Goal: Task Accomplishment & Management: Manage account settings

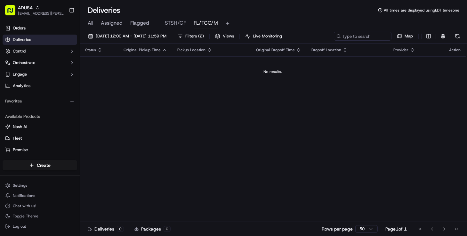
click at [104, 205] on div "Status Original Pickup Time Pickup Location Original Dropoff Time Dropoff Locat…" at bounding box center [273, 133] width 386 height 178
click at [166, 37] on span "09/20/2025 12:00 AM - 09/20/2025 11:59 PM" at bounding box center [131, 36] width 71 height 6
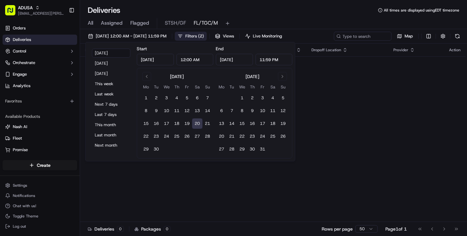
click at [204, 36] on span "Filters ( 2 )" at bounding box center [194, 36] width 19 height 6
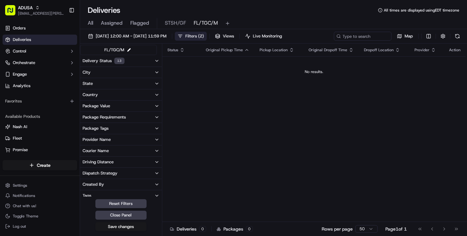
click at [134, 60] on button "Delivery Status 13" at bounding box center [121, 61] width 82 height 12
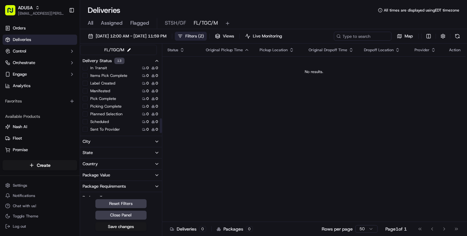
scroll to position [231, 0]
click at [155, 61] on icon "button" at bounding box center [156, 60] width 5 height 5
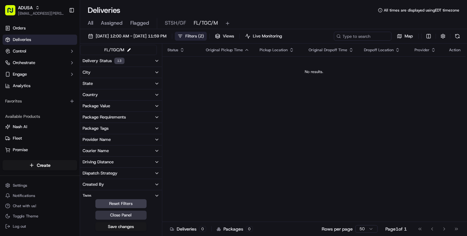
click at [124, 213] on button "Close Panel" at bounding box center [120, 215] width 51 height 9
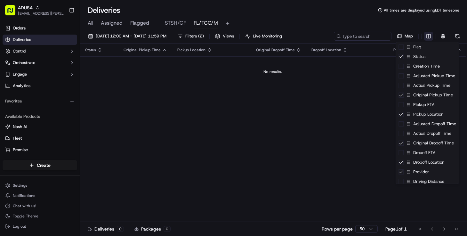
click at [424, 36] on html "ADUSA nicolette.parchem@adusa.com Toggle Sidebar Orders Deliveries Control Orch…" at bounding box center [233, 118] width 467 height 236
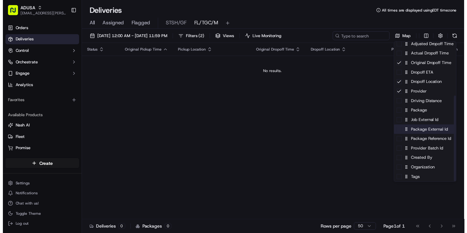
scroll to position [89, 0]
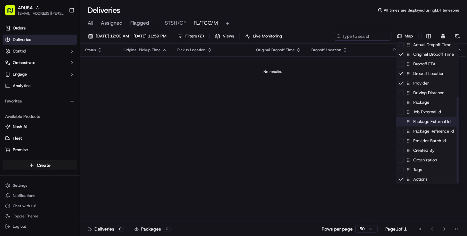
click at [437, 125] on div "Package External Id" at bounding box center [427, 122] width 63 height 10
click at [334, 20] on html "ADUSA nicolette.parchem@adusa.com Toggle Sidebar Orders Deliveries Control Orch…" at bounding box center [233, 118] width 467 height 236
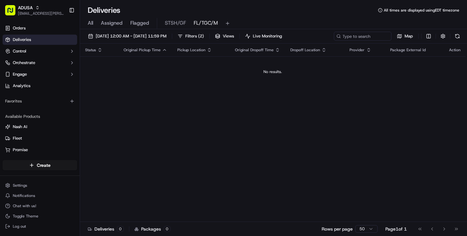
click at [143, 208] on div "Status Original Pickup Time Pickup Location Original Dropoff Time Dropoff Locat…" at bounding box center [273, 133] width 386 height 178
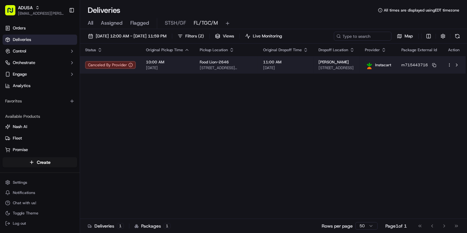
click at [343, 68] on span "[STREET_ADDRESS]" at bounding box center [336, 67] width 36 height 5
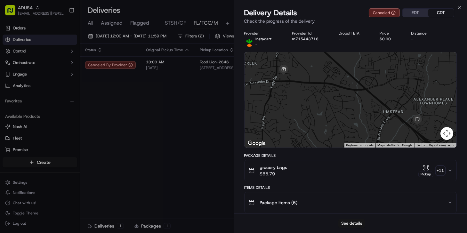
click at [352, 226] on button "See details" at bounding box center [351, 223] width 27 height 9
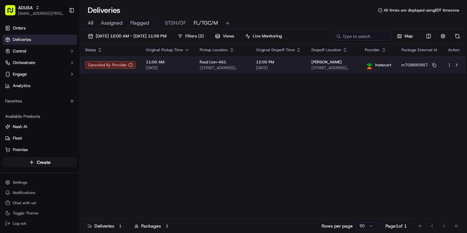
click at [335, 68] on span "1214 Emmanuel Church Rd, 1, Conover, NC 28613, US" at bounding box center [332, 67] width 43 height 5
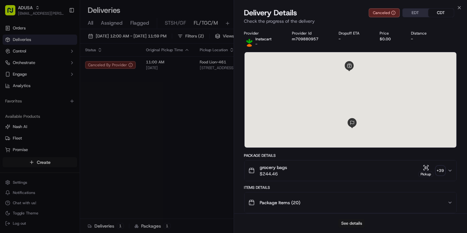
click at [340, 222] on button "See details" at bounding box center [351, 223] width 27 height 9
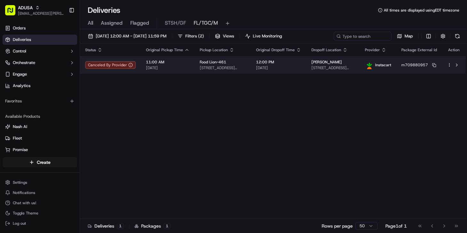
click at [257, 68] on td "12:00 PM 09/20/2025" at bounding box center [278, 64] width 55 height 17
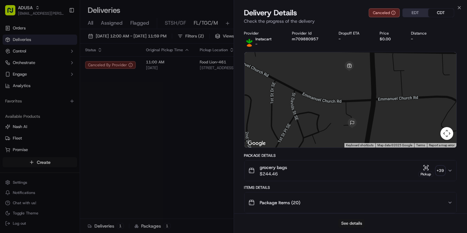
click at [350, 221] on button "See details" at bounding box center [351, 223] width 27 height 9
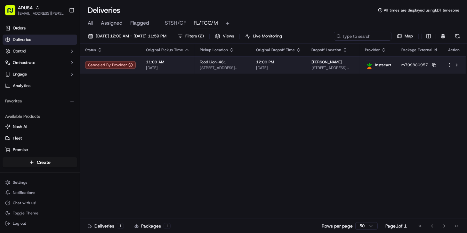
click at [256, 64] on span "12:00 PM" at bounding box center [278, 62] width 45 height 5
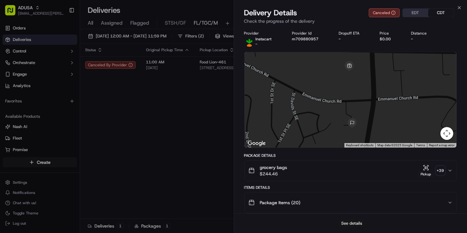
click at [343, 221] on button "See details" at bounding box center [351, 223] width 27 height 9
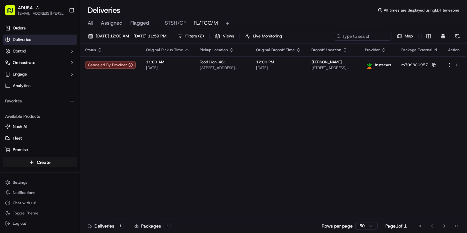
click at [118, 125] on div "Status Original Pickup Time Pickup Location Original Dropoff Time Dropoff Locat…" at bounding box center [273, 131] width 386 height 175
drag, startPoint x: 225, startPoint y: 141, endPoint x: 221, endPoint y: 137, distance: 6.6
click at [224, 141] on div "Status Original Pickup Time Pickup Location Original Dropoff Time Dropoff Locat…" at bounding box center [273, 131] width 386 height 175
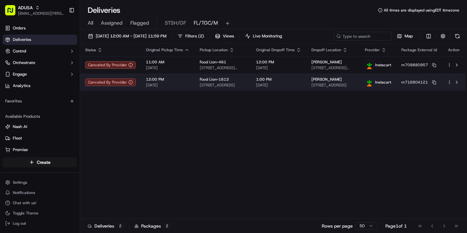
click at [316, 83] on span "1300 Transylvania Ave, b, Chesapeake, VA 23324, US" at bounding box center [332, 85] width 43 height 5
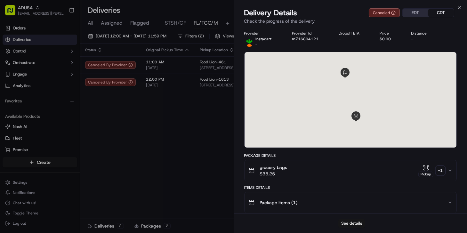
click at [349, 222] on button "See details" at bounding box center [351, 223] width 27 height 9
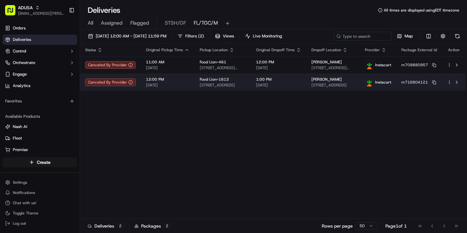
click at [298, 82] on td "1:00 PM 09/20/2025" at bounding box center [278, 82] width 55 height 17
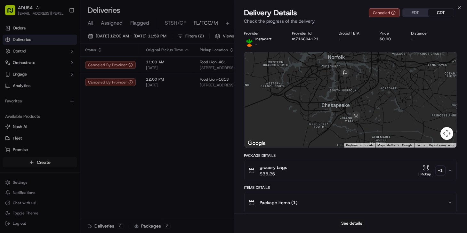
click at [347, 221] on button "See details" at bounding box center [351, 223] width 27 height 9
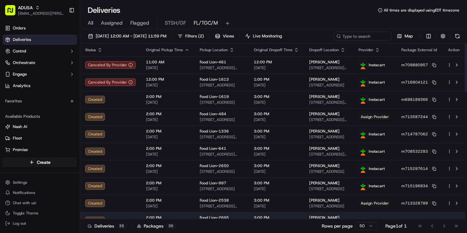
click at [181, 212] on td "2:00 PM 09/20/2025" at bounding box center [168, 220] width 54 height 17
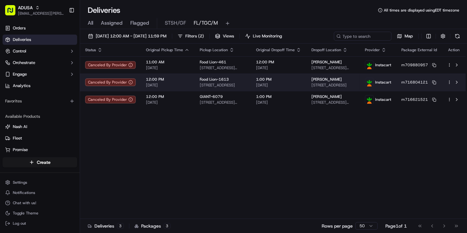
click at [326, 86] on span "1300 Transylvania Ave, b, Chesapeake, VA 23324, US" at bounding box center [332, 85] width 43 height 5
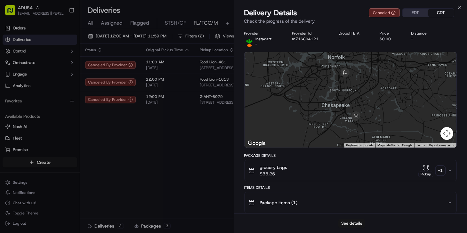
click at [348, 224] on button "See details" at bounding box center [351, 223] width 27 height 9
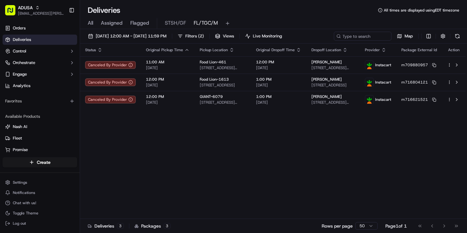
drag, startPoint x: 134, startPoint y: 152, endPoint x: 217, endPoint y: 133, distance: 85.4
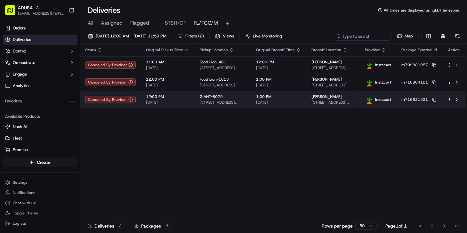
click at [342, 101] on span "2758 Cape Horn Rd, Red Lion, PA 17356, US" at bounding box center [332, 102] width 43 height 5
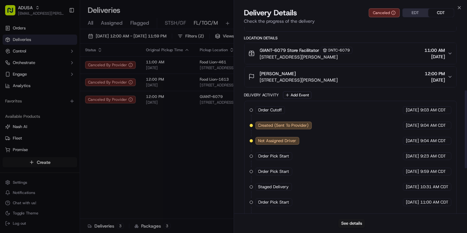
scroll to position [259, 0]
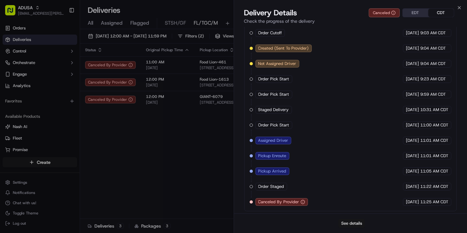
click at [346, 223] on button "See details" at bounding box center [351, 223] width 27 height 9
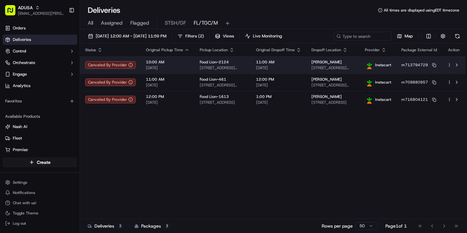
click at [334, 70] on td "Kat Harper 1428 Sumner Ave, North Charleston, SC 29406, US" at bounding box center [332, 64] width 53 height 17
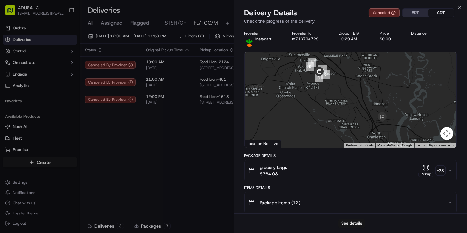
click at [348, 220] on button "See details" at bounding box center [351, 223] width 27 height 9
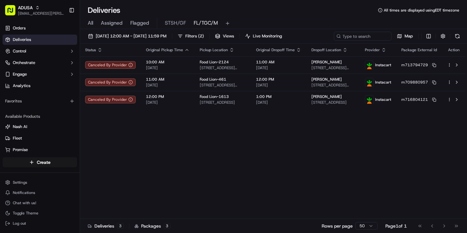
drag, startPoint x: 167, startPoint y: 133, endPoint x: 170, endPoint y: 132, distance: 4.0
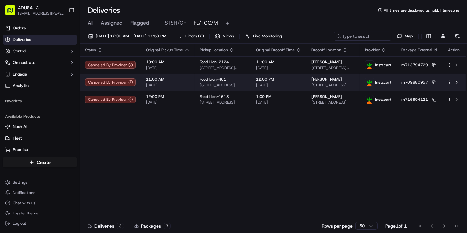
click at [311, 85] on span "1214 Emmanuel Church Rd, 1, Conover, NC 28613, US" at bounding box center [332, 85] width 43 height 5
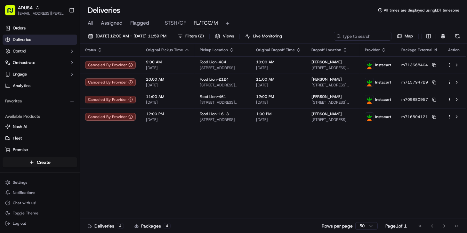
click at [122, 147] on div "Status Original Pickup Time Pickup Location Original Dropoff Time Dropoff Locat…" at bounding box center [273, 131] width 386 height 175
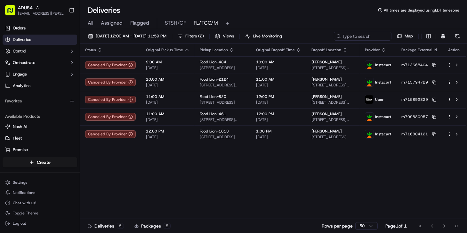
click at [118, 166] on div "Status Original Pickup Time Pickup Location Original Dropoff Time Dropoff Locat…" at bounding box center [273, 131] width 386 height 175
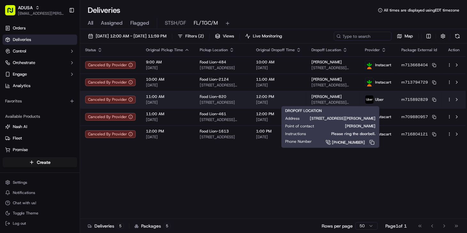
click at [336, 101] on span "55 E Sioux Ln, Romney, WV 26757, US" at bounding box center [332, 102] width 43 height 5
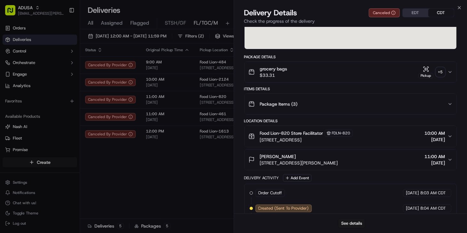
scroll to position [167, 0]
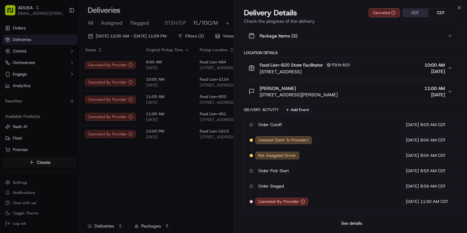
click at [354, 222] on button "See details" at bounding box center [351, 223] width 27 height 9
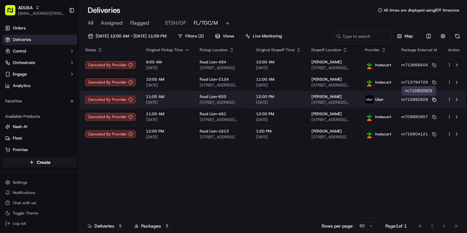
click at [435, 99] on rect at bounding box center [434, 100] width 3 height 3
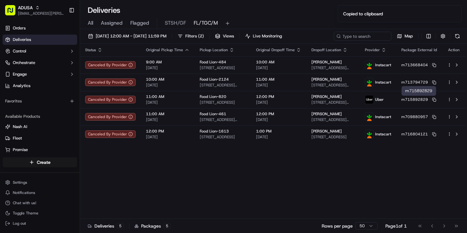
click at [99, 159] on div "Status Original Pickup Time Pickup Location Original Dropoff Time Dropoff Locat…" at bounding box center [273, 131] width 386 height 175
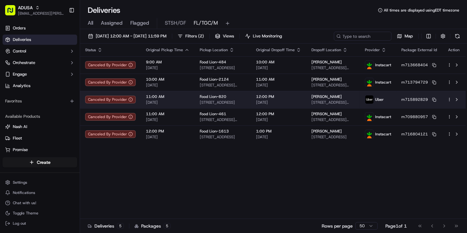
click at [340, 100] on span "55 E Sioux Ln, Romney, WV 26757, US" at bounding box center [332, 102] width 43 height 5
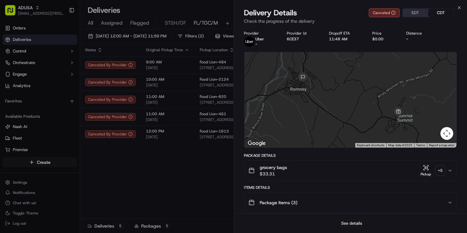
click at [358, 219] on button "See details" at bounding box center [351, 223] width 27 height 9
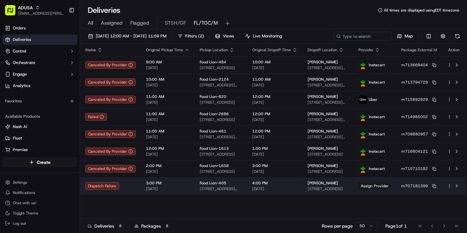
click at [254, 186] on div "4:00 PM 09/20/2025" at bounding box center [274, 186] width 45 height 11
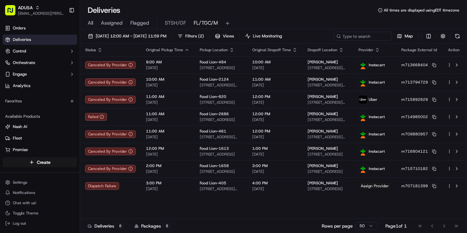
drag, startPoint x: 192, startPoint y: 208, endPoint x: 391, endPoint y: 189, distance: 200.0
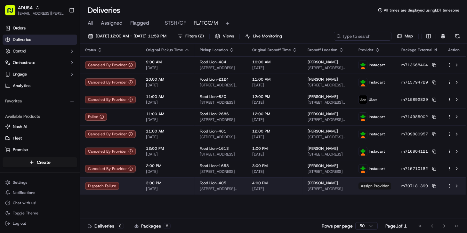
click at [386, 185] on span "Assign Provider" at bounding box center [374, 185] width 33 height 7
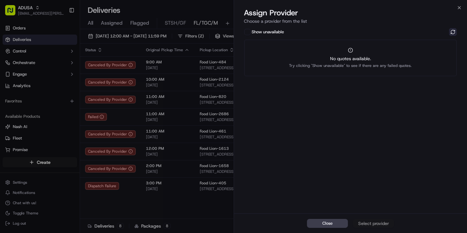
click at [451, 31] on button at bounding box center [453, 32] width 8 height 8
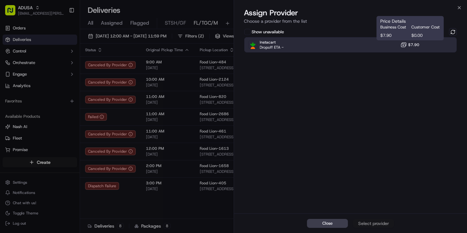
click at [402, 47] on rect at bounding box center [403, 45] width 4 height 3
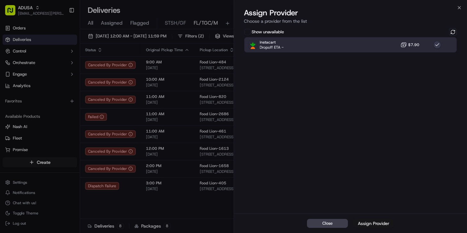
click at [374, 224] on div "Assign Provider" at bounding box center [373, 223] width 31 height 6
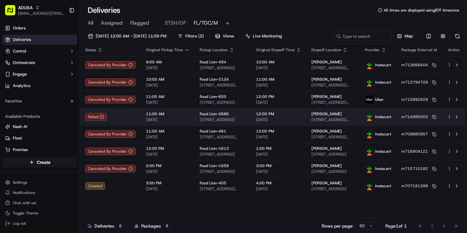
click at [337, 116] on span "Michelle Jefferson" at bounding box center [326, 113] width 30 height 5
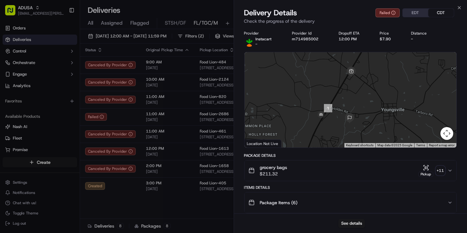
drag, startPoint x: 200, startPoint y: 209, endPoint x: 206, endPoint y: 201, distance: 10.1
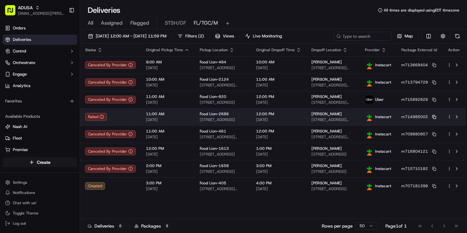
click at [435, 116] on rect at bounding box center [434, 117] width 3 height 3
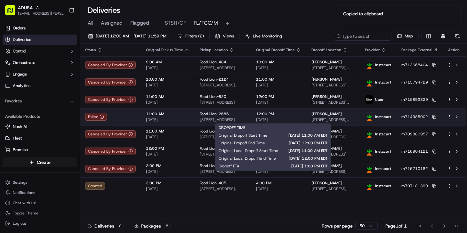
click at [269, 116] on span "12:00 PM" at bounding box center [278, 113] width 45 height 5
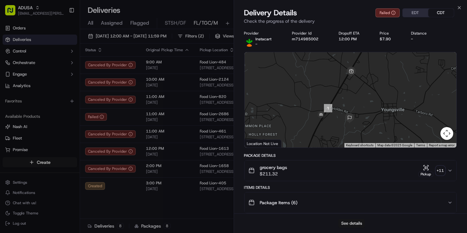
click at [351, 224] on button "See details" at bounding box center [351, 223] width 27 height 9
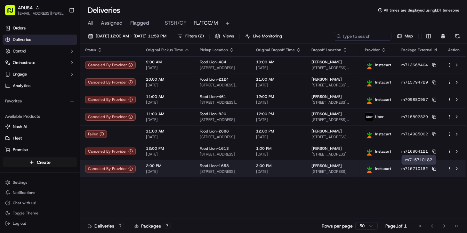
drag, startPoint x: 435, startPoint y: 168, endPoint x: 417, endPoint y: 171, distance: 18.5
click at [435, 168] on icon at bounding box center [434, 169] width 4 height 4
click at [241, 171] on span "4253 E Little Creek Rd, Norfolk, VA 23518, US" at bounding box center [223, 171] width 46 height 5
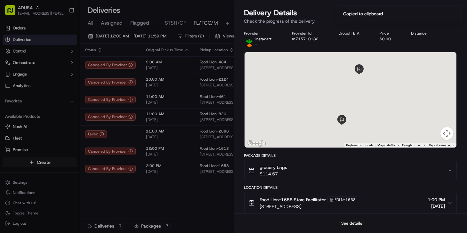
click at [353, 222] on button "See details" at bounding box center [351, 223] width 27 height 9
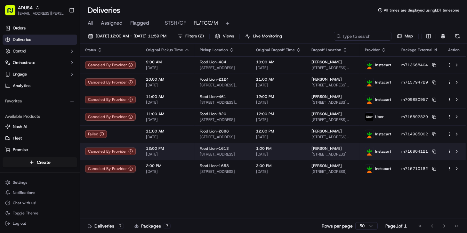
click at [344, 147] on div "HATTIE BURWELL" at bounding box center [332, 148] width 43 height 5
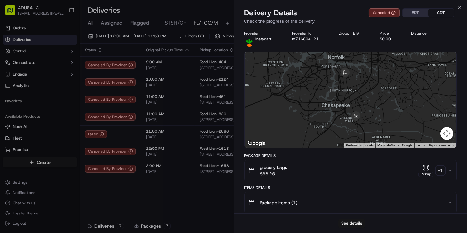
click at [347, 225] on button "See details" at bounding box center [351, 223] width 27 height 9
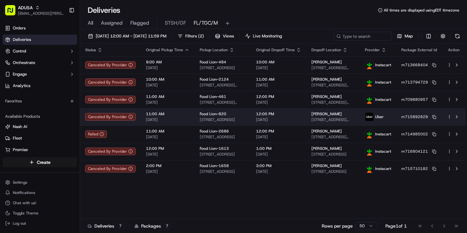
click at [296, 114] on span "12:00 PM" at bounding box center [278, 113] width 45 height 5
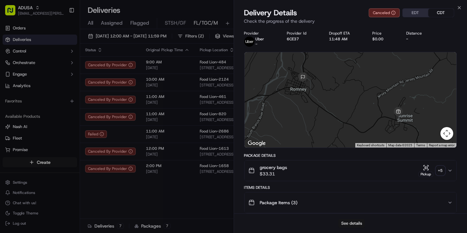
click at [353, 222] on button "See details" at bounding box center [351, 223] width 27 height 9
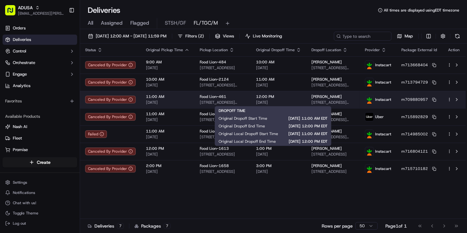
click at [293, 102] on span "[DATE]" at bounding box center [278, 102] width 45 height 5
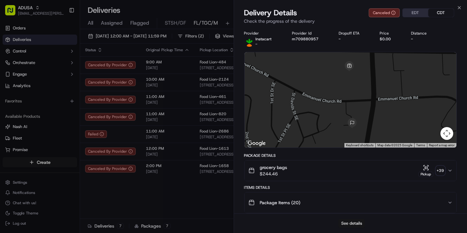
click at [343, 222] on button "See details" at bounding box center [351, 223] width 27 height 9
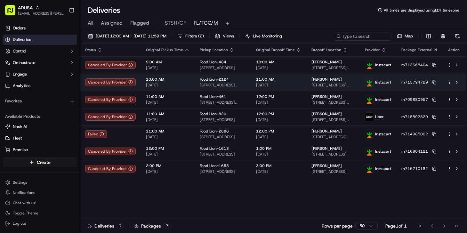
click at [248, 76] on td "Food Lion-2124 3786 Ladson Rd, Ladson, SC 29456, US" at bounding box center [223, 82] width 56 height 17
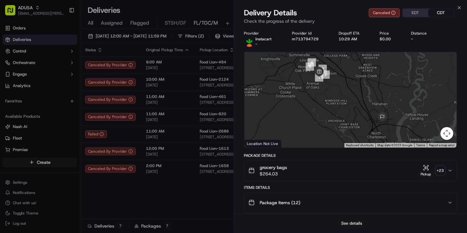
click at [349, 221] on button "See details" at bounding box center [351, 223] width 27 height 9
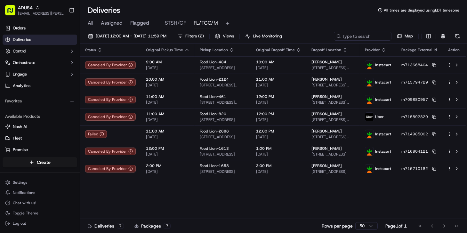
drag, startPoint x: 175, startPoint y: 197, endPoint x: 2, endPoint y: 211, distance: 174.0
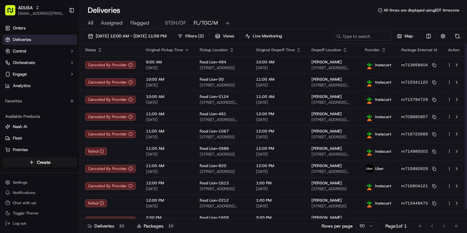
click at [99, 48] on icon "button" at bounding box center [100, 48] width 2 height 1
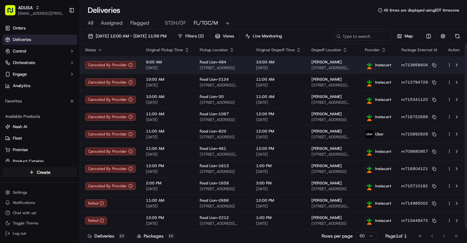
click at [317, 66] on span "211 Bibb St, Louisa, VA 23093, US" at bounding box center [332, 67] width 43 height 5
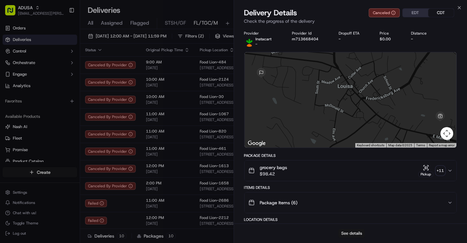
click at [349, 232] on button "See details" at bounding box center [351, 233] width 27 height 9
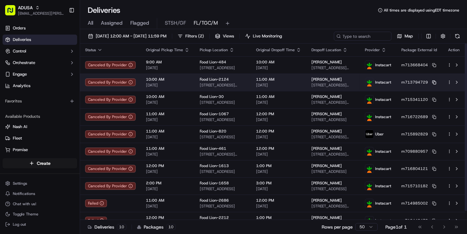
click at [435, 83] on icon at bounding box center [434, 82] width 4 height 4
click at [281, 77] on span "11:00 AM" at bounding box center [278, 79] width 45 height 5
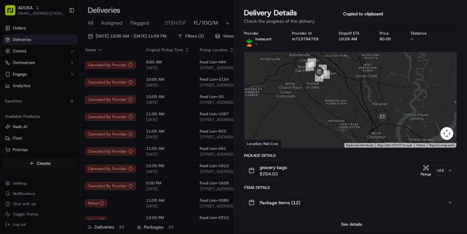
click at [350, 223] on button "See details" at bounding box center [351, 224] width 27 height 9
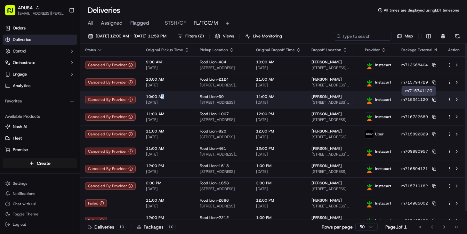
click at [435, 100] on icon at bounding box center [434, 100] width 4 height 4
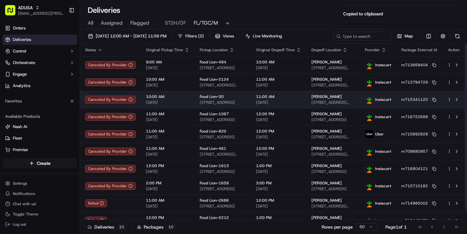
click at [285, 98] on span "11:00 AM" at bounding box center [278, 96] width 45 height 5
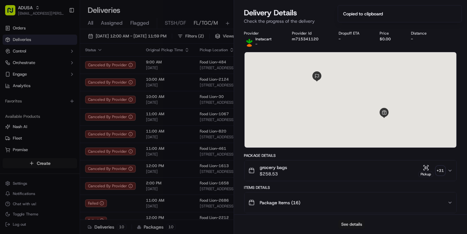
drag, startPoint x: 349, startPoint y: 230, endPoint x: 349, endPoint y: 226, distance: 3.5
click at [349, 229] on div "See details" at bounding box center [350, 224] width 233 height 20
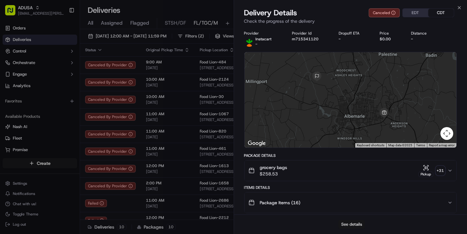
click at [354, 223] on button "See details" at bounding box center [351, 224] width 27 height 9
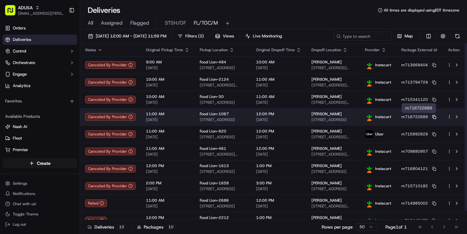
drag, startPoint x: 435, startPoint y: 118, endPoint x: 381, endPoint y: 119, distance: 54.4
click at [435, 118] on icon at bounding box center [434, 117] width 4 height 4
click at [360, 117] on td "Caitlyn Bumpus 501 12 Oaks Rd, Tullahoma, TN 37388, USA" at bounding box center [332, 116] width 53 height 17
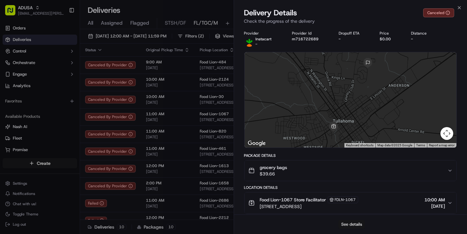
click at [360, 226] on button "See details" at bounding box center [351, 224] width 27 height 9
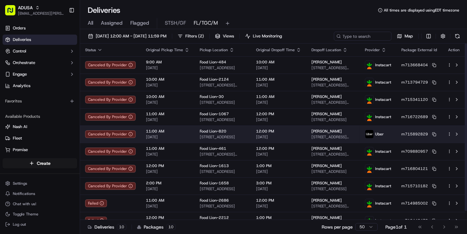
click at [311, 135] on span "55 E Sioux Ln, Romney, WV 26757, US" at bounding box center [332, 136] width 43 height 5
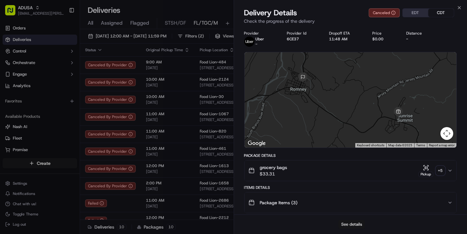
click at [346, 227] on button "See details" at bounding box center [351, 224] width 27 height 9
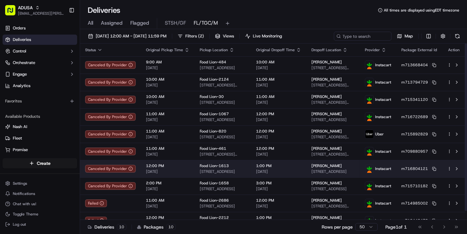
click at [318, 167] on span "[PERSON_NAME]" at bounding box center [326, 165] width 30 height 5
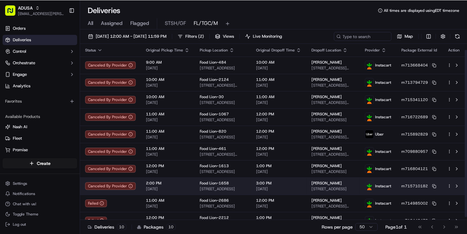
scroll to position [9, 0]
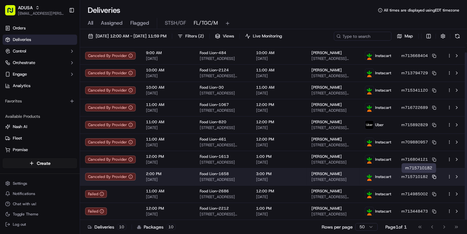
click at [433, 176] on icon at bounding box center [434, 177] width 4 height 4
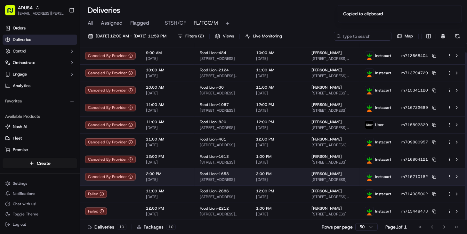
click at [323, 177] on span "1422 Andes Ct b, Norfolk, VA 23502, USA" at bounding box center [332, 179] width 43 height 5
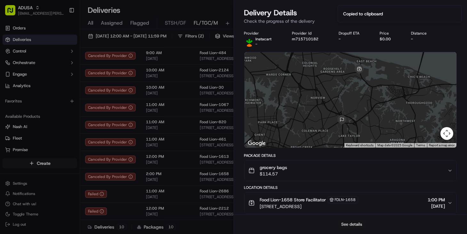
click at [354, 225] on button "See details" at bounding box center [351, 224] width 27 height 9
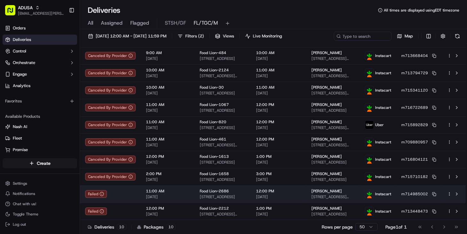
drag, startPoint x: 206, startPoint y: 187, endPoint x: 211, endPoint y: 187, distance: 4.8
click at [434, 193] on icon at bounding box center [434, 194] width 4 height 4
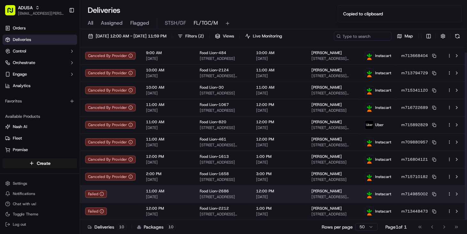
click at [297, 187] on td "12:00 PM 09/20/2025" at bounding box center [278, 193] width 55 height 17
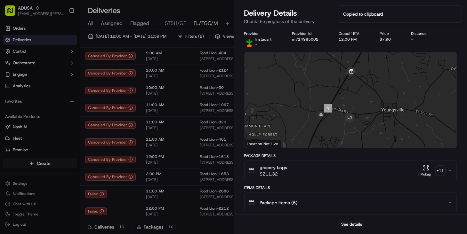
scroll to position [9, 0]
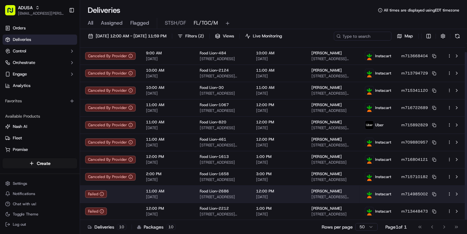
click at [110, 201] on td "Failed" at bounding box center [110, 194] width 61 height 17
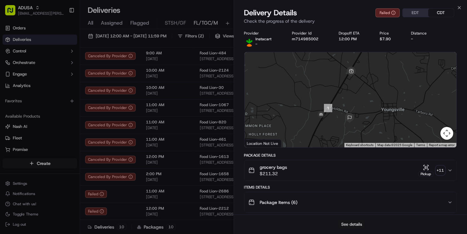
click at [353, 228] on button "See details" at bounding box center [351, 224] width 27 height 9
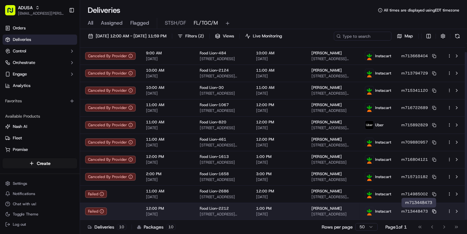
drag, startPoint x: 435, startPoint y: 213, endPoint x: 430, endPoint y: 211, distance: 4.8
click at [435, 213] on icon at bounding box center [434, 212] width 4 height 4
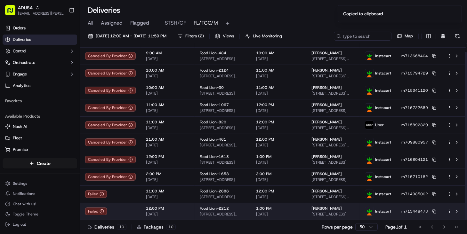
click at [289, 209] on span "1:00 PM" at bounding box center [278, 208] width 45 height 5
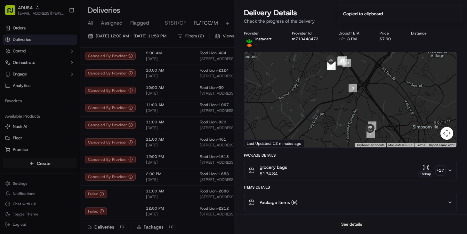
click at [355, 223] on button "See details" at bounding box center [351, 224] width 27 height 9
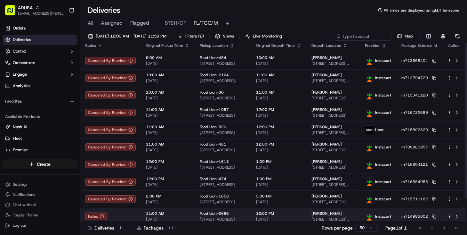
scroll to position [0, 0]
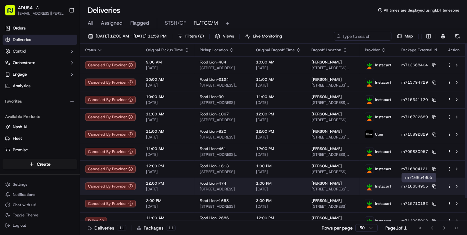
click at [436, 188] on rect at bounding box center [434, 186] width 3 height 3
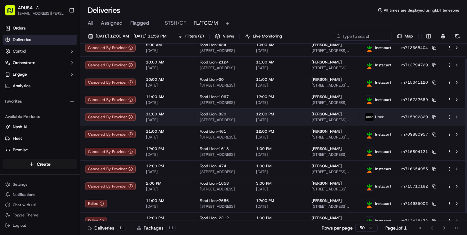
scroll to position [26, 0]
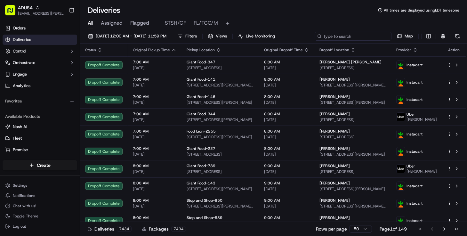
click at [351, 35] on input at bounding box center [353, 36] width 77 height 9
paste input "m687774814"
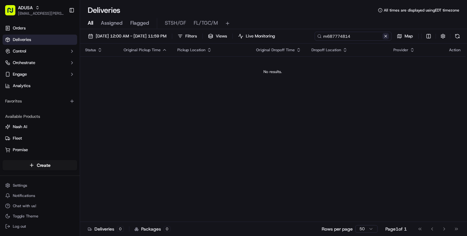
type input "m687774814"
click at [385, 35] on button at bounding box center [385, 36] width 6 height 6
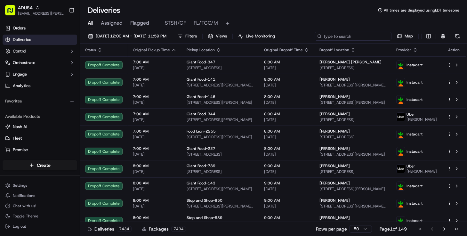
click at [350, 34] on input at bounding box center [353, 36] width 77 height 9
paste input "m714584946"
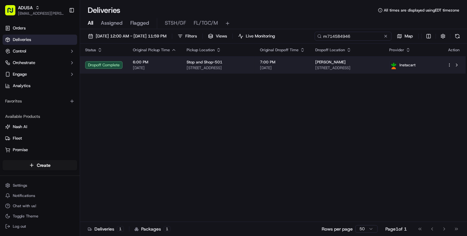
type input "m714584946"
click at [326, 68] on td "[PERSON_NAME] [STREET_ADDRESS]" at bounding box center [347, 64] width 74 height 17
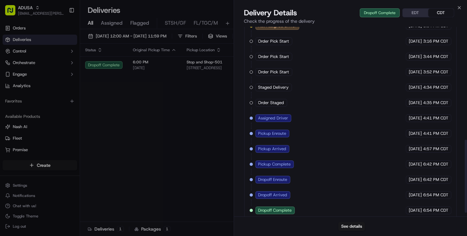
scroll to position [301, 0]
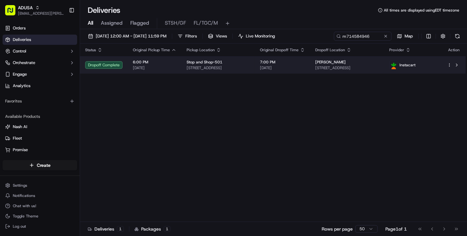
click at [310, 70] on td "7:00 PM [DATE]" at bounding box center [282, 64] width 55 height 17
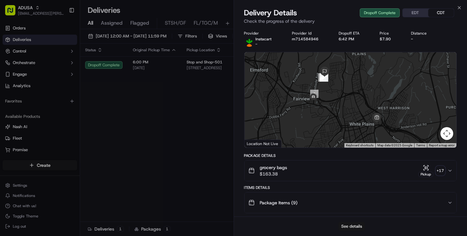
click at [346, 227] on button "See details" at bounding box center [351, 226] width 27 height 9
drag, startPoint x: 167, startPoint y: 99, endPoint x: 152, endPoint y: 52, distance: 49.0
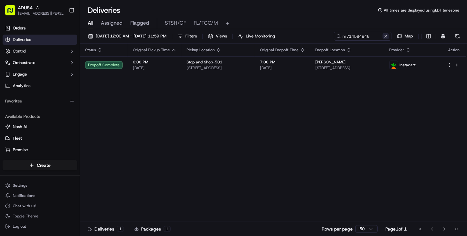
click at [385, 37] on button at bounding box center [385, 36] width 6 height 6
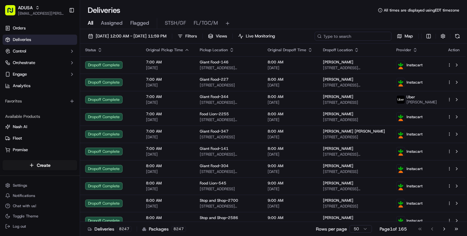
paste input "m713432124"
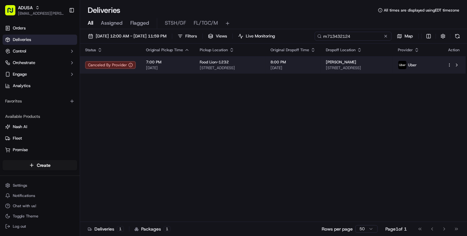
type input "m713432124"
click at [289, 66] on span "[DATE]" at bounding box center [292, 67] width 45 height 5
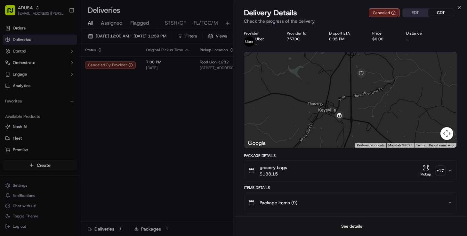
click at [349, 226] on button "See details" at bounding box center [351, 226] width 27 height 9
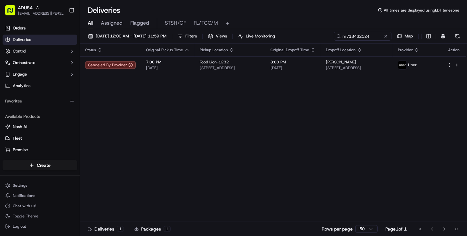
click at [385, 37] on button at bounding box center [385, 36] width 6 height 6
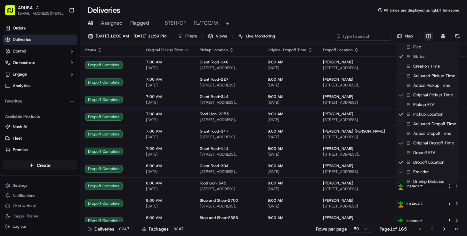
click at [426, 36] on html "ADUSA nicolette.parchem@adusa.com Toggle Sidebar Orders Deliveries Control Orch…" at bounding box center [233, 118] width 467 height 236
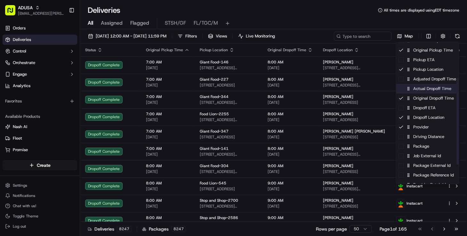
scroll to position [87, 0]
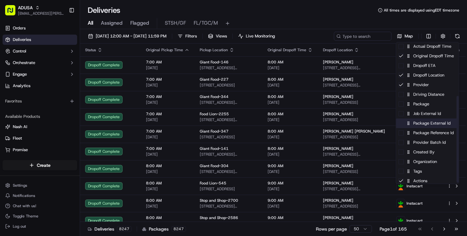
click at [441, 126] on div "Package External Id" at bounding box center [427, 123] width 63 height 10
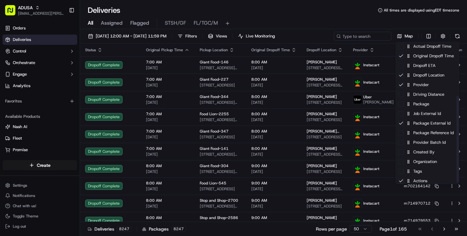
click at [240, 6] on html "ADUSA nicolette.parchem@adusa.com Toggle Sidebar Orders Deliveries Control Orch…" at bounding box center [233, 118] width 467 height 236
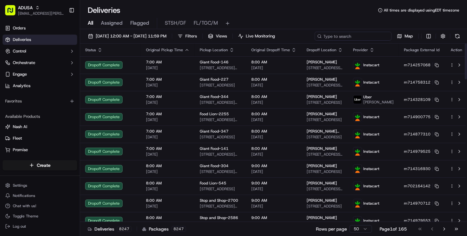
click at [357, 35] on input at bounding box center [353, 36] width 77 height 9
paste input "m716647129"
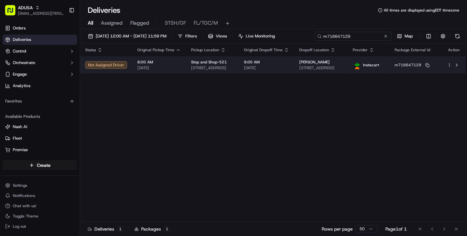
type input "m716647129"
click at [301, 65] on td "Alexander Kinaj 3775 Mahopac St, Jefferson Valley, NY 10535, US" at bounding box center [320, 64] width 53 height 17
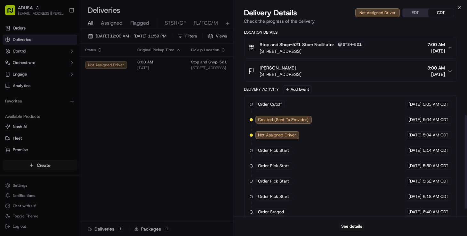
scroll to position [195, 0]
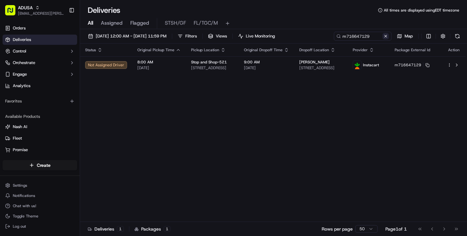
click at [387, 36] on button at bounding box center [385, 36] width 6 height 6
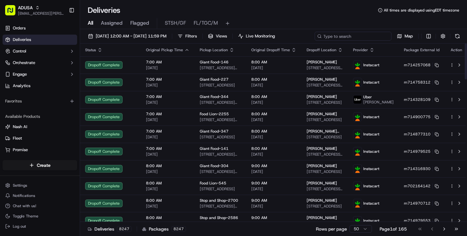
click at [355, 38] on input at bounding box center [353, 36] width 77 height 9
paste input "m713330285"
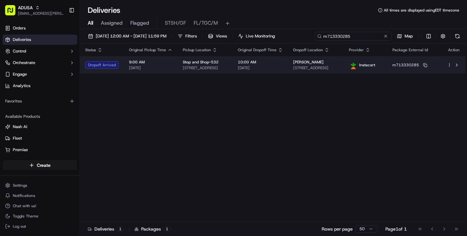
type input "m713330285"
click at [338, 67] on span "44 Winchester Ave, Apartment 1a, Yonkers, NY 10710, US" at bounding box center [315, 67] width 45 height 5
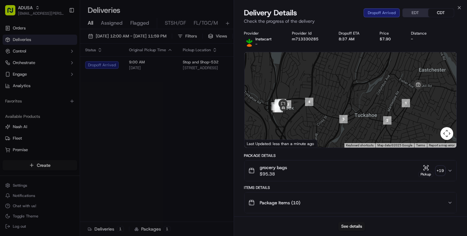
drag, startPoint x: 304, startPoint y: 115, endPoint x: 335, endPoint y: 115, distance: 30.4
click at [335, 115] on div at bounding box center [351, 99] width 212 height 95
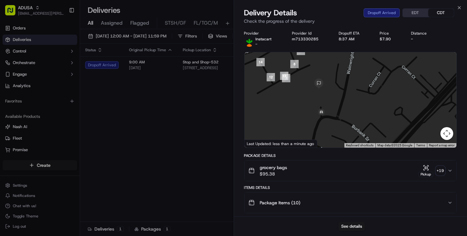
drag, startPoint x: 335, startPoint y: 102, endPoint x: 331, endPoint y: 88, distance: 15.4
click at [331, 88] on div at bounding box center [351, 99] width 212 height 95
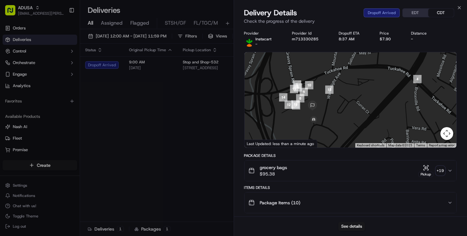
drag, startPoint x: 334, startPoint y: 91, endPoint x: 322, endPoint y: 119, distance: 31.3
click at [322, 119] on div at bounding box center [351, 99] width 212 height 95
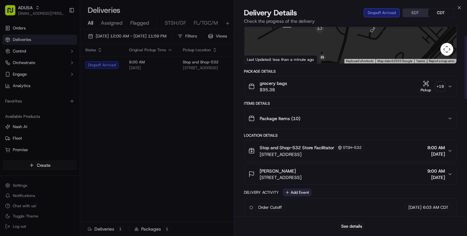
scroll to position [87, 0]
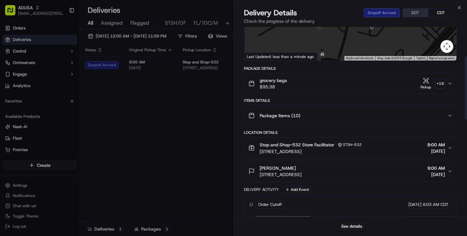
click at [302, 173] on span "44 Winchester Ave, Apartment 1a, Yonkers, NY 10710, US" at bounding box center [281, 174] width 42 height 6
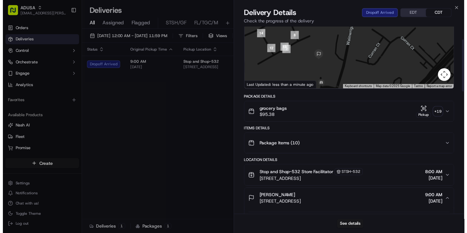
scroll to position [0, 0]
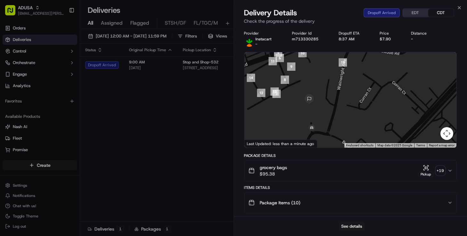
drag, startPoint x: 324, startPoint y: 118, endPoint x: 320, endPoint y: 110, distance: 8.5
click at [320, 110] on div at bounding box center [351, 99] width 212 height 95
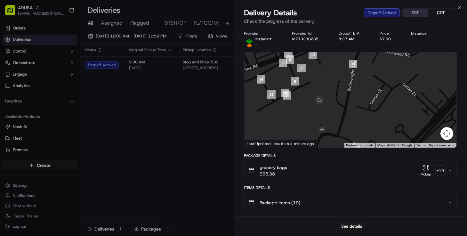
drag, startPoint x: 329, startPoint y: 118, endPoint x: 345, endPoint y: 117, distance: 16.0
click at [345, 117] on div at bounding box center [351, 99] width 212 height 95
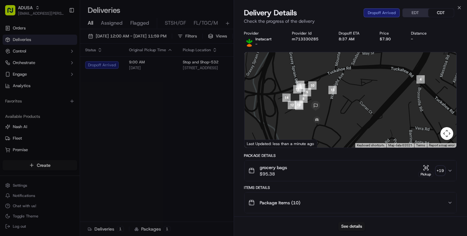
drag, startPoint x: 347, startPoint y: 119, endPoint x: 326, endPoint y: 116, distance: 20.5
click at [326, 116] on div at bounding box center [351, 99] width 212 height 95
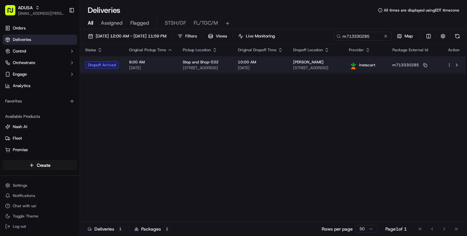
click at [338, 68] on span "44 Winchester Ave, Apartment 1a, Yonkers, NY 10710, US" at bounding box center [315, 67] width 45 height 5
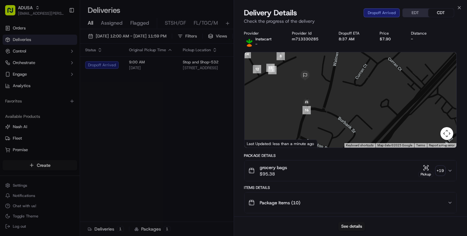
drag, startPoint x: 262, startPoint y: 90, endPoint x: 326, endPoint y: 109, distance: 66.8
click at [326, 109] on div at bounding box center [351, 99] width 212 height 95
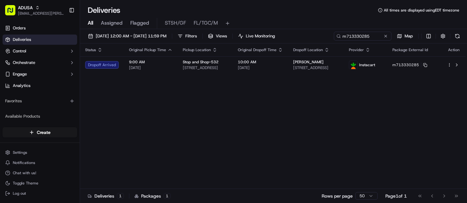
click at [123, 101] on div "Status Original Pickup Time Pickup Location Original Dropoff Time Dropoff Locat…" at bounding box center [273, 117] width 386 height 146
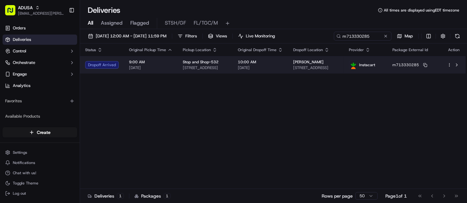
click at [338, 64] on div "Katy OMalley" at bounding box center [315, 62] width 45 height 5
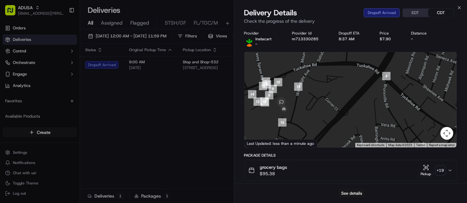
drag, startPoint x: 276, startPoint y: 110, endPoint x: 294, endPoint y: 112, distance: 18.4
click at [294, 114] on div at bounding box center [351, 99] width 212 height 95
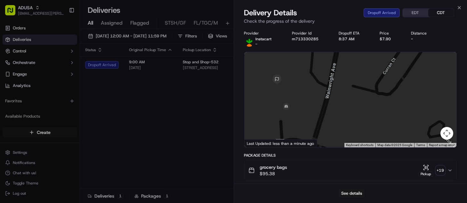
drag, startPoint x: 292, startPoint y: 103, endPoint x: 288, endPoint y: 95, distance: 9.7
click at [288, 95] on div at bounding box center [351, 99] width 212 height 95
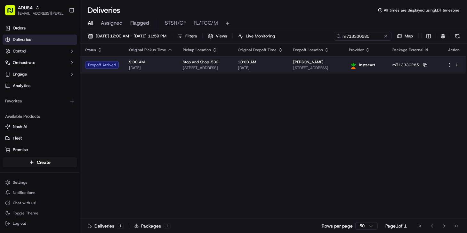
click at [309, 70] on span "44 Winchester Ave, Apartment 1a, Yonkers, NY 10710, US" at bounding box center [315, 67] width 45 height 5
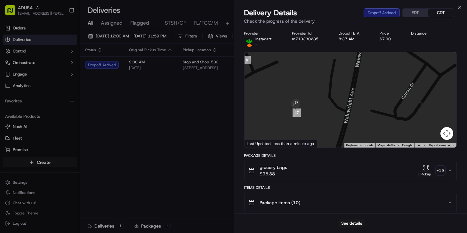
drag, startPoint x: 262, startPoint y: 90, endPoint x: 314, endPoint y: 129, distance: 65.0
click at [314, 129] on div at bounding box center [351, 99] width 212 height 95
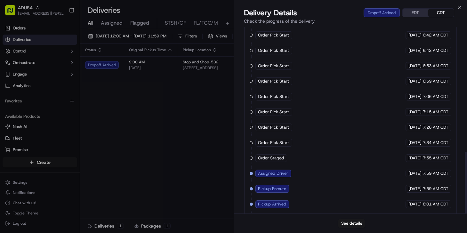
scroll to position [381, 0]
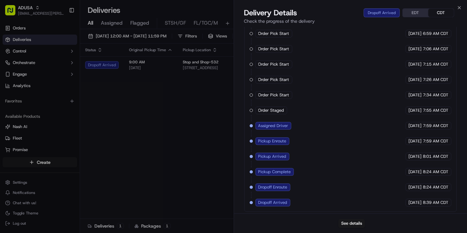
click at [256, 220] on div "See details" at bounding box center [350, 223] width 233 height 20
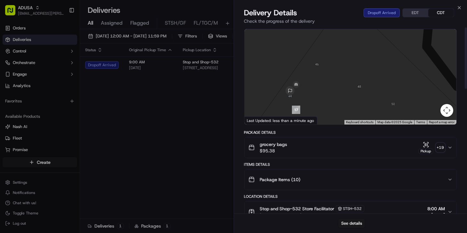
scroll to position [0, 0]
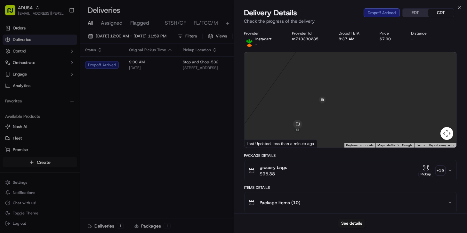
drag, startPoint x: 293, startPoint y: 113, endPoint x: 322, endPoint y: 116, distance: 28.6
click at [322, 116] on div at bounding box center [351, 99] width 212 height 95
drag, startPoint x: 326, startPoint y: 125, endPoint x: 335, endPoint y: 123, distance: 9.2
click at [335, 123] on div at bounding box center [351, 99] width 212 height 95
drag, startPoint x: 122, startPoint y: 90, endPoint x: 127, endPoint y: 89, distance: 5.8
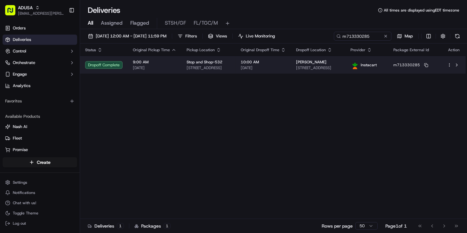
click at [345, 69] on td "Katy OMalley 44 Winchester Ave, Apartment 1a, Yonkers, NY 10710, US" at bounding box center [318, 64] width 54 height 17
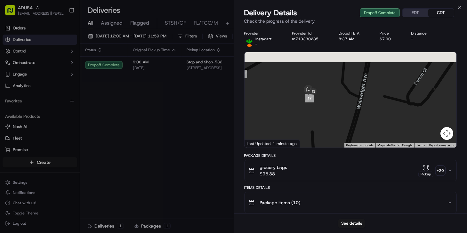
drag, startPoint x: 300, startPoint y: 86, endPoint x: 313, endPoint y: 117, distance: 33.8
click at [313, 117] on div at bounding box center [351, 99] width 212 height 95
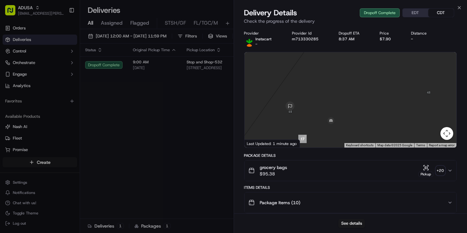
drag, startPoint x: 306, startPoint y: 114, endPoint x: 310, endPoint y: 113, distance: 4.2
click at [310, 113] on div at bounding box center [351, 99] width 212 height 95
drag, startPoint x: 315, startPoint y: 120, endPoint x: 323, endPoint y: 116, distance: 8.4
click at [323, 116] on div at bounding box center [351, 99] width 212 height 95
drag, startPoint x: 269, startPoint y: 217, endPoint x: 330, endPoint y: 164, distance: 81.2
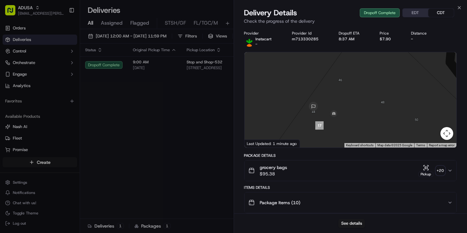
click at [269, 217] on div "See details" at bounding box center [350, 223] width 233 height 20
drag, startPoint x: 319, startPoint y: 114, endPoint x: 318, endPoint y: 100, distance: 13.8
click at [318, 100] on div at bounding box center [351, 99] width 212 height 95
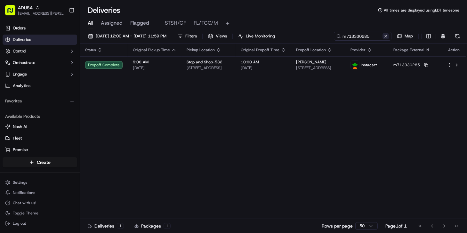
click at [386, 36] on button at bounding box center [385, 36] width 6 height 6
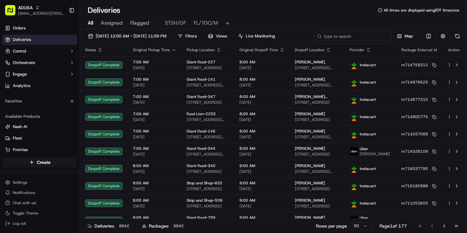
click at [366, 37] on input at bounding box center [353, 36] width 77 height 9
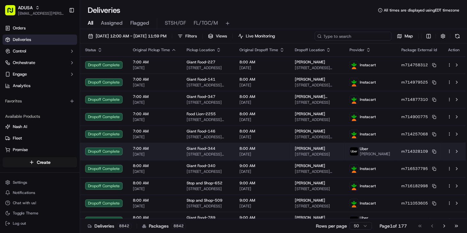
paste input "m715043916"
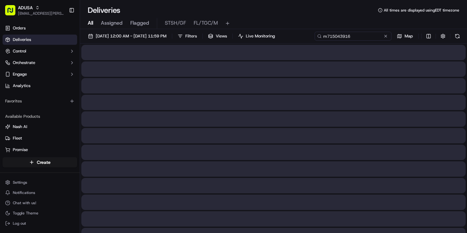
type input "m715043916"
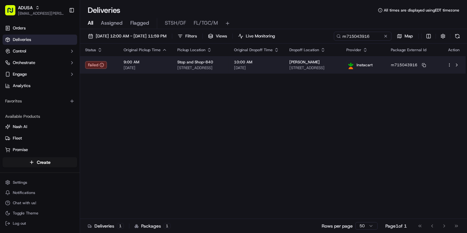
drag, startPoint x: 112, startPoint y: 99, endPoint x: 219, endPoint y: 72, distance: 109.5
click at [112, 98] on div "Status Original Pickup Time Pickup Location Original Dropoff Time Dropoff Locat…" at bounding box center [273, 131] width 386 height 175
click at [326, 67] on span "93 Lauren Ln N, Brick Township, NJ 08723, US" at bounding box center [312, 67] width 47 height 5
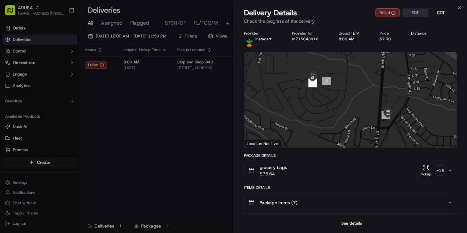
click at [347, 220] on button "See details" at bounding box center [351, 223] width 27 height 9
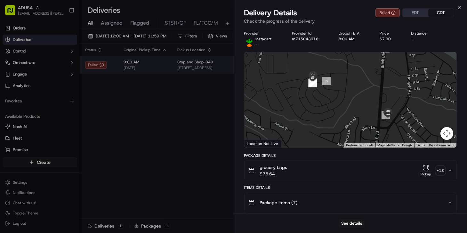
drag, startPoint x: 131, startPoint y: 102, endPoint x: 124, endPoint y: 70, distance: 32.6
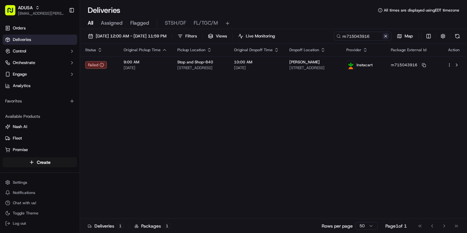
click at [386, 35] on button at bounding box center [385, 36] width 6 height 6
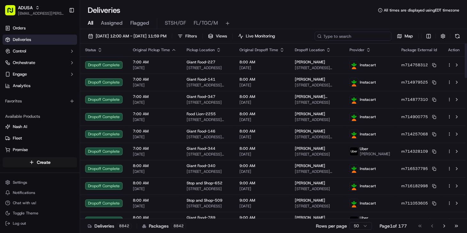
click at [363, 36] on input at bounding box center [353, 36] width 77 height 9
paste input "m716787485"
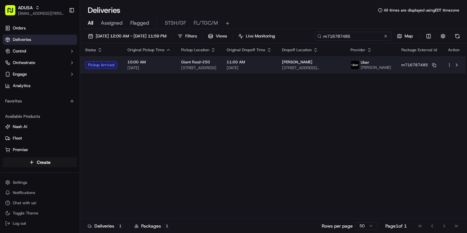
type input "m716787485"
click at [301, 70] on span "36 Fort Evans Rd NE, apt 10 building 10, Leesburg, VA 20176, US" at bounding box center [311, 67] width 58 height 5
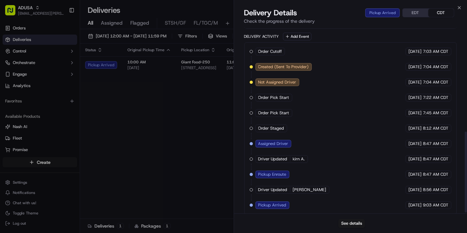
scroll to position [243, 0]
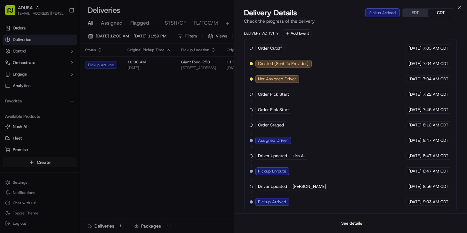
click at [348, 223] on button "See details" at bounding box center [351, 223] width 27 height 9
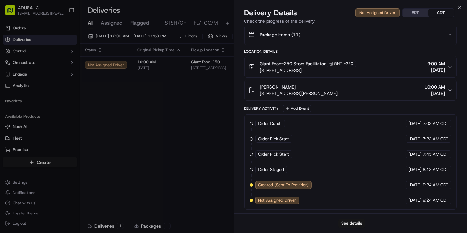
scroll to position [167, 0]
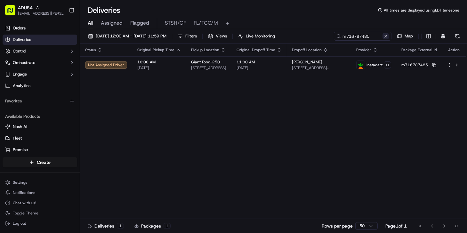
drag, startPoint x: 384, startPoint y: 36, endPoint x: 131, endPoint y: 15, distance: 254.3
click at [383, 36] on button at bounding box center [385, 36] width 6 height 6
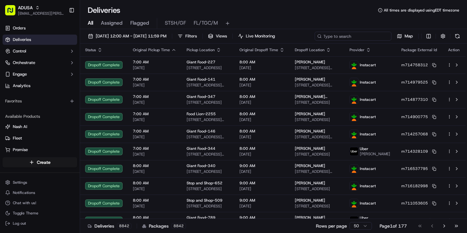
click at [363, 38] on input at bounding box center [353, 36] width 77 height 9
paste input "m710612430"
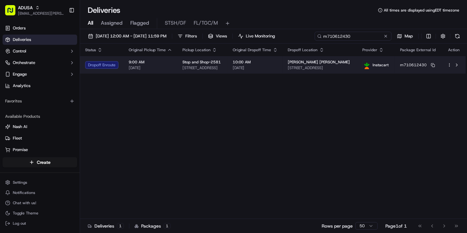
type input "m710612430"
click at [283, 70] on td "10:00 AM 09/20/2025" at bounding box center [255, 64] width 55 height 17
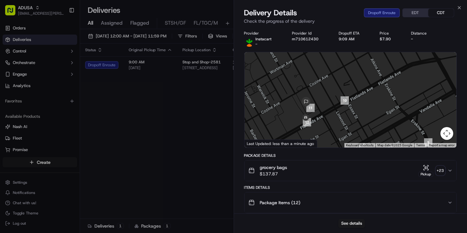
drag, startPoint x: 302, startPoint y: 115, endPoint x: 324, endPoint y: 114, distance: 22.1
click at [324, 114] on div at bounding box center [351, 99] width 212 height 95
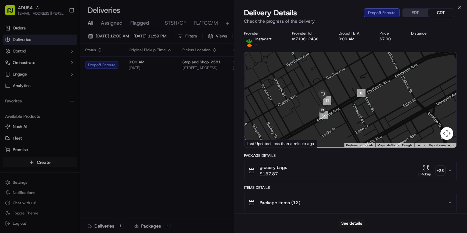
drag, startPoint x: 344, startPoint y: 119, endPoint x: 330, endPoint y: 109, distance: 16.9
click at [329, 104] on div at bounding box center [351, 99] width 212 height 95
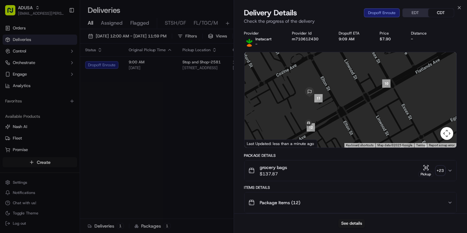
drag, startPoint x: 307, startPoint y: 64, endPoint x: 326, endPoint y: 124, distance: 63.2
click at [328, 131] on div at bounding box center [351, 99] width 212 height 95
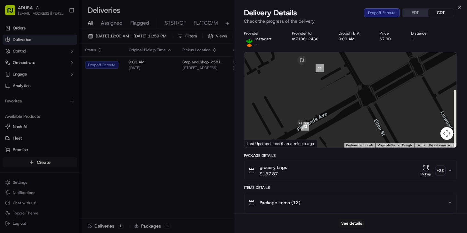
drag, startPoint x: 311, startPoint y: 113, endPoint x: 309, endPoint y: 108, distance: 5.0
click at [309, 108] on div at bounding box center [351, 99] width 212 height 95
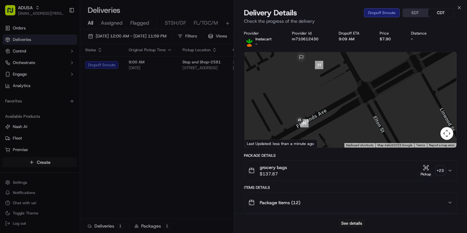
drag, startPoint x: 300, startPoint y: 82, endPoint x: 300, endPoint y: 101, distance: 18.9
click at [300, 101] on div at bounding box center [351, 99] width 212 height 95
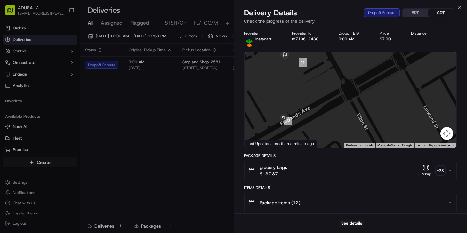
drag, startPoint x: 314, startPoint y: 113, endPoint x: 294, endPoint y: 78, distance: 40.3
click at [294, 78] on div at bounding box center [351, 99] width 212 height 95
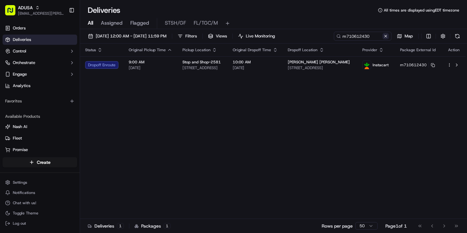
click at [386, 36] on button at bounding box center [385, 36] width 6 height 6
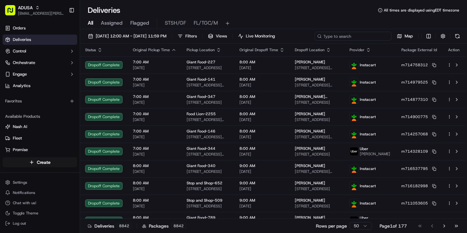
click at [368, 36] on input at bounding box center [353, 36] width 77 height 9
paste input "m716718917"
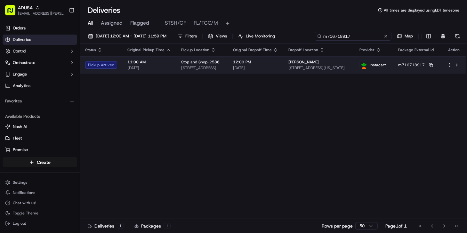
type input "m716718917"
click at [280, 73] on td "12:00 PM 09/20/2025" at bounding box center [255, 64] width 55 height 17
click at [326, 65] on div "Lynda Calloway 555 Washington Ave, APT 1J, Brooklyn, NY 11238, US" at bounding box center [318, 65] width 61 height 11
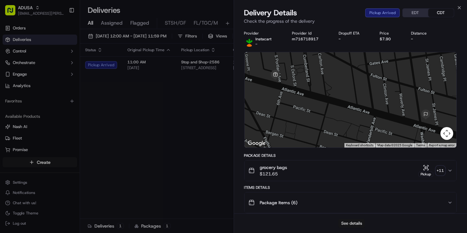
click at [354, 224] on button "See details" at bounding box center [351, 223] width 27 height 9
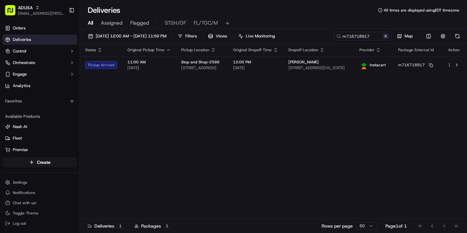
drag, startPoint x: 387, startPoint y: 37, endPoint x: 383, endPoint y: 37, distance: 3.9
click at [387, 37] on button at bounding box center [385, 36] width 6 height 6
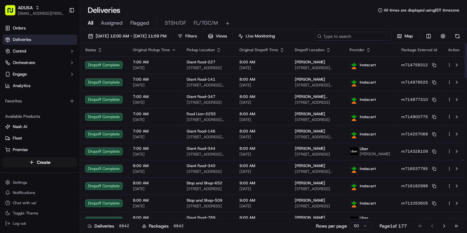
click at [349, 36] on input at bounding box center [353, 36] width 77 height 9
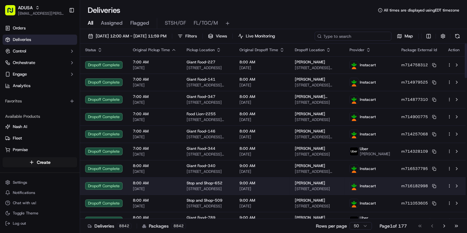
paste input "m714953444"
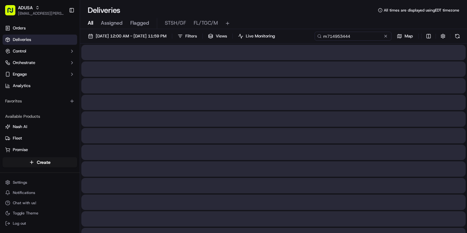
type input "m714953444"
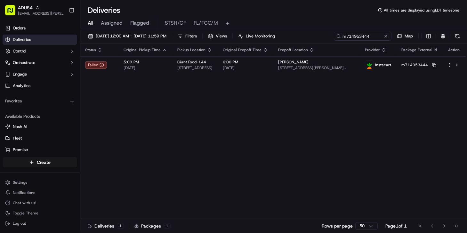
click at [117, 119] on div "Status Original Pickup Time Pickup Location Original Dropoff Time Dropoff Locat…" at bounding box center [273, 131] width 386 height 175
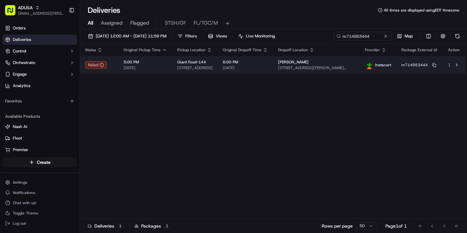
click at [312, 68] on span "4421 Kendi Rd, Perry Hall, MD 21236, US" at bounding box center [316, 67] width 76 height 5
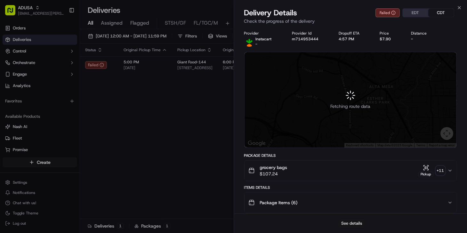
click at [355, 222] on button "See details" at bounding box center [351, 223] width 27 height 9
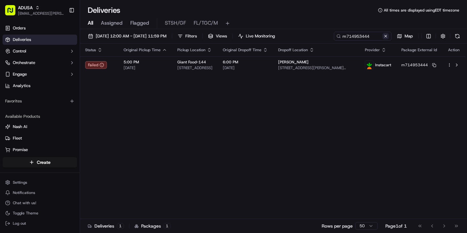
click at [385, 37] on button at bounding box center [385, 36] width 6 height 6
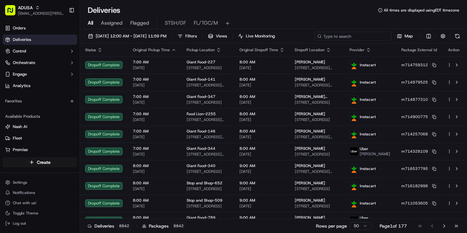
paste input "m714953444"
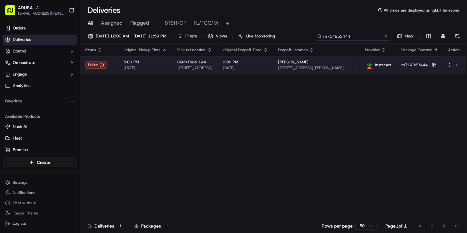
type input "m714953444"
click at [268, 68] on span "09/19/2025" at bounding box center [245, 67] width 45 height 5
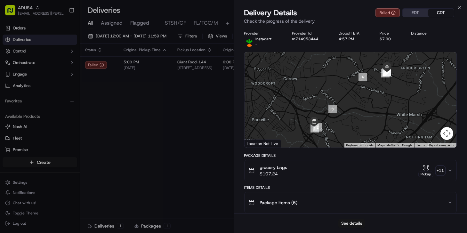
click at [362, 222] on button "See details" at bounding box center [351, 223] width 27 height 9
drag, startPoint x: 110, startPoint y: 115, endPoint x: 112, endPoint y: 112, distance: 3.3
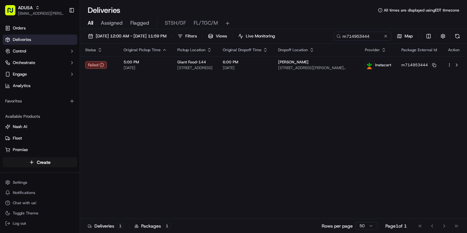
drag, startPoint x: 387, startPoint y: 38, endPoint x: 378, endPoint y: 42, distance: 10.3
click at [387, 37] on button at bounding box center [385, 36] width 6 height 6
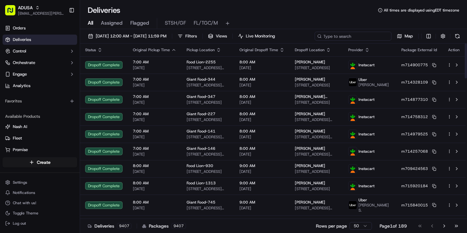
click at [350, 36] on input at bounding box center [353, 36] width 77 height 9
paste input "m713566779"
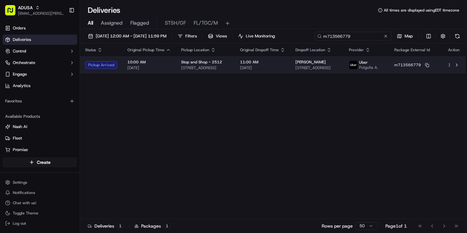
type input "m713566779"
click at [261, 67] on span "[DATE]" at bounding box center [262, 67] width 45 height 5
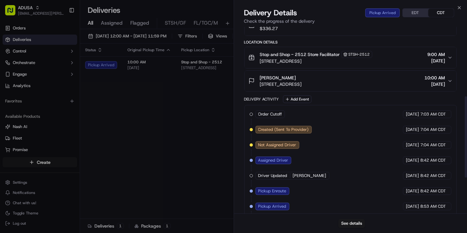
scroll to position [242, 0]
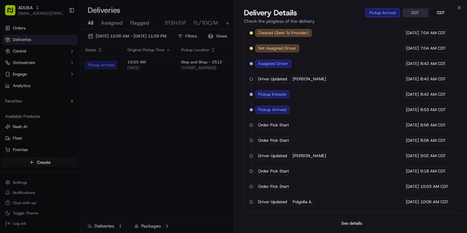
click at [349, 224] on button "See details" at bounding box center [351, 223] width 27 height 9
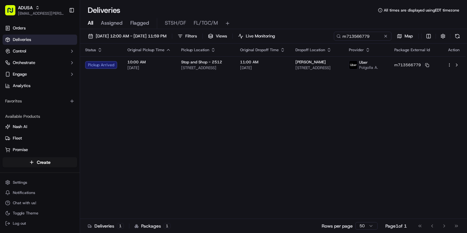
drag, startPoint x: 159, startPoint y: 165, endPoint x: 209, endPoint y: 128, distance: 61.7
click at [384, 37] on button at bounding box center [385, 36] width 6 height 6
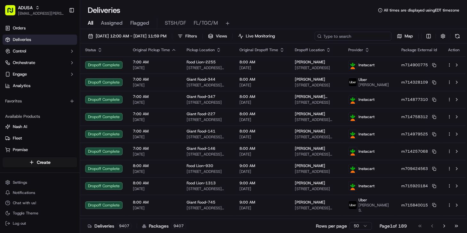
paste input "m713566779"
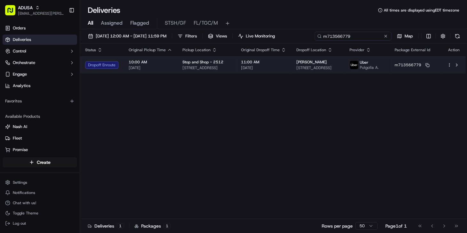
type input "m713566779"
click at [291, 65] on td "11:00 AM 09/20/2025" at bounding box center [263, 64] width 55 height 17
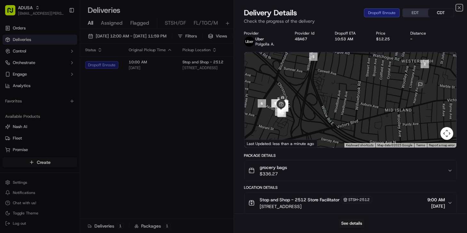
drag, startPoint x: 460, startPoint y: 7, endPoint x: 431, endPoint y: 6, distance: 29.2
click at [460, 6] on icon "button" at bounding box center [459, 7] width 5 height 5
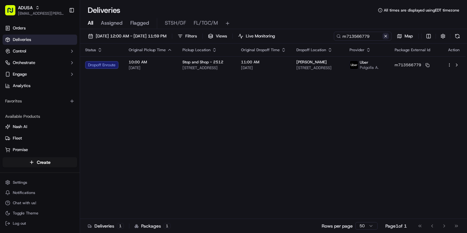
click at [386, 36] on button at bounding box center [385, 36] width 6 height 6
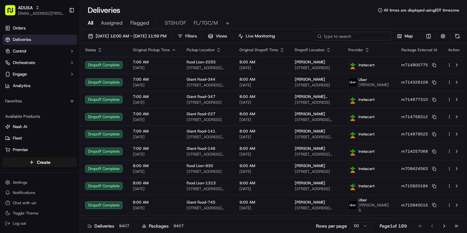
click at [366, 34] on input at bounding box center [353, 36] width 77 height 9
paste input "m707016433"
type input "m707016433"
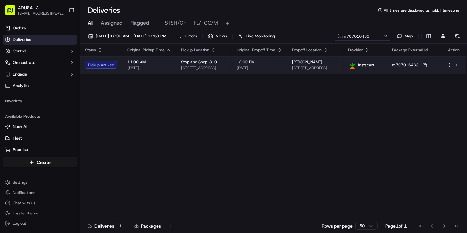
click at [264, 68] on span "[DATE]" at bounding box center [259, 67] width 45 height 5
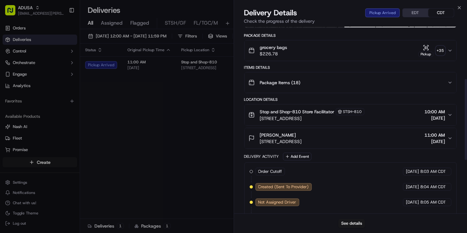
scroll to position [145, 0]
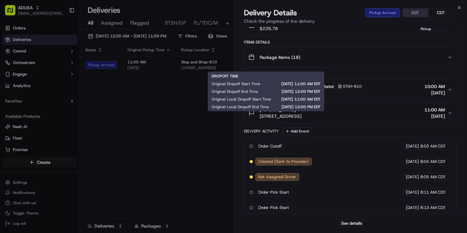
click at [260, 222] on div "See details" at bounding box center [350, 223] width 233 height 20
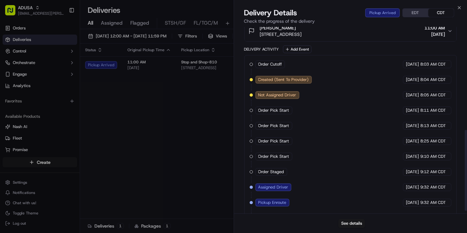
scroll to position [243, 0]
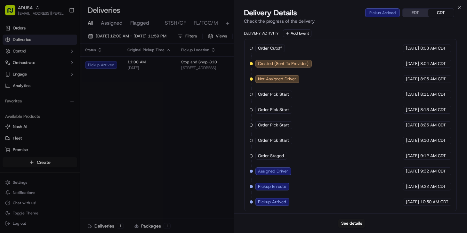
click at [261, 226] on div "See details" at bounding box center [350, 223] width 233 height 20
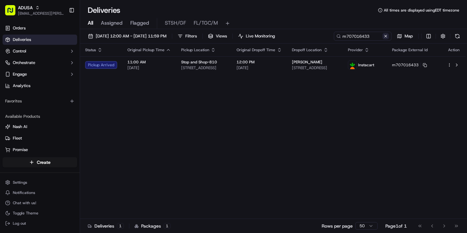
click at [387, 35] on button at bounding box center [385, 36] width 6 height 6
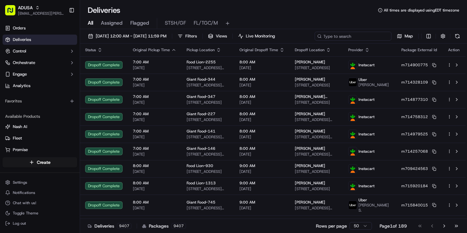
paste input "m715443716"
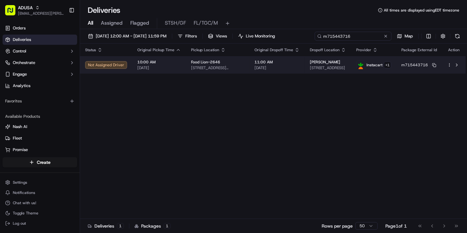
type input "m715443716"
click at [310, 65] on span "7610 Sumter Heights Ct, 2103, Raleigh, NC 27617, US" at bounding box center [328, 67] width 36 height 5
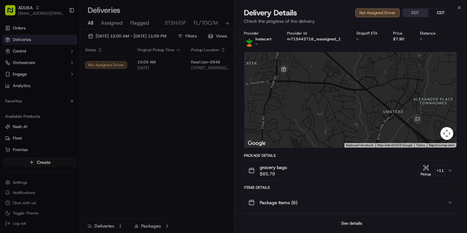
click at [347, 219] on button "See details" at bounding box center [351, 223] width 27 height 9
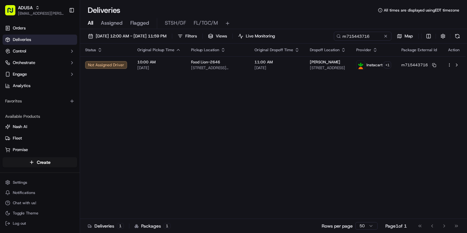
drag, startPoint x: 133, startPoint y: 112, endPoint x: 282, endPoint y: 38, distance: 166.3
click at [384, 36] on button at bounding box center [385, 36] width 6 height 6
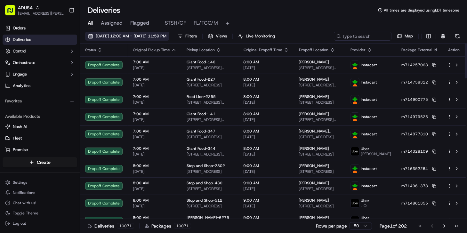
click at [128, 35] on span "09/19/2025 12:00 AM - 09/20/2025 11:59 PM" at bounding box center [131, 36] width 71 height 6
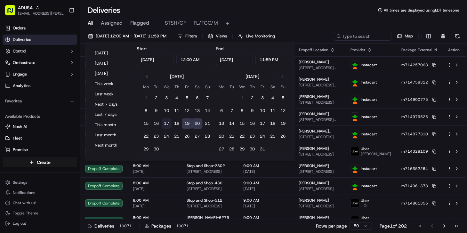
click at [168, 123] on button "17" at bounding box center [166, 123] width 10 height 10
type input "Sep 17, 2025"
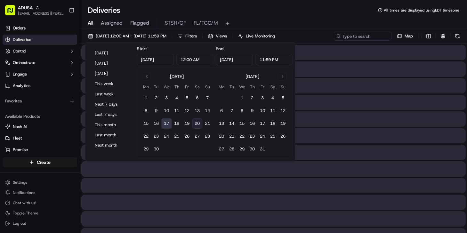
click at [197, 123] on button "20" at bounding box center [197, 123] width 10 height 10
type input "Sep 20, 2025"
drag, startPoint x: 304, startPoint y: 12, endPoint x: 343, endPoint y: 36, distance: 45.6
click at [305, 12] on div "Deliveries All times are displayed using EDT timezone" at bounding box center [273, 10] width 387 height 10
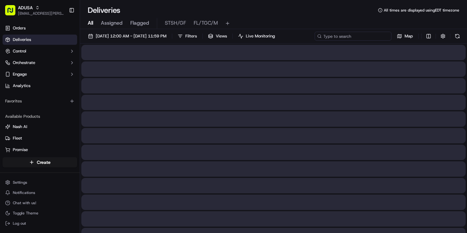
click at [353, 39] on input at bounding box center [353, 36] width 77 height 9
paste input "m713746564"
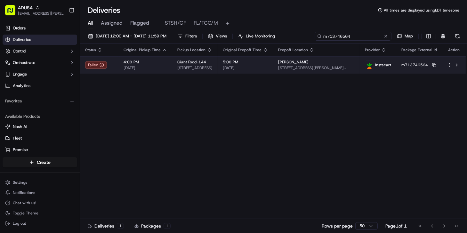
type input "m713746564"
click at [318, 70] on td "Lucy Hearn 3 Beeson Ct, a, White Marsh, MD 21236, US" at bounding box center [316, 64] width 87 height 17
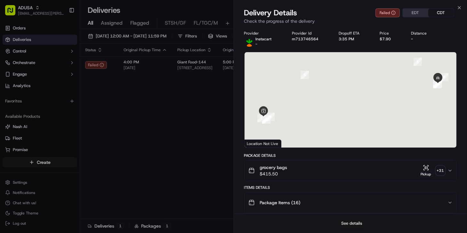
click at [350, 222] on button "See details" at bounding box center [351, 223] width 27 height 9
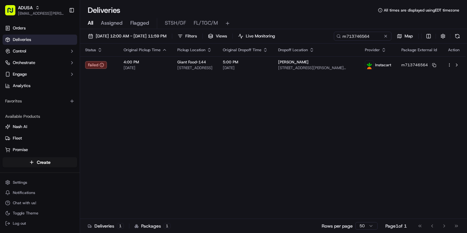
drag, startPoint x: 155, startPoint y: 120, endPoint x: 195, endPoint y: 95, distance: 47.7
click at [386, 37] on button at bounding box center [385, 36] width 6 height 6
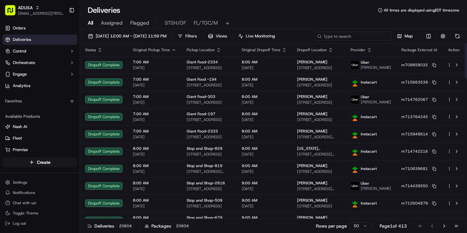
click at [358, 36] on input at bounding box center [353, 36] width 77 height 9
paste input "m714267297"
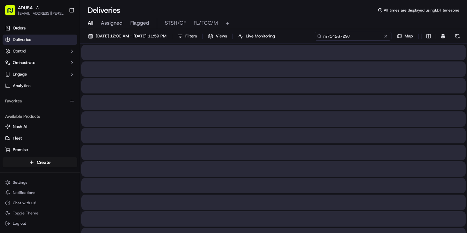
type input "m714267297"
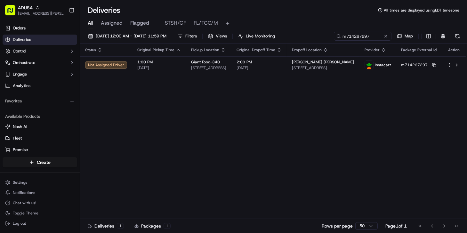
drag, startPoint x: 117, startPoint y: 102, endPoint x: 150, endPoint y: 94, distance: 34.5
click at [117, 102] on div "Status Original Pickup Time Pickup Location Original Dropoff Time Dropoff Locat…" at bounding box center [273, 131] width 386 height 175
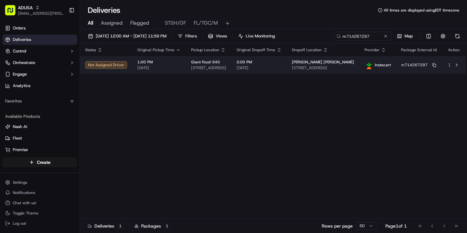
click at [324, 66] on span "14440 West Side Blvd, 311, Laurel, MD 20707, US" at bounding box center [323, 67] width 62 height 5
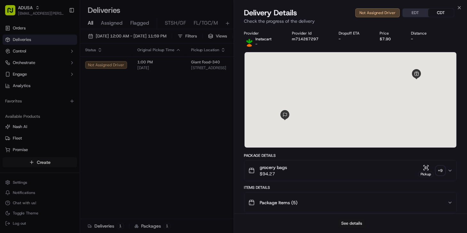
click at [353, 219] on button "See details" at bounding box center [351, 223] width 27 height 9
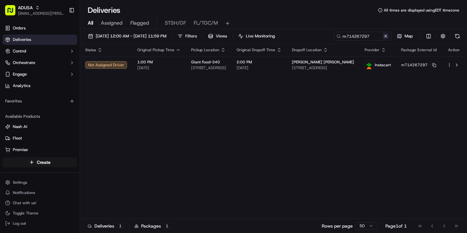
click at [385, 36] on button at bounding box center [385, 36] width 6 height 6
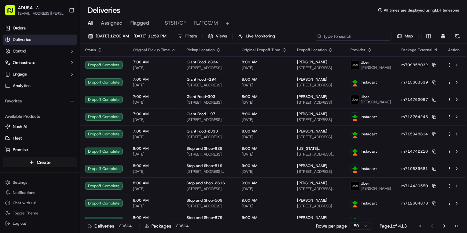
click at [347, 36] on input at bounding box center [353, 36] width 77 height 9
paste input "m713668404"
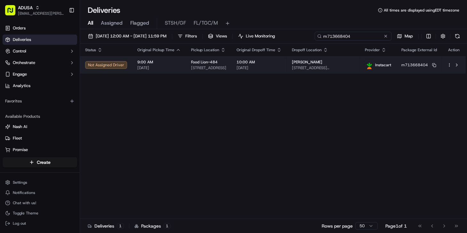
type input "m713668404"
click at [282, 68] on span "[DATE]" at bounding box center [259, 67] width 45 height 5
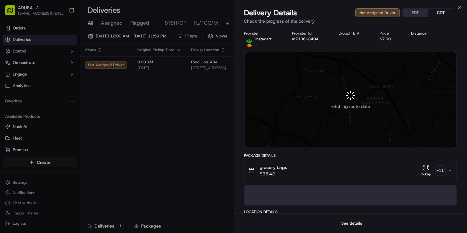
click at [350, 221] on button "See details" at bounding box center [351, 223] width 27 height 9
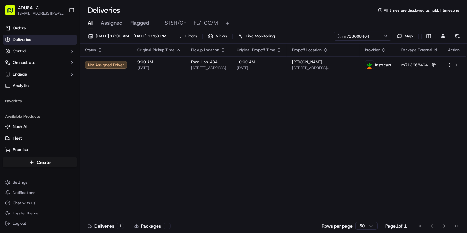
click at [133, 147] on div "Status Original Pickup Time Pickup Location Original Dropoff Time Dropoff Locat…" at bounding box center [273, 131] width 386 height 175
click at [385, 35] on button at bounding box center [385, 36] width 6 height 6
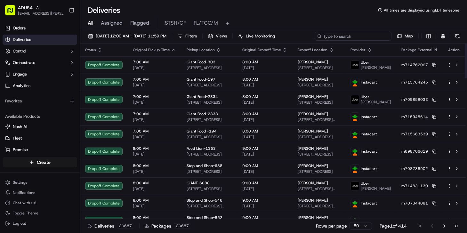
click at [355, 37] on input at bounding box center [353, 36] width 77 height 9
paste input "m715443716"
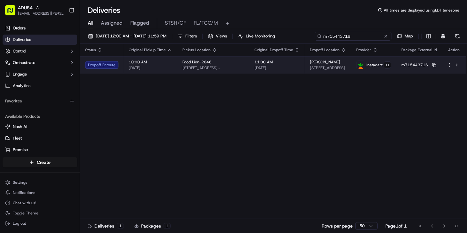
type input "m715443716"
click at [312, 66] on span "7610 Sumter Heights Ct, 2103, Raleigh, NC 27617, US" at bounding box center [328, 67] width 36 height 5
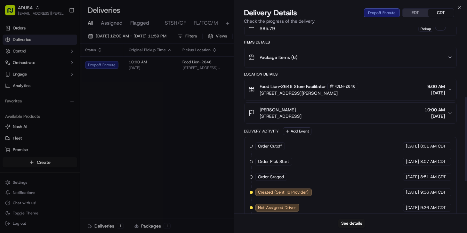
scroll to position [228, 0]
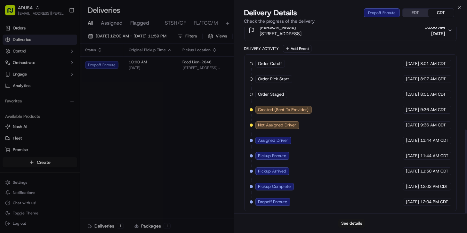
click at [353, 224] on button "See details" at bounding box center [351, 223] width 27 height 9
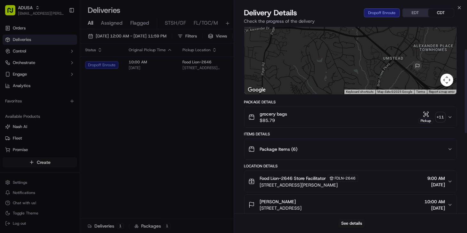
scroll to position [0, 0]
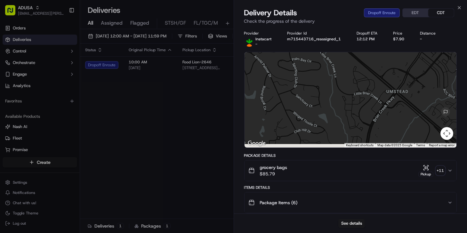
drag, startPoint x: 398, startPoint y: 121, endPoint x: 358, endPoint y: 95, distance: 47.2
click at [358, 95] on div at bounding box center [351, 99] width 212 height 95
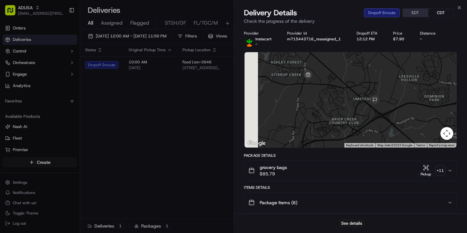
drag, startPoint x: 311, startPoint y: 117, endPoint x: 306, endPoint y: 123, distance: 7.2
click at [349, 107] on div at bounding box center [351, 99] width 212 height 95
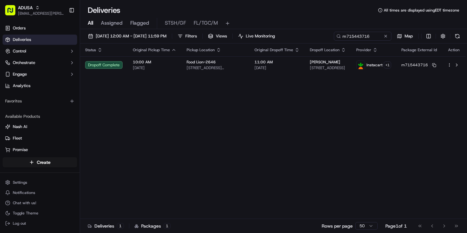
drag, startPoint x: 117, startPoint y: 106, endPoint x: 296, endPoint y: 53, distance: 187.2
click at [117, 106] on div "Status Original Pickup Time Pickup Location Original Dropoff Time Dropoff Locat…" at bounding box center [273, 131] width 386 height 175
click at [386, 34] on button at bounding box center [385, 36] width 6 height 6
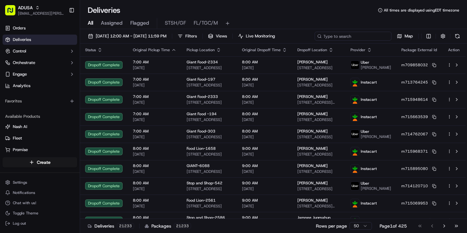
click at [361, 36] on input at bounding box center [353, 36] width 77 height 9
paste input "m715411636"
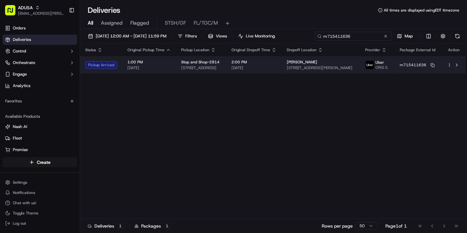
type input "m715411636"
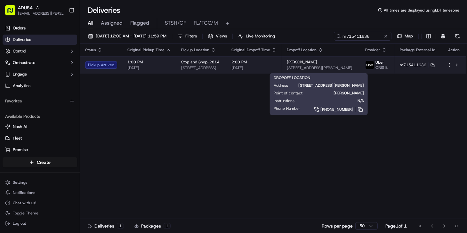
click at [349, 62] on div "[PERSON_NAME]" at bounding box center [321, 62] width 68 height 5
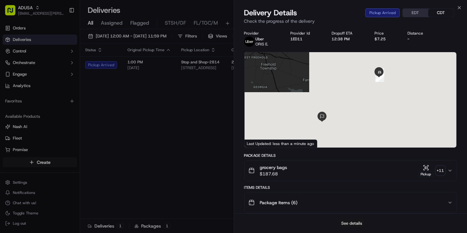
click at [353, 221] on button "See details" at bounding box center [351, 223] width 27 height 9
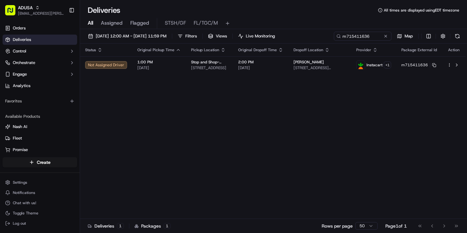
drag, startPoint x: 131, startPoint y: 120, endPoint x: 133, endPoint y: 117, distance: 3.3
drag, startPoint x: 386, startPoint y: 35, endPoint x: 382, endPoint y: 32, distance: 5.1
click at [385, 34] on button at bounding box center [385, 36] width 6 height 6
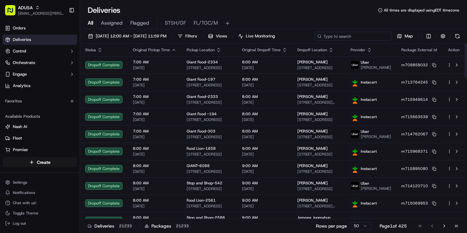
click at [371, 37] on input at bounding box center [353, 36] width 77 height 9
paste input "m713035137"
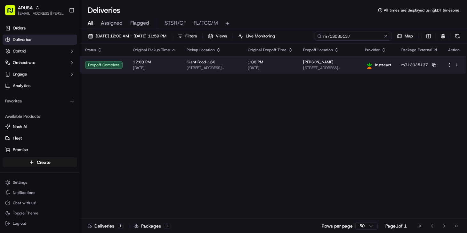
type input "m713035137"
click at [330, 70] on td "Michele Anderson 3638 Coolidge Ave, Baltimore, MD 21229, US" at bounding box center [329, 64] width 62 height 17
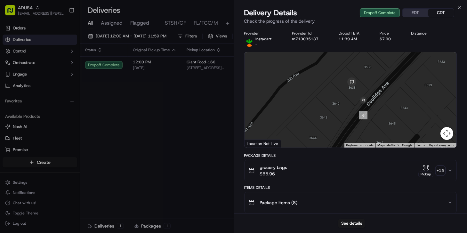
drag, startPoint x: 392, startPoint y: 97, endPoint x: 366, endPoint y: 105, distance: 27.4
click at [366, 105] on div at bounding box center [351, 99] width 212 height 95
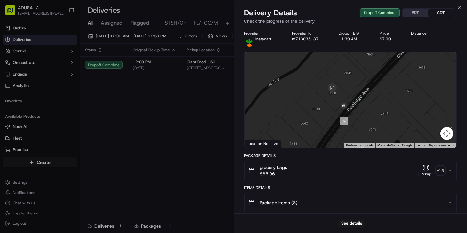
drag, startPoint x: 357, startPoint y: 109, endPoint x: 349, endPoint y: 118, distance: 12.0
click at [350, 118] on div at bounding box center [351, 99] width 212 height 95
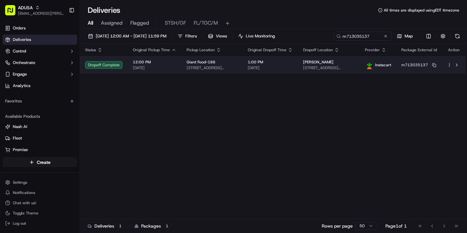
click at [312, 68] on span "3638 Coolidge Ave, Baltimore, MD 21229, US" at bounding box center [329, 67] width 52 height 5
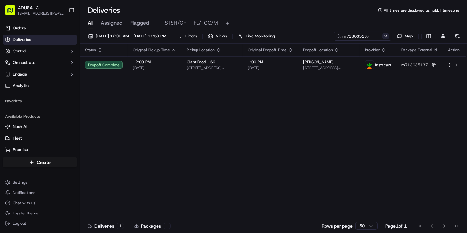
click at [386, 36] on button at bounding box center [385, 36] width 6 height 6
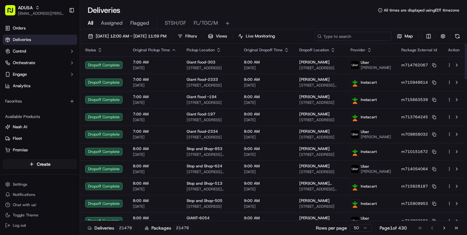
click at [348, 39] on input at bounding box center [353, 36] width 77 height 9
paste input "m710719799"
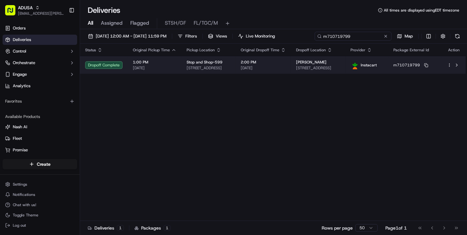
type input "m710719799"
click at [332, 64] on div "Diana Nigro" at bounding box center [318, 62] width 44 height 5
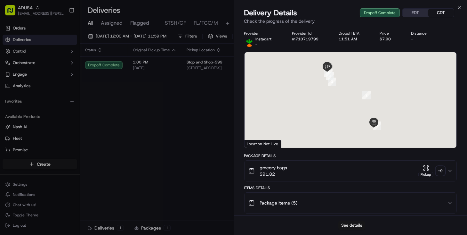
click at [349, 224] on button "See details" at bounding box center [351, 225] width 27 height 9
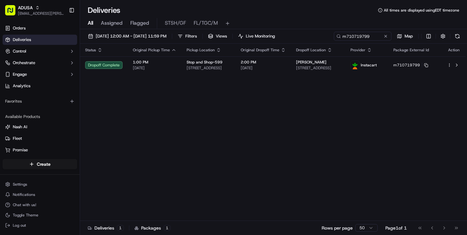
drag, startPoint x: 120, startPoint y: 142, endPoint x: 124, endPoint y: 134, distance: 8.5
click at [386, 36] on button at bounding box center [385, 36] width 6 height 6
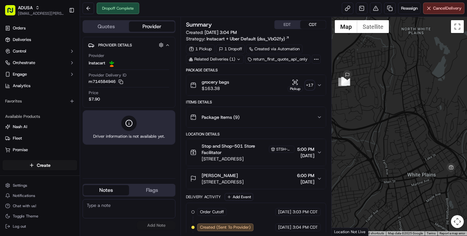
click at [104, 213] on textarea at bounding box center [129, 208] width 93 height 19
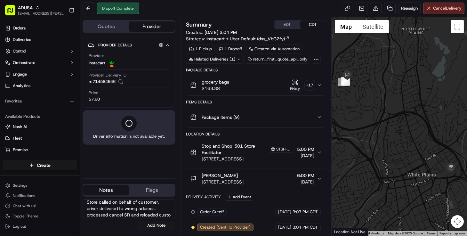
scroll to position [10, 0]
type textarea "Store called on behalf of customer, driver delivered to wrong address. processe…"
click at [153, 224] on button "Add Note" at bounding box center [156, 225] width 38 height 9
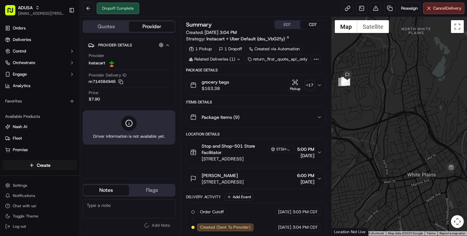
scroll to position [0, 0]
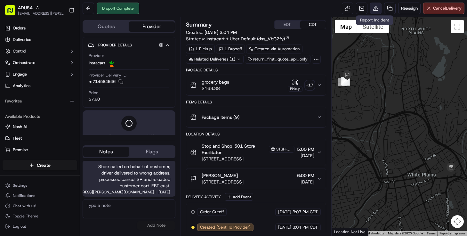
click at [376, 7] on button at bounding box center [376, 9] width 12 height 12
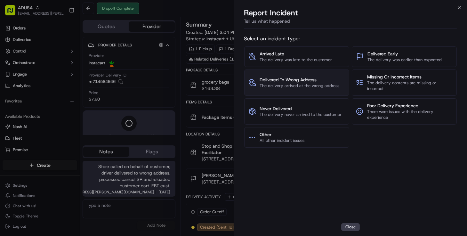
click at [302, 78] on span "Delivered To Wrong Address" at bounding box center [300, 79] width 80 height 6
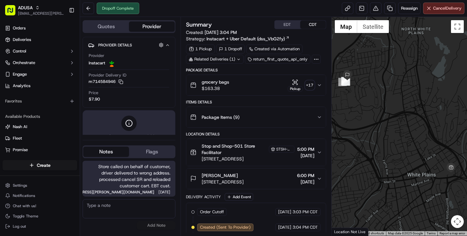
click at [101, 205] on textarea at bounding box center [129, 208] width 93 height 19
click at [378, 9] on button at bounding box center [376, 9] width 12 height 12
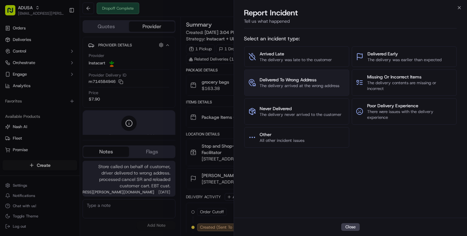
click at [284, 80] on span "Delivered To Wrong Address" at bounding box center [300, 79] width 80 height 6
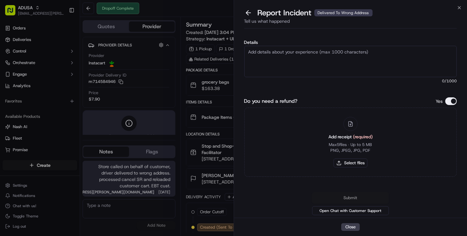
click at [317, 55] on textarea "Details" at bounding box center [350, 61] width 213 height 31
type textarea "Full refund needed. Driver delivered to wrong address."
click at [346, 162] on button "Select files" at bounding box center [351, 162] width 34 height 9
type input "C:\fakepath\bcg8273.PNG"
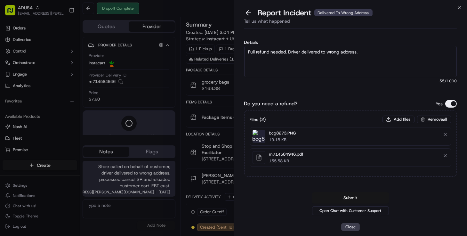
click at [358, 196] on button "Submit" at bounding box center [350, 198] width 77 height 12
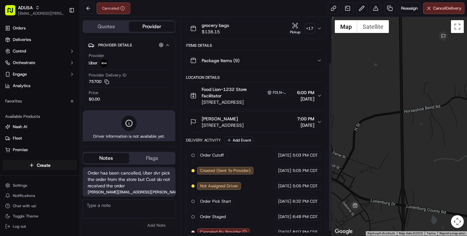
scroll to position [58, 0]
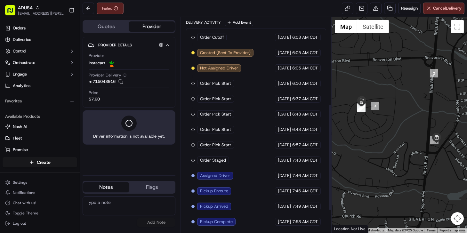
scroll to position [220, 0]
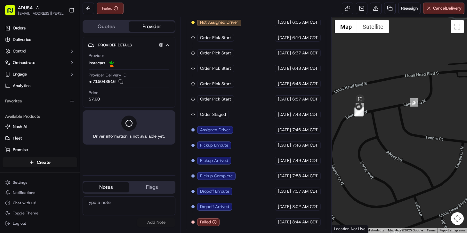
drag, startPoint x: 372, startPoint y: 117, endPoint x: 380, endPoint y: 126, distance: 12.5
click at [385, 133] on div at bounding box center [399, 125] width 135 height 216
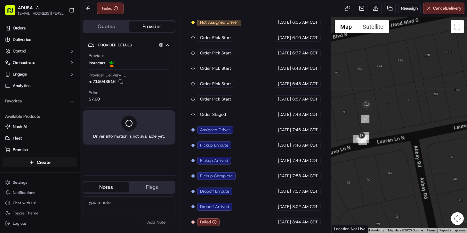
drag, startPoint x: 365, startPoint y: 112, endPoint x: 370, endPoint y: 129, distance: 17.4
click at [370, 129] on div at bounding box center [399, 125] width 135 height 216
click at [106, 210] on textarea at bounding box center [129, 205] width 93 height 19
click at [113, 199] on textarea "NAH" at bounding box center [129, 205] width 93 height 19
type textarea "N"
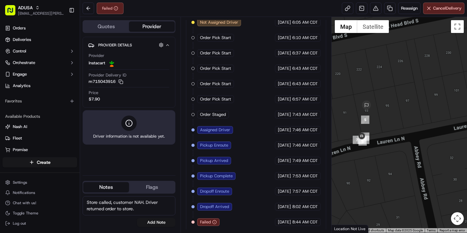
click at [144, 212] on textarea "Store called, customer NAH. Driver returned order to store." at bounding box center [129, 205] width 93 height 19
type textarea "Store called, customer NAH. Driver returned order to store. Processed Cancellat…"
click at [153, 220] on button "Add Note" at bounding box center [156, 222] width 38 height 9
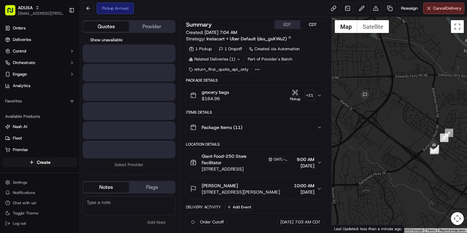
click at [109, 26] on button "Quotes" at bounding box center [106, 26] width 46 height 10
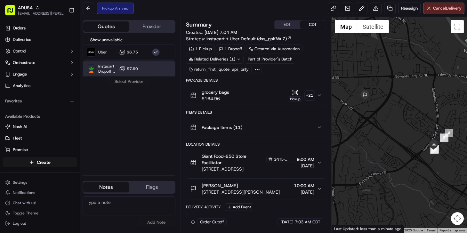
click at [143, 68] on div "Instacart Dropoff ETA - $7.90" at bounding box center [129, 68] width 93 height 15
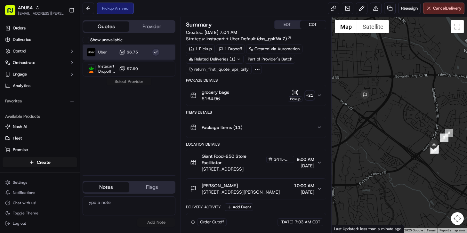
click at [149, 54] on div "Uber $6.75" at bounding box center [129, 51] width 93 height 15
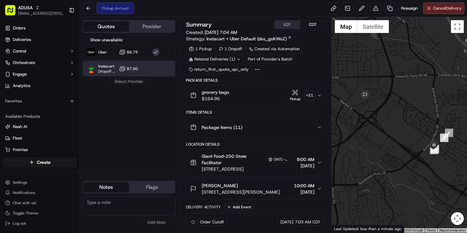
click at [148, 67] on div "Instacart Dropoff ETA - $7.90" at bounding box center [129, 68] width 93 height 15
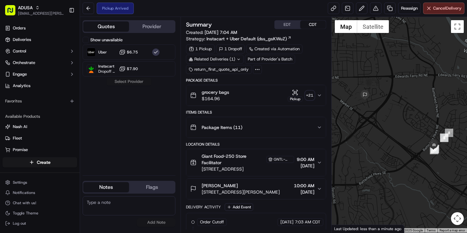
click at [86, 40] on button "Show unavailable" at bounding box center [86, 40] width 6 height 6
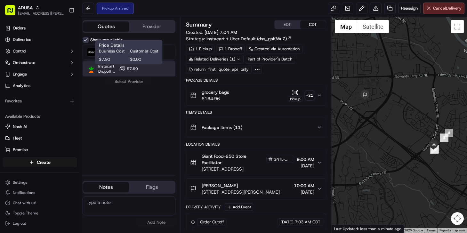
click at [138, 71] on div "Instacart Dropoff ETA - $7.90" at bounding box center [129, 68] width 93 height 15
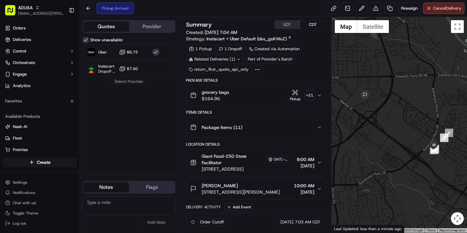
click at [85, 41] on button "Show unavailable" at bounding box center [86, 40] width 6 height 6
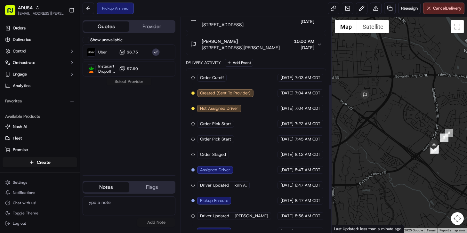
scroll to position [154, 0]
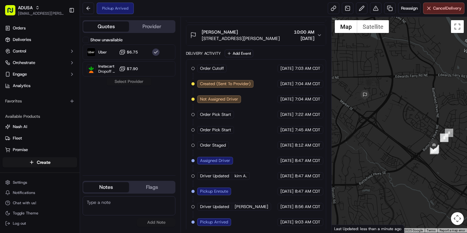
click at [100, 205] on textarea at bounding box center [129, 205] width 93 height 19
click at [414, 10] on span "Reassign" at bounding box center [409, 8] width 17 height 6
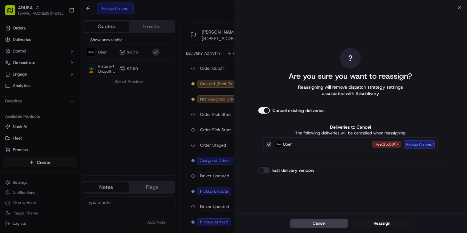
click at [264, 168] on button "Edit delivery window" at bounding box center [264, 170] width 12 height 6
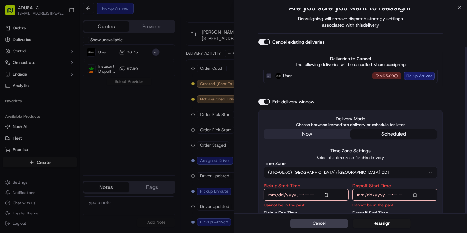
scroll to position [50, 0]
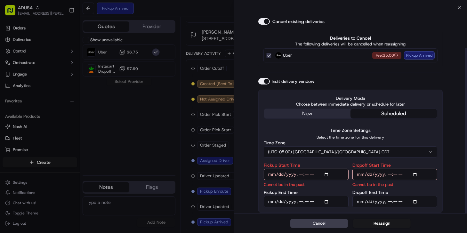
click at [333, 152] on button "(UTC-05.00) [GEOGRAPHIC_DATA]/[GEOGRAPHIC_DATA] CDT" at bounding box center [350, 152] width 173 height 12
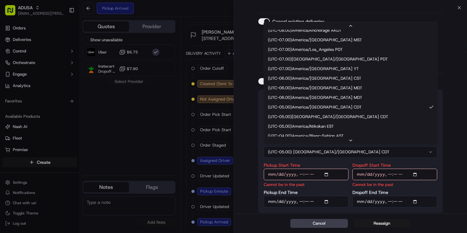
scroll to position [58, 0]
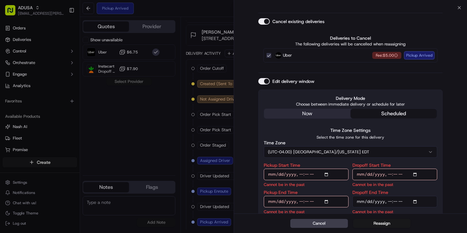
click at [301, 171] on input "Pickup Start Time" at bounding box center [306, 175] width 85 height 12
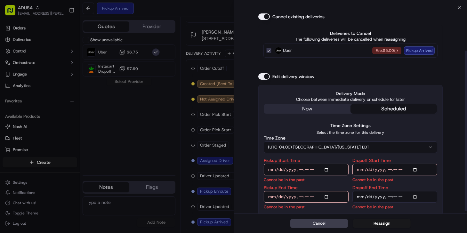
scroll to position [58, 0]
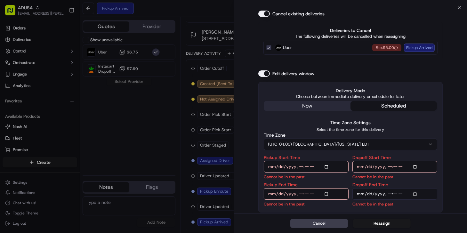
type input "[DATE]T11:00"
click at [297, 192] on input "Pickup End Time" at bounding box center [306, 194] width 85 height 12
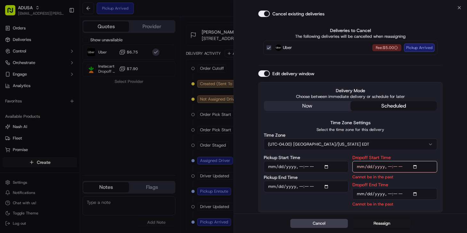
type input "[DATE]T11:30"
click at [389, 166] on input "Dropoff Start Time" at bounding box center [394, 167] width 85 height 12
type input "[DATE]T11:30"
click at [389, 194] on input "Dropoff End Time" at bounding box center [394, 194] width 85 height 12
click at [402, 194] on input "Dropoff End Time" at bounding box center [394, 194] width 85 height 12
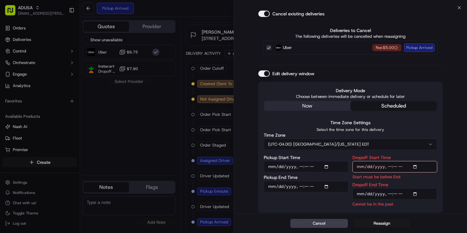
type input "[DATE]T12:00"
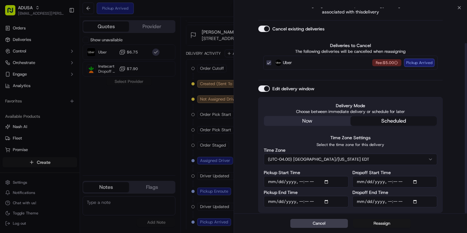
click at [383, 227] on button "Reassign" at bounding box center [382, 223] width 58 height 9
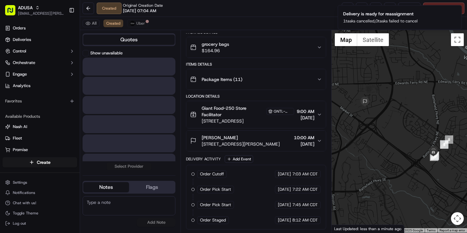
scroll to position [50, 0]
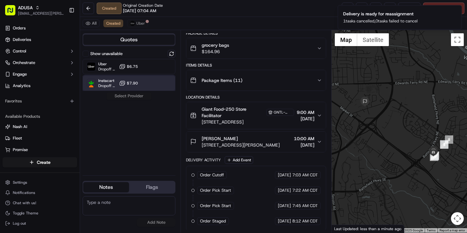
click at [148, 84] on div "Instacart Dropoff ETA - $7.90" at bounding box center [129, 83] width 93 height 15
click at [140, 97] on button "Assign Provider" at bounding box center [128, 96] width 45 height 8
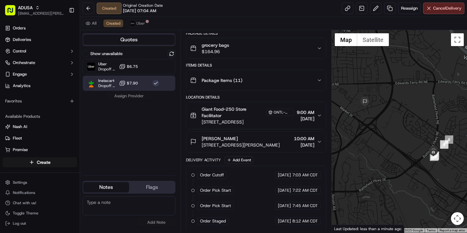
click at [122, 206] on textarea at bounding box center [129, 205] width 93 height 19
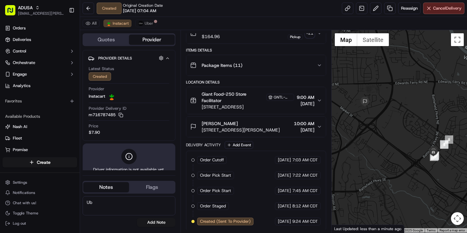
type textarea "U"
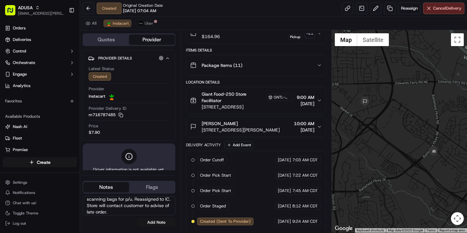
scroll to position [0, 0]
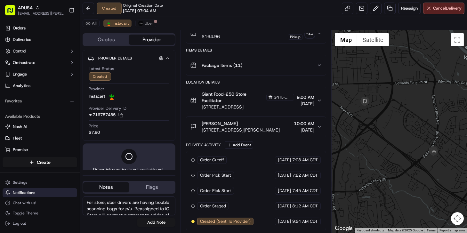
drag, startPoint x: 141, startPoint y: 207, endPoint x: 75, endPoint y: 194, distance: 66.5
click at [75, 194] on div "ADUSA [EMAIL_ADDRESS][PERSON_NAME][DOMAIN_NAME] Toggle Sidebar Orders Deliverie…" at bounding box center [233, 116] width 467 height 233
type textarea "Per store, uber drivers are having trouble scanning bags for p/u. Reassigned to…"
click at [159, 221] on button "Add Note" at bounding box center [156, 222] width 38 height 9
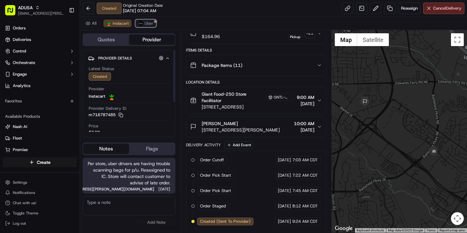
click at [142, 27] on button "Uber" at bounding box center [145, 24] width 21 height 8
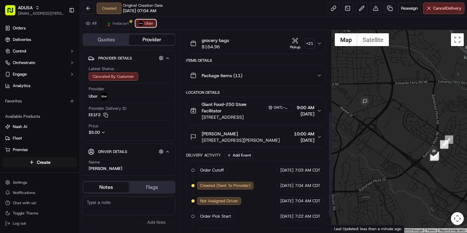
scroll to position [154, 0]
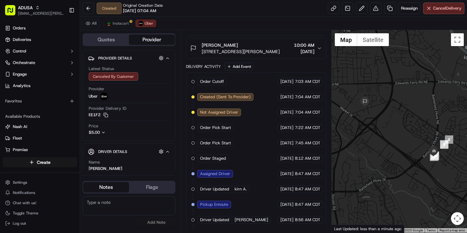
click at [104, 205] on textarea at bounding box center [129, 205] width 93 height 19
paste textarea "Per store, uber drivers are having trouble scanning bags for p/u. Reassigned to…"
type textarea "Per store, uber drivers are having trouble scanning bags for p/u. Reassigned to…"
click at [161, 224] on button "Add Note" at bounding box center [156, 222] width 38 height 9
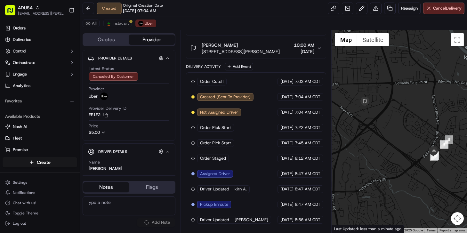
scroll to position [0, 0]
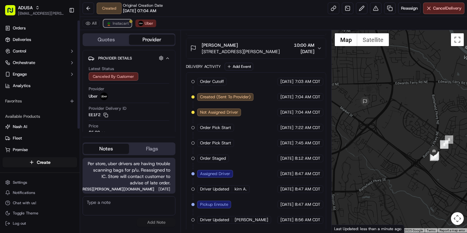
click at [122, 22] on span "Instacart" at bounding box center [121, 23] width 16 height 5
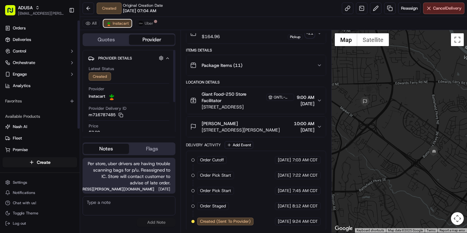
scroll to position [80, 0]
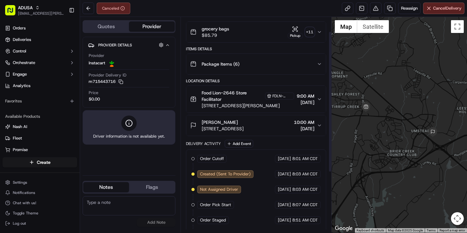
scroll to position [113, 0]
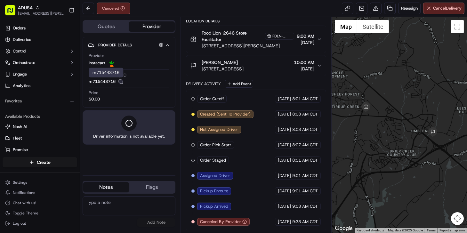
click at [123, 81] on icon "button" at bounding box center [120, 81] width 5 height 5
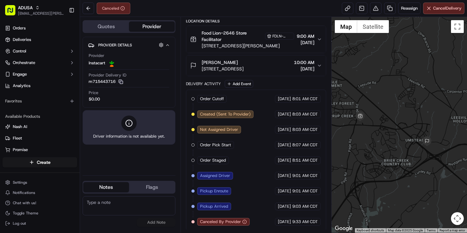
drag, startPoint x: 401, startPoint y: 159, endPoint x: 400, endPoint y: 166, distance: 7.7
click at [400, 166] on div at bounding box center [399, 125] width 135 height 216
click at [127, 209] on textarea at bounding box center [129, 205] width 93 height 19
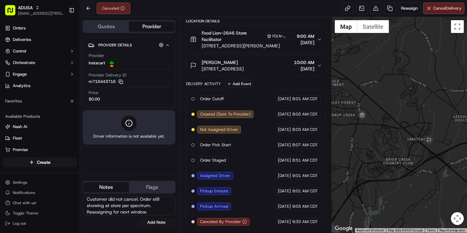
click at [156, 212] on textarea "Customer did not cancel. Order still showing at store per spectrum. Reassigning…" at bounding box center [129, 205] width 93 height 19
type textarea "Customer did not cancel. Order still showing at store per spectrum. Reassigning…"
drag, startPoint x: 156, startPoint y: 222, endPoint x: 159, endPoint y: 221, distance: 3.3
click at [157, 222] on button "Add Note" at bounding box center [156, 222] width 38 height 9
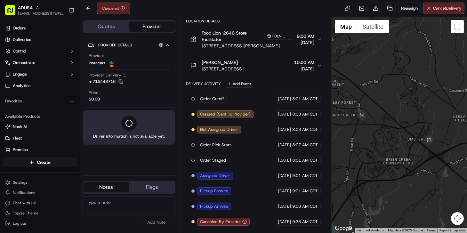
scroll to position [0, 0]
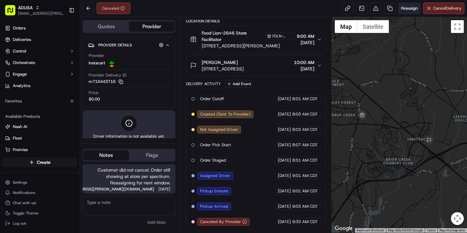
click at [407, 8] on span "Reassign" at bounding box center [409, 8] width 17 height 6
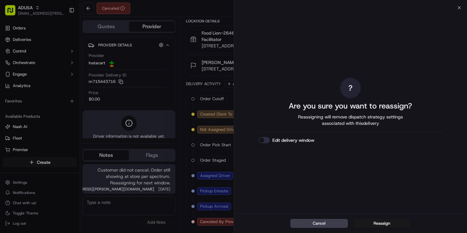
click at [265, 139] on button "Edit delivery window" at bounding box center [264, 140] width 12 height 6
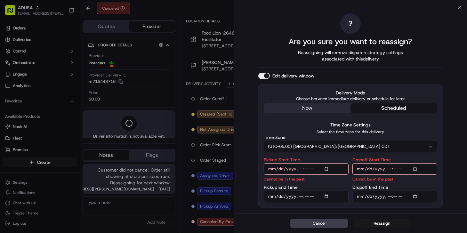
click at [323, 142] on button "(UTC-05.00) America/Chicago CDT" at bounding box center [350, 147] width 173 height 12
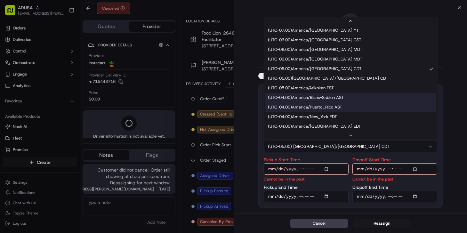
scroll to position [87, 0]
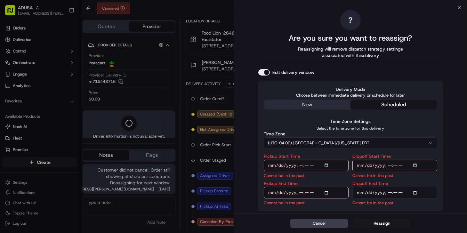
click at [301, 166] on input "Pickup Start Time" at bounding box center [306, 166] width 85 height 12
type input "2025-09-20T11:30"
click at [298, 193] on input "Pickup End Time" at bounding box center [306, 193] width 85 height 12
click at [316, 192] on input "Pickup End Time" at bounding box center [306, 193] width 85 height 12
type input "2025-09-20T12:00"
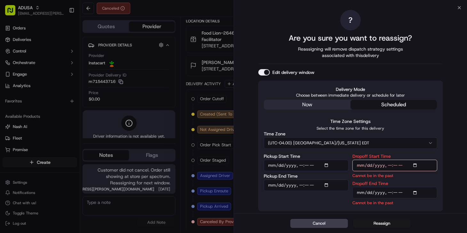
click at [387, 164] on input "Dropoff Start Time" at bounding box center [394, 166] width 85 height 12
click at [404, 165] on input "Dropoff Start Time" at bounding box center [394, 166] width 85 height 12
type input "2025-09-20T12:00"
click at [389, 191] on input "Dropoff End Time" at bounding box center [394, 193] width 85 height 12
type input "2025-09-20T12:30"
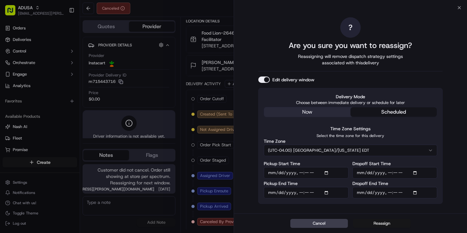
click at [376, 222] on button "Reassign" at bounding box center [382, 223] width 58 height 9
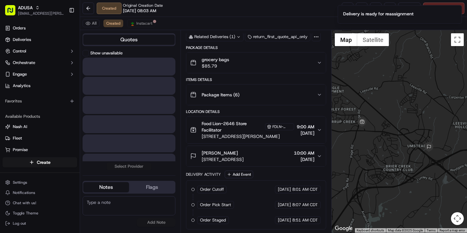
scroll to position [35, 0]
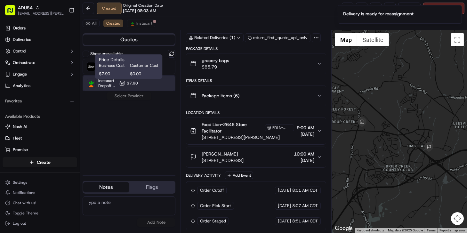
click at [146, 80] on div "Instacart Dropoff ETA - $7.90" at bounding box center [129, 83] width 93 height 15
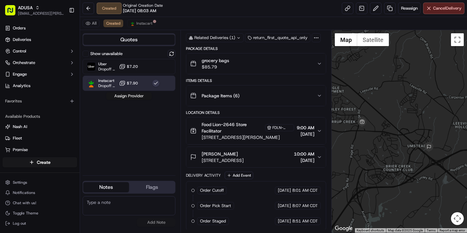
click at [141, 96] on button "Assign Provider" at bounding box center [128, 96] width 45 height 8
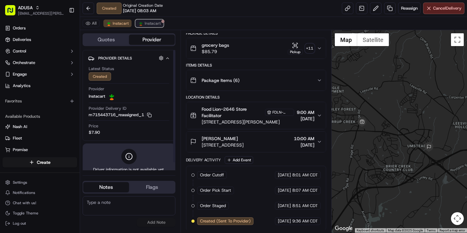
click at [148, 25] on span "Instacart" at bounding box center [153, 23] width 16 height 5
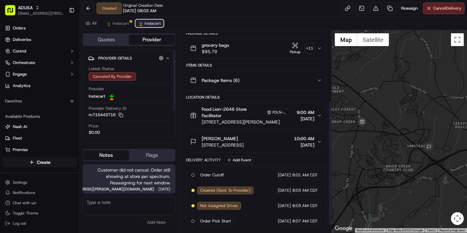
scroll to position [113, 0]
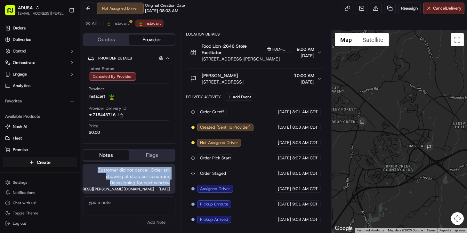
drag, startPoint x: 99, startPoint y: 170, endPoint x: 171, endPoint y: 182, distance: 73.6
click at [171, 182] on div "Customer did not cancel. Order still showing at store per spectrum. Reassigning…" at bounding box center [129, 178] width 93 height 29
copy span "Customer did not cancel. Order still showing at store per spectrum. Reassigning…"
click at [115, 25] on span "Instacart" at bounding box center [121, 23] width 16 height 5
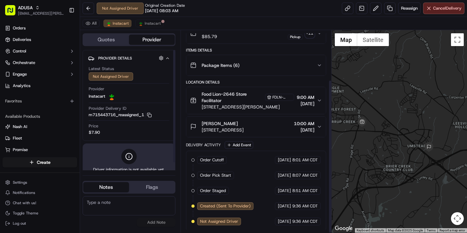
click at [116, 208] on textarea at bounding box center [129, 205] width 93 height 19
paste textarea "Customer did not cancel. Order still showing at store per spectrum. Reassigning…"
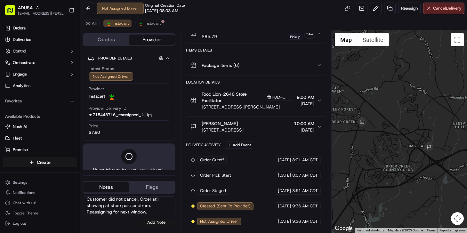
type textarea "Customer did not cancel. Order still showing at store per spectrum. Reassigning…"
click at [155, 222] on button "Add Note" at bounding box center [156, 222] width 38 height 9
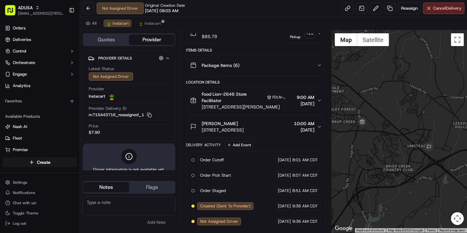
scroll to position [0, 0]
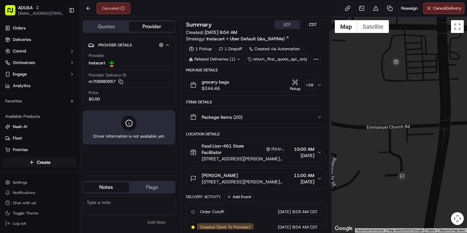
scroll to position [83, 0]
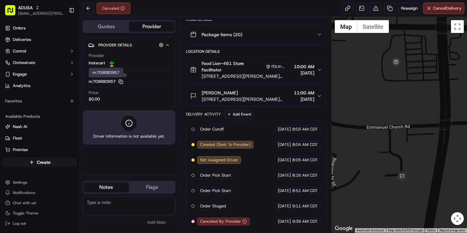
click at [121, 81] on rect "button" at bounding box center [121, 82] width 3 height 3
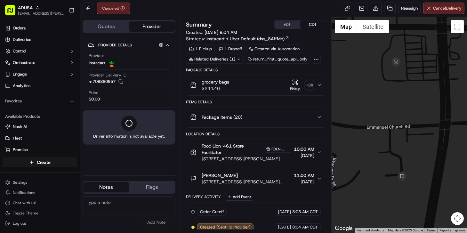
scroll to position [83, 0]
click at [126, 206] on textarea at bounding box center [129, 205] width 93 height 19
type textarea "Customer cancelled w/ CC"
click at [150, 221] on button "Add Note" at bounding box center [156, 222] width 38 height 9
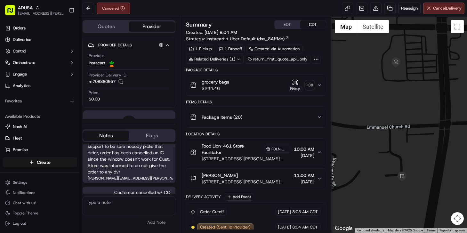
scroll to position [20, 0]
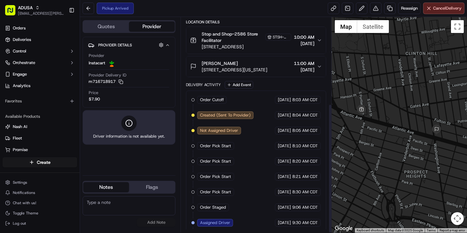
scroll to position [144, 0]
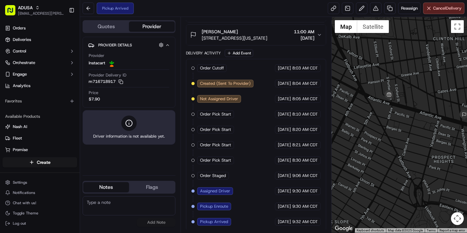
drag, startPoint x: 384, startPoint y: 192, endPoint x: 412, endPoint y: 177, distance: 31.8
click at [412, 177] on div at bounding box center [399, 125] width 135 height 216
click at [93, 205] on textarea at bounding box center [129, 205] width 93 height 19
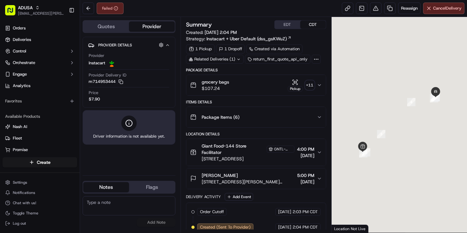
click at [112, 208] on textarea at bounding box center [129, 205] width 93 height 19
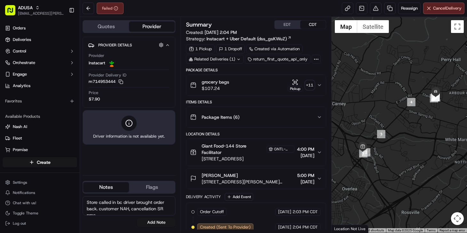
scroll to position [3, 0]
type textarea "Store called in bc driver brought order back. customer NAH, cancellation SR pro…"
click at [146, 220] on button "Add Note" at bounding box center [156, 222] width 38 height 9
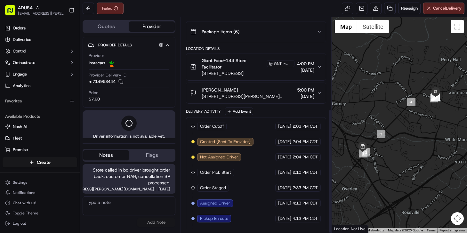
scroll to position [159, 0]
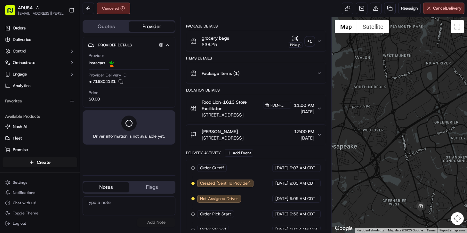
scroll to position [67, 0]
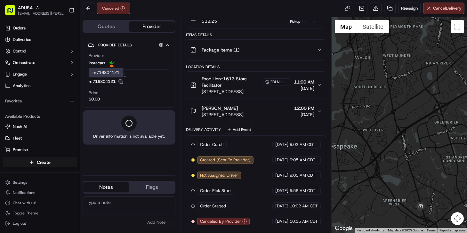
click at [121, 81] on rect "button" at bounding box center [121, 82] width 3 height 3
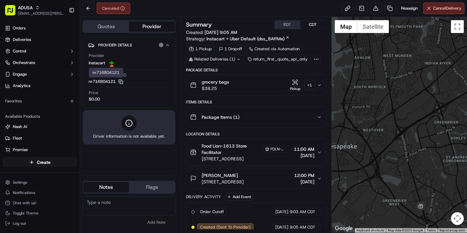
click at [123, 82] on icon "button" at bounding box center [120, 81] width 5 height 5
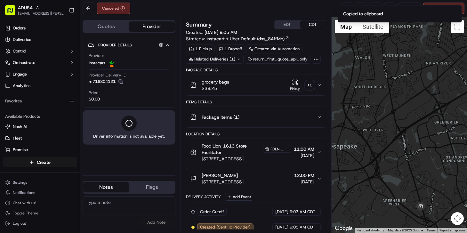
click at [104, 213] on textarea at bounding box center [129, 205] width 93 height 19
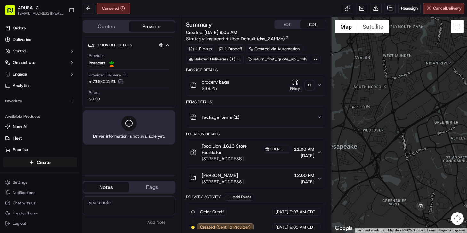
click at [107, 201] on textarea at bounding box center [129, 205] width 93 height 19
type textarea "Customer called via CC"
click at [150, 221] on button "Add Note" at bounding box center [156, 222] width 38 height 9
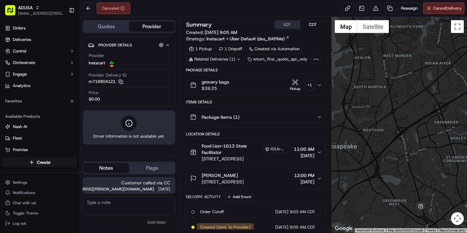
click at [146, 204] on textarea at bounding box center [129, 205] width 93 height 19
type textarea "c"
type textarea "Cancelled*"
click at [160, 224] on button "Add Note" at bounding box center [156, 222] width 38 height 9
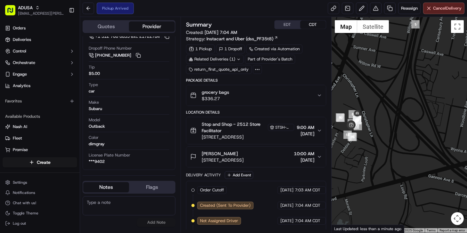
click at [114, 205] on textarea at bounding box center [129, 205] width 93 height 19
click at [96, 213] on textarea at bounding box center [129, 205] width 93 height 19
click at [407, 8] on span "Reassign" at bounding box center [409, 8] width 17 height 6
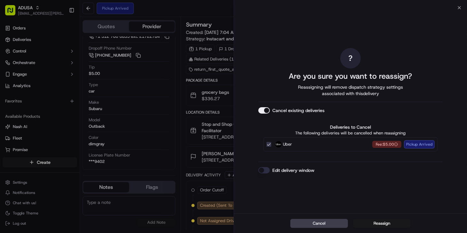
click at [265, 171] on button "Edit delivery window" at bounding box center [264, 170] width 12 height 6
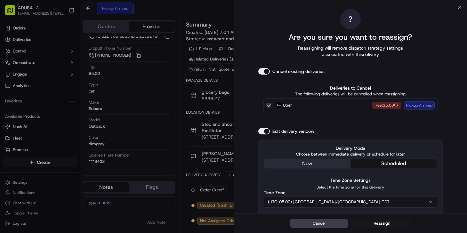
scroll to position [58, 0]
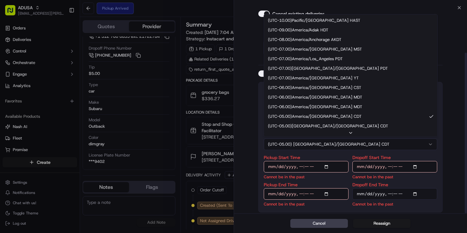
click at [324, 144] on button "(UTC-05.00) America/Chicago CDT" at bounding box center [350, 145] width 173 height 12
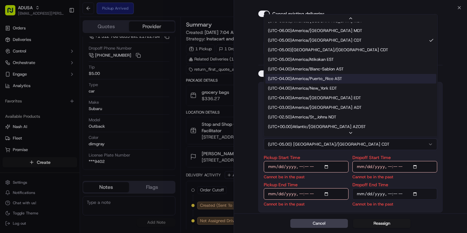
scroll to position [87, 0]
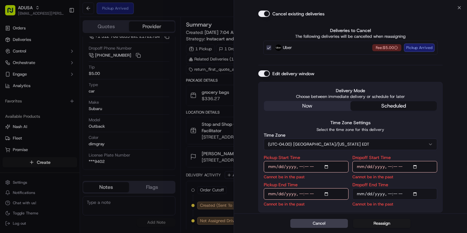
click at [299, 166] on input "Pickup Start Time" at bounding box center [306, 167] width 85 height 12
type input "2025-09-20T12:30"
click at [299, 195] on input "Pickup End Time" at bounding box center [306, 194] width 85 height 12
click at [305, 194] on input "Pickup End Time" at bounding box center [306, 194] width 85 height 12
click at [317, 190] on input "Pickup End Time" at bounding box center [306, 194] width 85 height 12
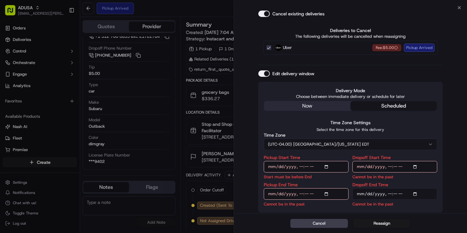
click at [315, 194] on input "Pickup End Time" at bounding box center [306, 194] width 85 height 12
type input "2025-09-20T13:00"
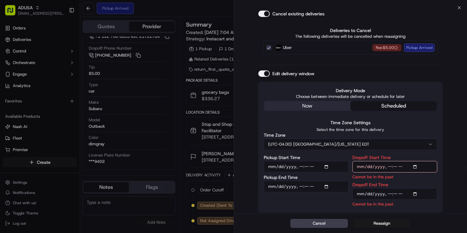
drag, startPoint x: 386, startPoint y: 166, endPoint x: 409, endPoint y: 165, distance: 23.1
click at [387, 166] on input "Dropoff Start Time" at bounding box center [394, 167] width 85 height 12
click at [404, 166] on input "Dropoff Start Time" at bounding box center [394, 167] width 85 height 12
type input "2025-09-20T13:00"
click at [387, 193] on input "Dropoff End Time" at bounding box center [394, 194] width 85 height 12
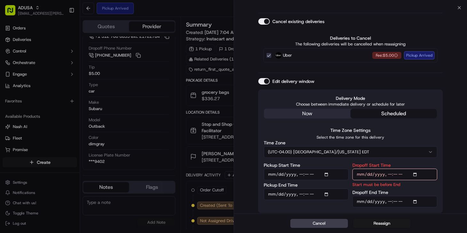
scroll to position [43, 0]
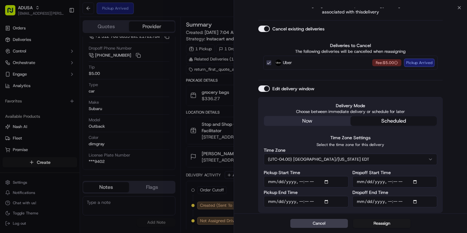
click at [396, 200] on input "Dropoff End Time" at bounding box center [394, 202] width 85 height 12
type input "2025-09-20T13:30"
click at [458, 9] on div "? Are you sure you want to reassign? Reassigning will remove dispatch strategy …" at bounding box center [350, 89] width 233 height 249
click at [321, 223] on button "Cancel" at bounding box center [319, 223] width 58 height 9
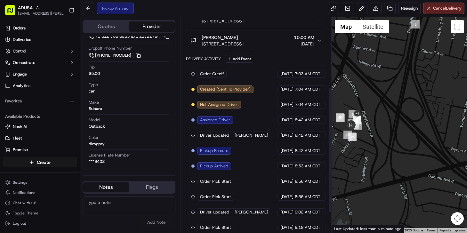
scroll to position [153, 0]
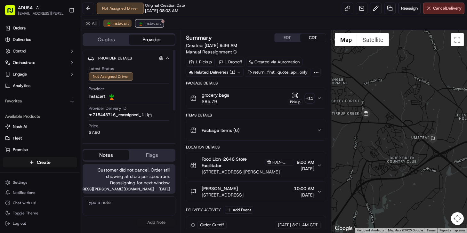
click at [149, 25] on span "Instacart" at bounding box center [153, 23] width 16 height 5
click at [118, 25] on span "Instacart" at bounding box center [121, 23] width 16 height 5
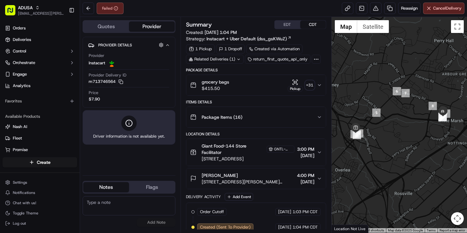
click at [126, 201] on textarea at bounding box center [129, 205] width 93 height 19
click at [122, 82] on icon "button" at bounding box center [120, 81] width 5 height 5
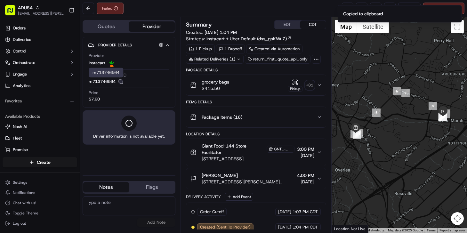
click at [116, 220] on div "No results found Add Note" at bounding box center [129, 211] width 93 height 31
click at [114, 205] on textarea at bounding box center [129, 205] width 93 height 19
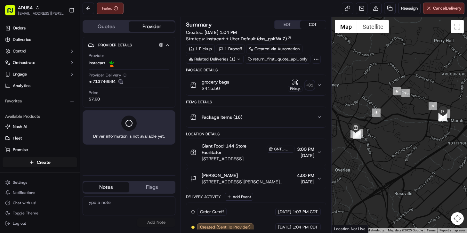
click at [107, 206] on textarea at bounding box center [129, 205] width 93 height 19
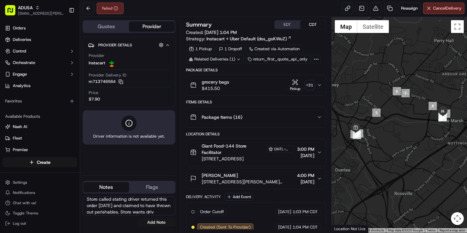
scroll to position [10, 0]
click at [111, 214] on textarea "Store called stating driver returned this order 3 days later and claimed to hav…" at bounding box center [129, 205] width 93 height 19
type textarea "Store called stating driver returned this order 3 days later and claimed to hav…"
click at [154, 224] on button "Add Note" at bounding box center [156, 222] width 38 height 9
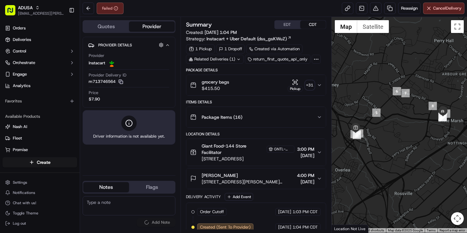
scroll to position [0, 0]
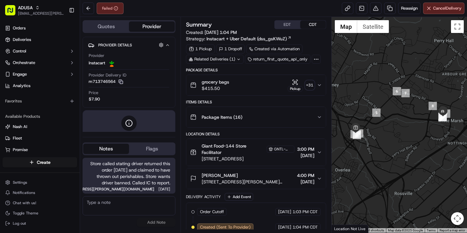
click at [105, 212] on textarea at bounding box center [129, 205] width 93 height 19
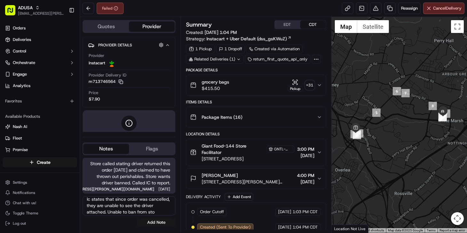
scroll to position [10, 0]
click at [107, 213] on textarea "Ic states that since order was cancelled, they are unable to see the driver att…" at bounding box center [129, 205] width 93 height 19
click at [105, 209] on textarea "Ic states that since order was cancelled, they are unable to see the driver att…" at bounding box center [129, 205] width 93 height 19
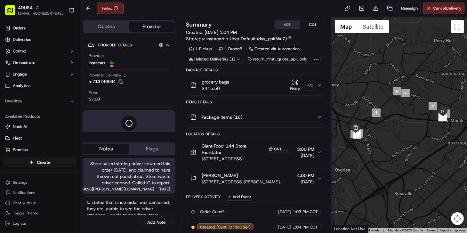
click at [101, 207] on textarea "Ic states that since order was cancelled, they are unable to see the driver att…" at bounding box center [129, 205] width 93 height 19
click at [102, 209] on textarea "Ic states that since order was cancelled, they are unable to see the driver att…" at bounding box center [129, 205] width 93 height 19
drag, startPoint x: 108, startPoint y: 208, endPoint x: 102, endPoint y: 197, distance: 12.6
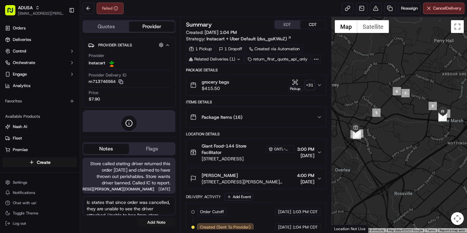
click at [76, 190] on div "ADUSA nicolette.parchem@adusa.com Toggle Sidebar Orders Deliveries Control Orch…" at bounding box center [233, 116] width 467 height 233
click at [131, 203] on textarea "IC was unable to" at bounding box center [129, 205] width 93 height 19
click at [120, 211] on textarea "IC was unable to ban driver. States they have 48hrs to return orders and are in…" at bounding box center [129, 205] width 93 height 19
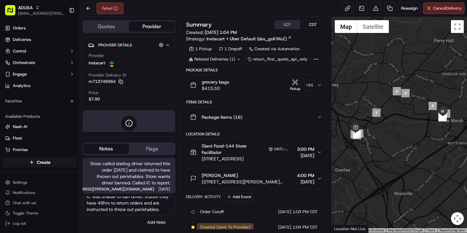
type textarea "IC was unable to ban driver. States they have 48hrs to return orders and are in…"
click at [160, 221] on button "Add Note" at bounding box center [156, 222] width 38 height 9
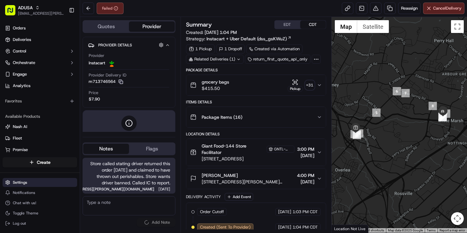
scroll to position [20, 0]
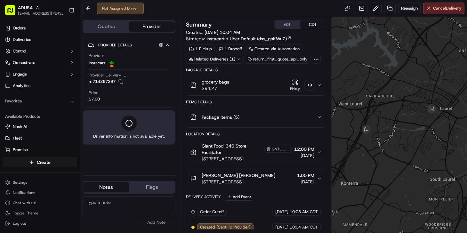
scroll to position [113, 0]
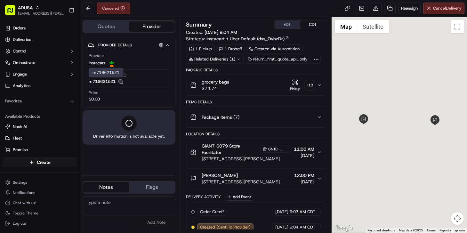
click at [123, 81] on icon "button" at bounding box center [120, 81] width 5 height 5
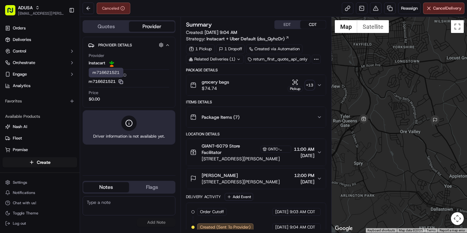
click at [122, 203] on textarea at bounding box center [129, 205] width 93 height 19
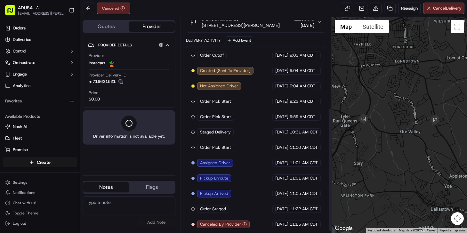
scroll to position [159, 0]
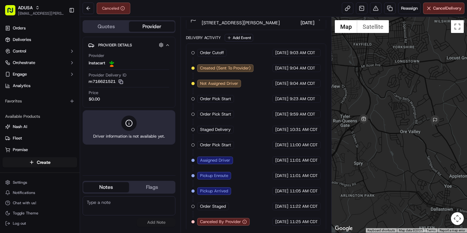
click at [108, 24] on button "Quotes" at bounding box center [106, 26] width 46 height 10
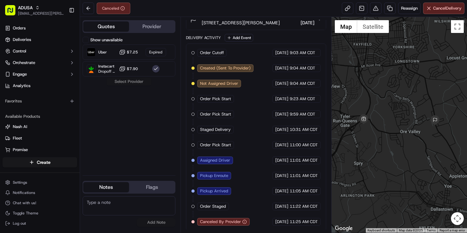
click at [87, 40] on button "Show unavailable" at bounding box center [86, 40] width 6 height 6
click at [87, 39] on button "Show unavailable" at bounding box center [86, 40] width 6 height 6
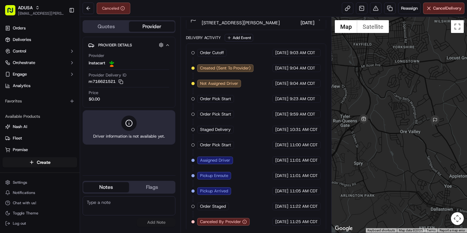
click at [148, 29] on button "Provider" at bounding box center [152, 26] width 46 height 10
click at [409, 8] on span "Reassign" at bounding box center [409, 8] width 17 height 6
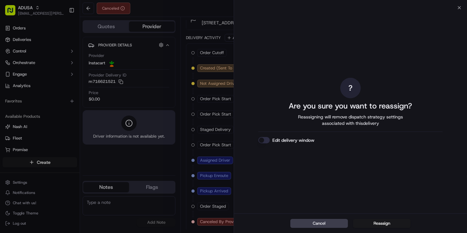
click at [264, 141] on button "Edit delivery window" at bounding box center [264, 140] width 12 height 6
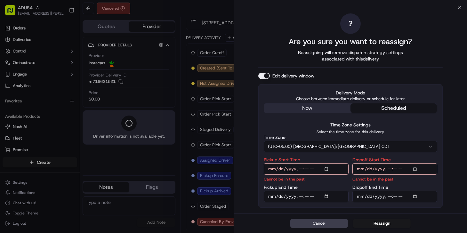
click at [301, 170] on input "Pickup Start Time" at bounding box center [306, 169] width 85 height 12
click at [311, 169] on input "Pickup Start Time" at bounding box center [306, 169] width 85 height 12
type input "2025-09-20T13:00"
click at [300, 196] on input "Pickup End Time" at bounding box center [306, 197] width 85 height 12
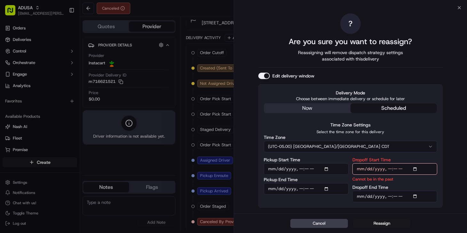
click at [306, 187] on input "Pickup End Time" at bounding box center [306, 189] width 85 height 12
type input "2025-09-20T13:30"
click at [390, 169] on input "Dropoff Start Time" at bounding box center [394, 169] width 85 height 12
type input "2025-09-20T13:30"
click at [387, 196] on input "Dropoff End Time" at bounding box center [394, 197] width 85 height 12
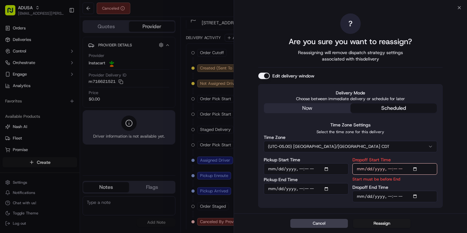
type input "2025-09-20T14:00"
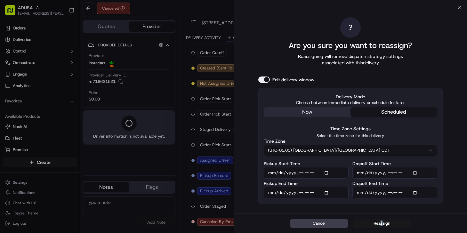
click at [381, 229] on div "Cancel Reassign" at bounding box center [350, 223] width 233 height 20
click at [381, 227] on button "Reassign" at bounding box center [382, 223] width 58 height 9
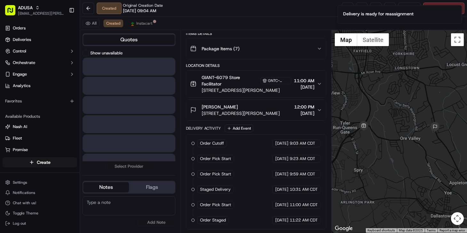
scroll to position [80, 0]
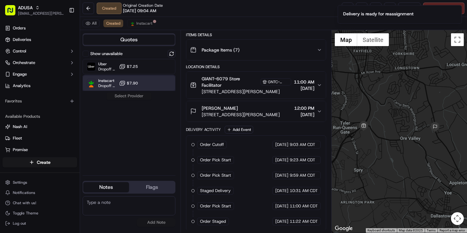
click at [142, 80] on div "Instacart Dropoff ETA - $7.90" at bounding box center [129, 83] width 93 height 15
click at [133, 97] on button "Assign Provider" at bounding box center [128, 96] width 45 height 8
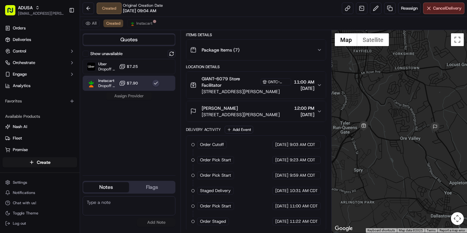
click at [126, 205] on textarea at bounding box center [129, 205] width 93 height 19
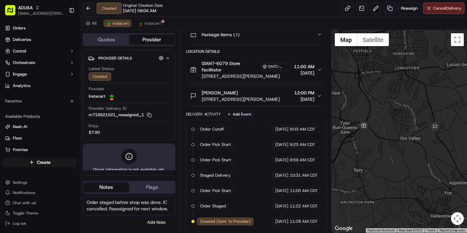
type textarea "Order staged before shop was done. IC cancelled. Reassigned for next window."
click at [157, 221] on button "Add Note" at bounding box center [156, 222] width 38 height 9
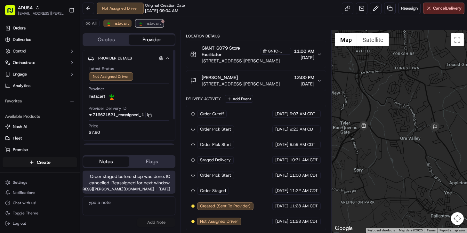
click at [149, 23] on span "Instacart" at bounding box center [153, 23] width 16 height 5
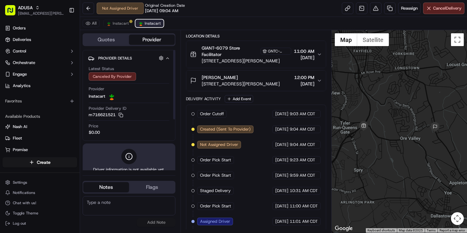
scroll to position [159, 0]
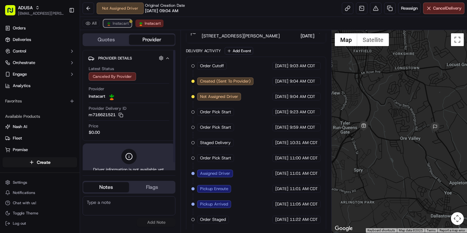
click at [120, 23] on span "Instacart" at bounding box center [121, 23] width 16 height 5
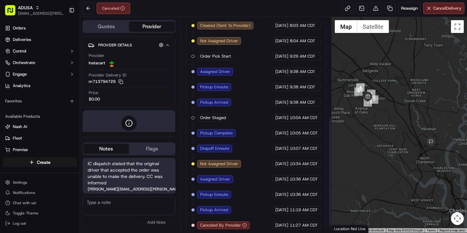
scroll to position [205, 0]
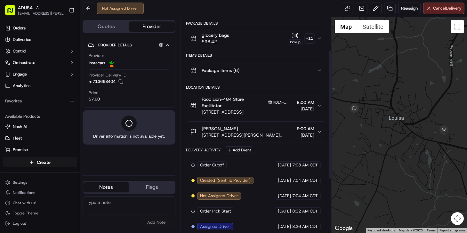
scroll to position [144, 0]
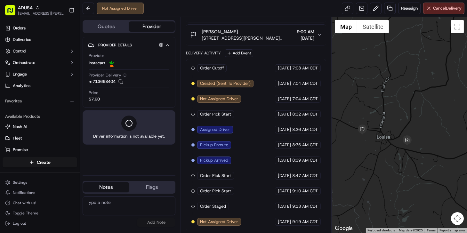
drag, startPoint x: 390, startPoint y: 154, endPoint x: 385, endPoint y: 155, distance: 5.5
click at [385, 157] on div at bounding box center [399, 125] width 135 height 216
click at [100, 205] on textarea at bounding box center [129, 205] width 93 height 19
type textarea "Customer called for ETA, called store, they stated the customer picked up the o…"
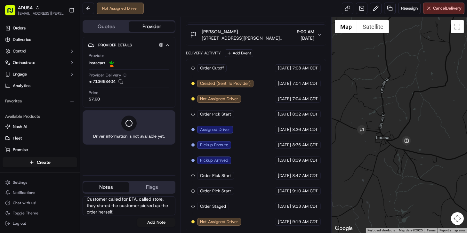
drag, startPoint x: 157, startPoint y: 224, endPoint x: 208, endPoint y: 186, distance: 64.5
click at [157, 224] on button "Add Note" at bounding box center [156, 222] width 38 height 9
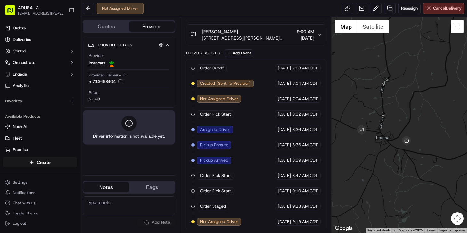
scroll to position [0, 0]
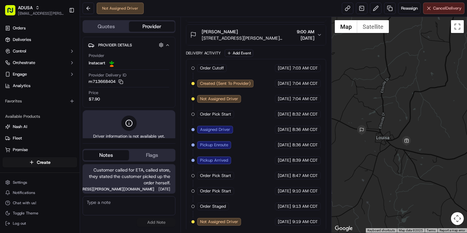
click at [434, 10] on span "Cancel Delivery" at bounding box center [447, 8] width 28 height 6
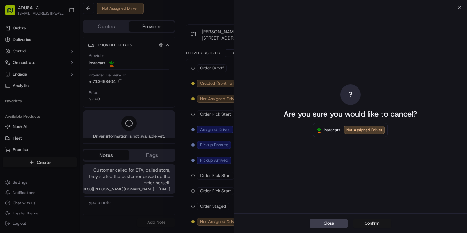
click at [358, 221] on button "Confirm" at bounding box center [372, 223] width 38 height 9
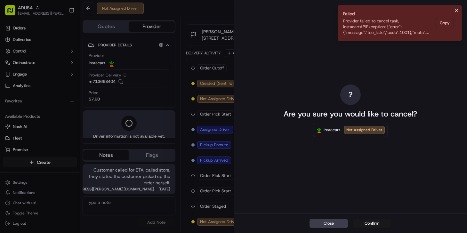
click at [457, 10] on icon "Notifications (F8)" at bounding box center [456, 10] width 3 height 3
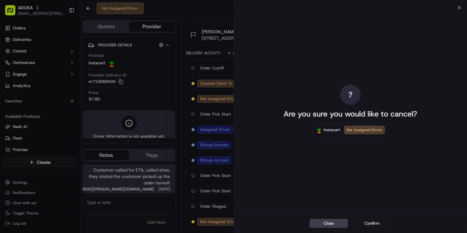
click at [368, 222] on button "Confirm" at bounding box center [372, 223] width 38 height 9
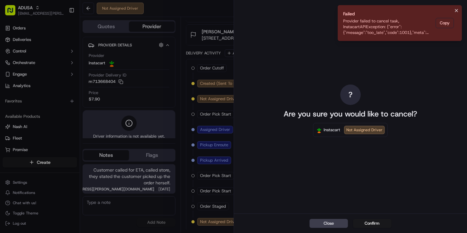
click at [458, 8] on icon "Notifications (F8)" at bounding box center [456, 10] width 5 height 5
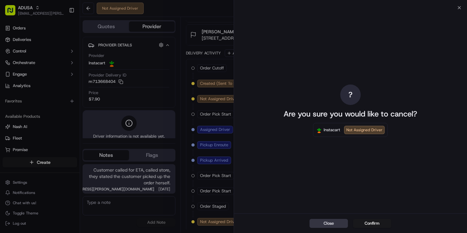
click at [330, 221] on button "Close" at bounding box center [328, 223] width 38 height 9
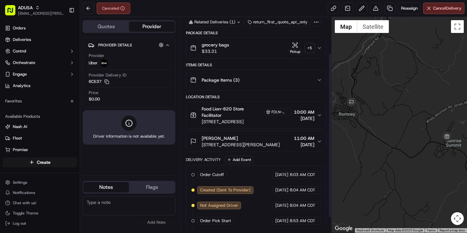
scroll to position [67, 0]
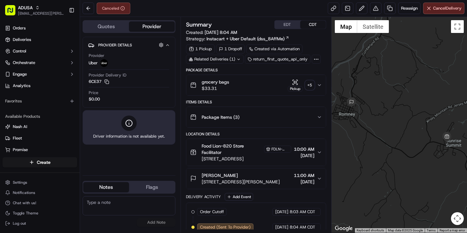
click at [125, 208] on textarea at bounding box center [129, 205] width 93 height 19
type textarea "Customer cancelled with CC"
click at [151, 224] on button "Add Note" at bounding box center [156, 222] width 38 height 9
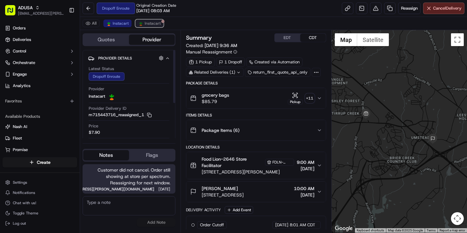
click at [152, 25] on span "Instacart" at bounding box center [153, 23] width 16 height 5
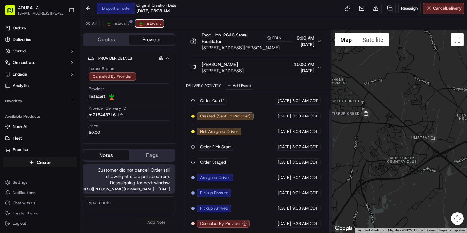
scroll to position [126, 0]
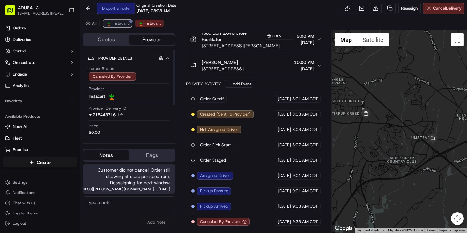
click at [114, 22] on span "Instacart" at bounding box center [121, 23] width 16 height 5
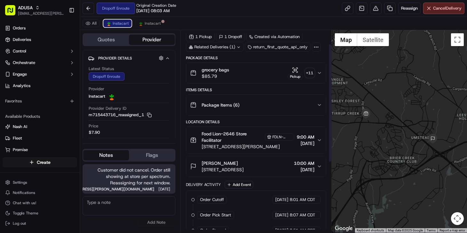
scroll to position [0, 0]
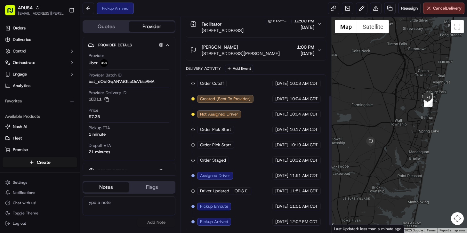
scroll to position [51, 0]
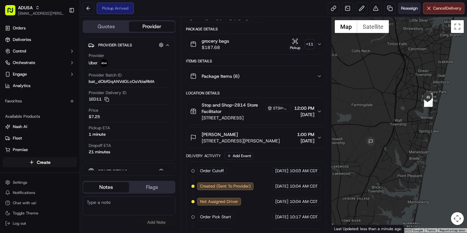
click at [413, 8] on span "Reassign" at bounding box center [409, 8] width 17 height 6
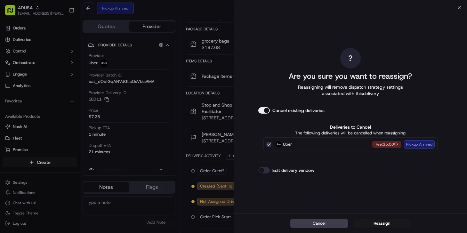
click at [264, 173] on div "? Are you sure you want to reassign? Reassigning will remove dispatch strategy …" at bounding box center [350, 110] width 184 height 203
click at [265, 169] on button "Edit delivery window" at bounding box center [264, 170] width 12 height 6
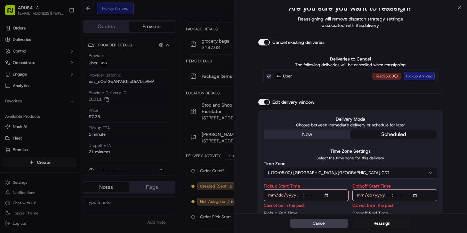
scroll to position [50, 0]
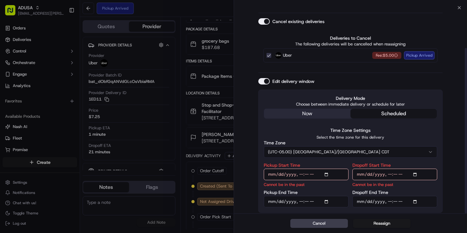
click at [334, 149] on button "(UTC-05.00) [GEOGRAPHIC_DATA]/[GEOGRAPHIC_DATA] CDT" at bounding box center [350, 152] width 173 height 12
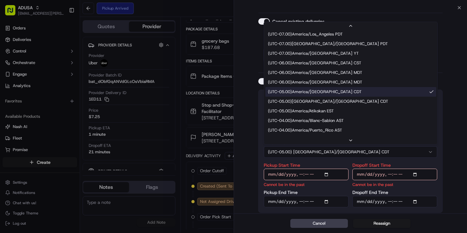
scroll to position [58, 0]
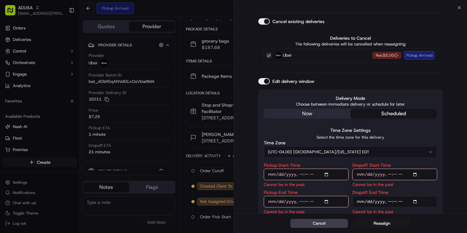
click at [300, 175] on input "Pickup Start Time" at bounding box center [306, 175] width 85 height 12
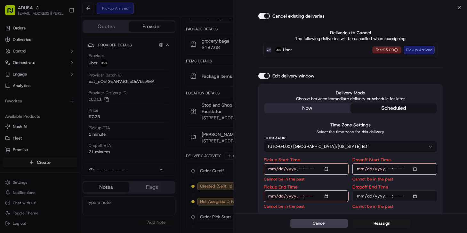
scroll to position [58, 0]
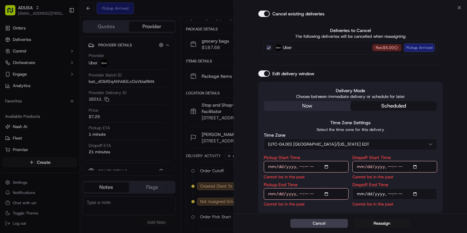
type input "2025-09-20T14:00"
click at [300, 194] on input "Pickup End Time" at bounding box center [306, 194] width 85 height 12
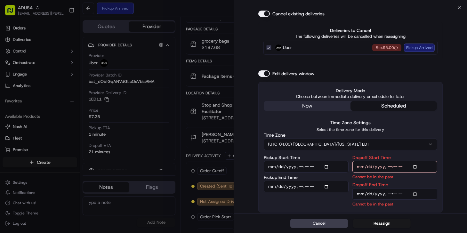
type input "2025-09-20T14:30"
click at [388, 165] on input "Dropoff Start Time" at bounding box center [394, 167] width 85 height 12
type input "2025-09-20T14:30"
click at [387, 194] on input "Dropoff End Time" at bounding box center [394, 194] width 85 height 12
type input "2025-09-20T15:00"
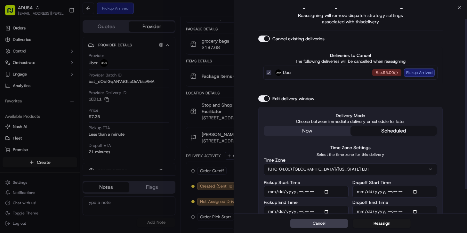
scroll to position [43, 0]
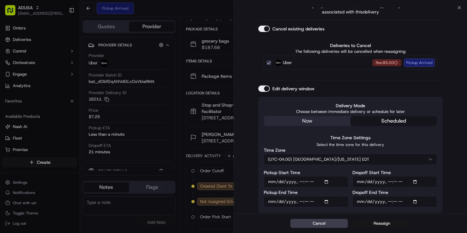
click at [380, 223] on button "Reassign" at bounding box center [382, 223] width 58 height 9
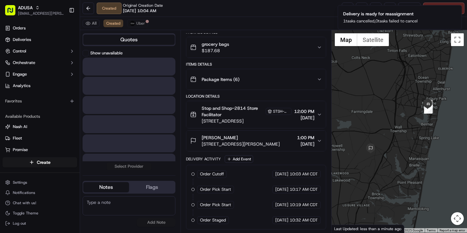
scroll to position [41, 0]
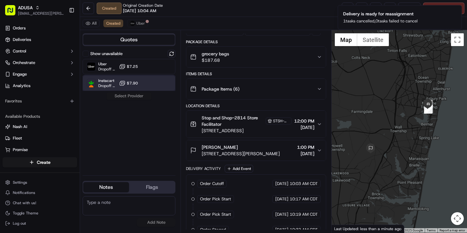
click at [147, 81] on div "Instacart Dropoff ETA - $7.90" at bounding box center [129, 83] width 93 height 15
click at [135, 97] on button "Assign Provider" at bounding box center [128, 96] width 45 height 8
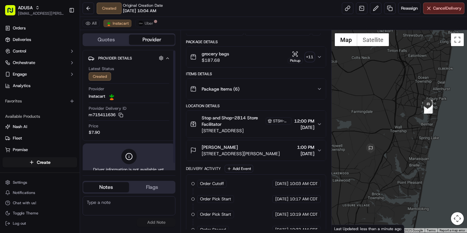
scroll to position [8, 0]
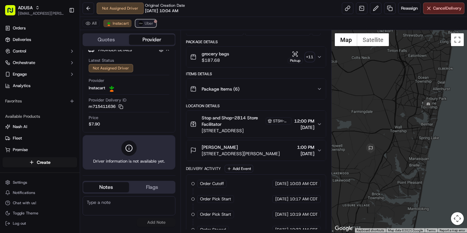
click at [142, 25] on button "Uber" at bounding box center [145, 24] width 21 height 8
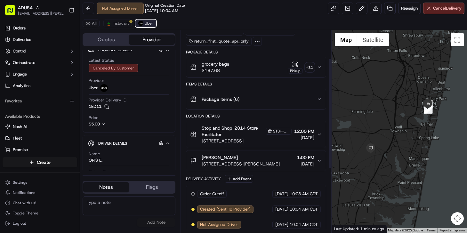
scroll to position [51, 0]
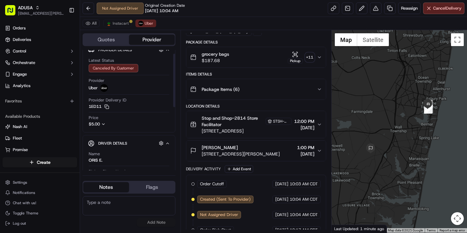
click at [131, 210] on textarea at bounding box center [129, 205] width 93 height 19
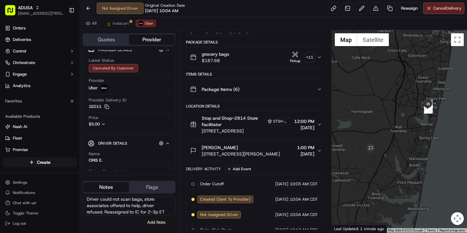
type textarea "Driver could not scan bags, store associates offered to help, driver refused. R…"
click at [149, 224] on button "Add Note" at bounding box center [156, 222] width 38 height 9
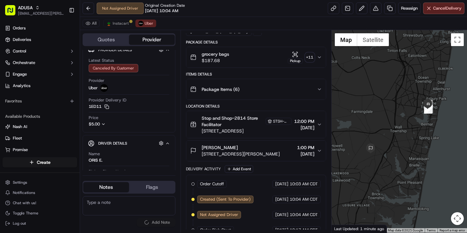
scroll to position [0, 0]
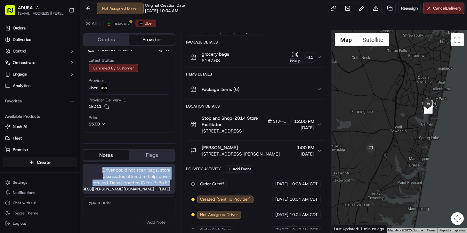
drag, startPoint x: 100, startPoint y: 167, endPoint x: 170, endPoint y: 184, distance: 71.3
click at [170, 184] on span "Driver could not scan bags, store associates offered to help, driver refused. R…" at bounding box center [129, 176] width 83 height 19
copy span "Driver could not scan bags, store associates offered to help, driver refused. R…"
click at [119, 24] on span "Instacart" at bounding box center [121, 23] width 16 height 5
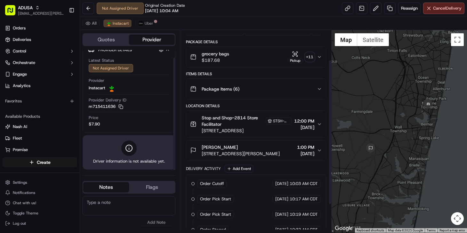
click at [118, 205] on textarea at bounding box center [129, 205] width 93 height 19
paste textarea "Driver could not scan bags, store associates offered to help, driver refused. R…"
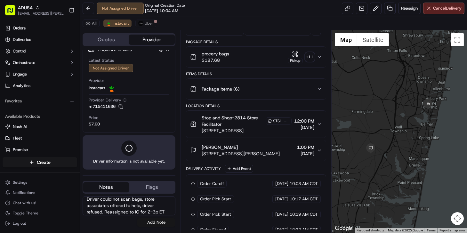
type textarea "Driver could not scan bags, store associates offered to help, driver refused. R…"
click at [161, 224] on button "Add Note" at bounding box center [156, 222] width 38 height 9
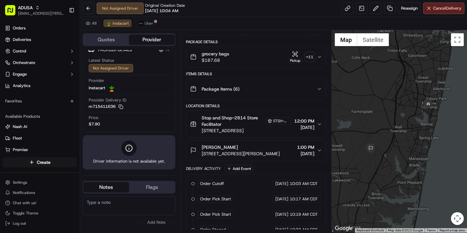
scroll to position [0, 0]
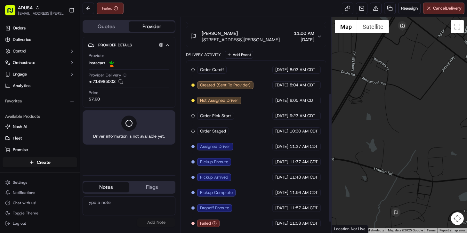
scroll to position [144, 0]
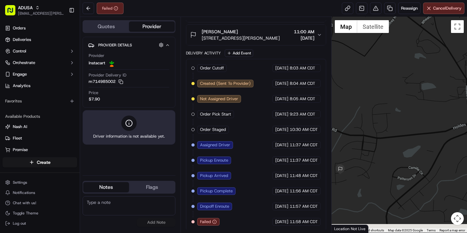
drag, startPoint x: 397, startPoint y: 178, endPoint x: 358, endPoint y: 139, distance: 54.5
click at [358, 139] on div at bounding box center [399, 125] width 135 height 216
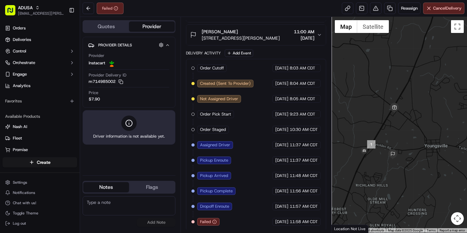
drag, startPoint x: 372, startPoint y: 164, endPoint x: 414, endPoint y: 158, distance: 42.9
click at [414, 159] on div at bounding box center [399, 125] width 135 height 216
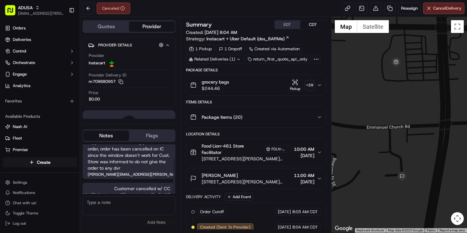
scroll to position [20, 0]
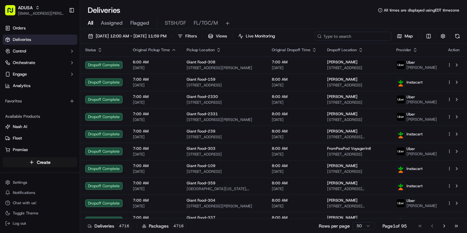
click at [357, 35] on input at bounding box center [353, 36] width 77 height 9
paste input "m715088732"
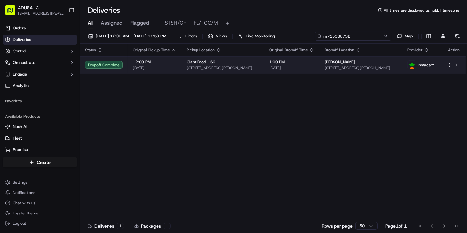
type input "m715088732"
click at [306, 63] on span "1:00 PM" at bounding box center [291, 62] width 45 height 5
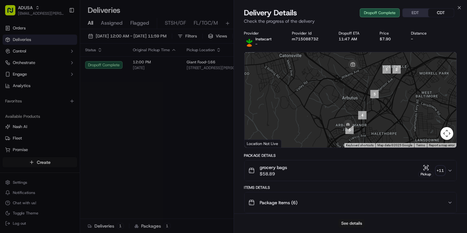
click at [355, 223] on button "See details" at bounding box center [351, 223] width 27 height 9
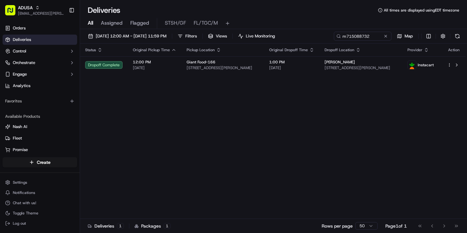
drag, startPoint x: 386, startPoint y: 37, endPoint x: 362, endPoint y: 36, distance: 23.7
click at [385, 37] on button at bounding box center [385, 36] width 6 height 6
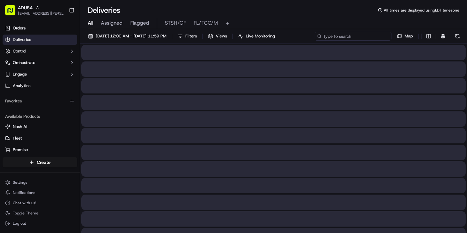
click at [362, 36] on input at bounding box center [353, 36] width 77 height 9
paste input "m715088732"
type input "m715088732"
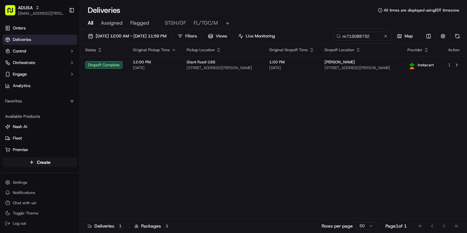
drag, startPoint x: 90, startPoint y: 107, endPoint x: 115, endPoint y: 93, distance: 27.8
click at [92, 106] on div "Status Original Pickup Time Pickup Location Original Dropoff Time Dropoff Locat…" at bounding box center [273, 131] width 386 height 175
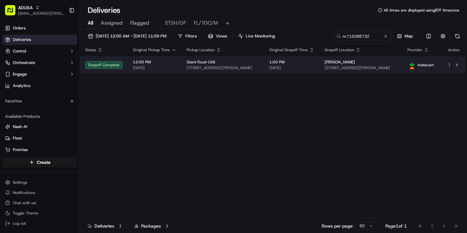
click at [319, 63] on td "1:00 PM 09/20/2025" at bounding box center [291, 64] width 55 height 17
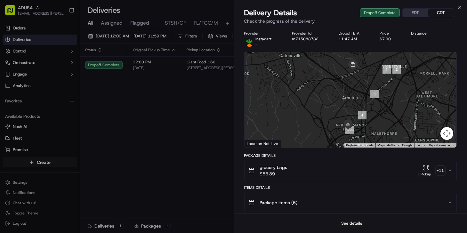
click at [346, 221] on button "See details" at bounding box center [351, 223] width 27 height 9
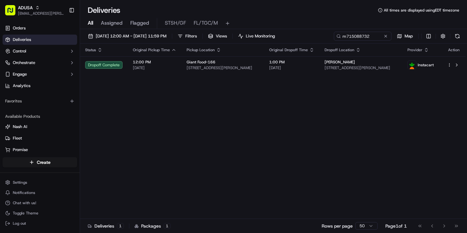
drag, startPoint x: 384, startPoint y: 36, endPoint x: 366, endPoint y: 35, distance: 18.9
click at [384, 36] on button at bounding box center [385, 36] width 6 height 6
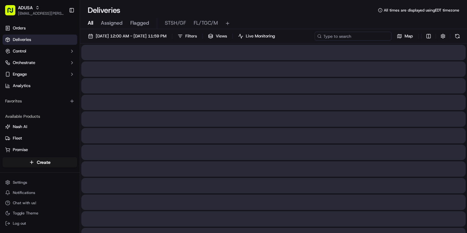
click at [366, 35] on input at bounding box center [353, 36] width 77 height 9
paste input "m713035137"
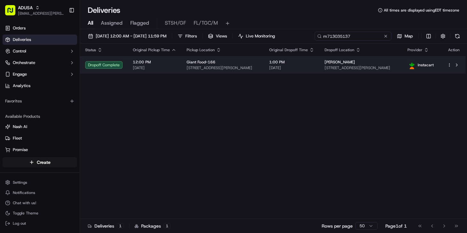
type input "m713035137"
click at [288, 68] on span "[DATE]" at bounding box center [291, 67] width 45 height 5
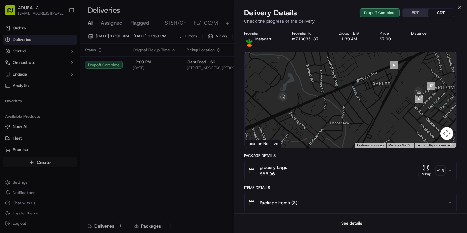
click at [349, 225] on button "See details" at bounding box center [351, 223] width 27 height 9
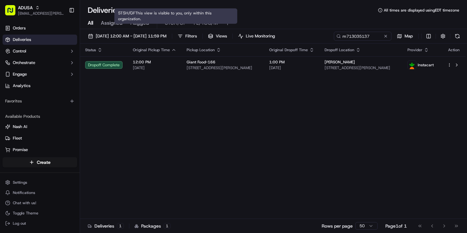
click at [113, 111] on div "Status Original Pickup Time Pickup Location Original Dropoff Time Dropoff Locat…" at bounding box center [273, 131] width 386 height 175
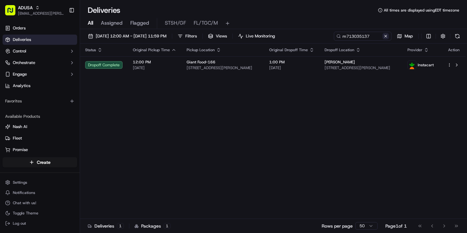
drag, startPoint x: 385, startPoint y: 36, endPoint x: 261, endPoint y: 4, distance: 128.1
click at [384, 35] on button at bounding box center [385, 36] width 6 height 6
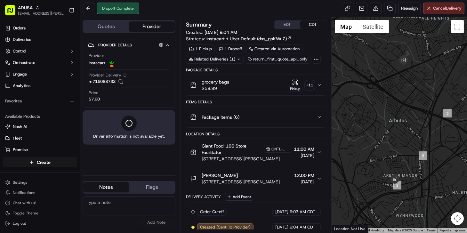
click at [123, 211] on textarea at bounding box center [129, 205] width 93 height 19
paste textarea "m713035137"
type textarea "Driver mixed up order with m713035137. Both orders need to be refunded."
click at [153, 222] on button "Add Note" at bounding box center [156, 222] width 38 height 9
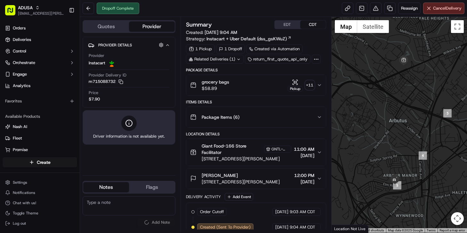
scroll to position [0, 0]
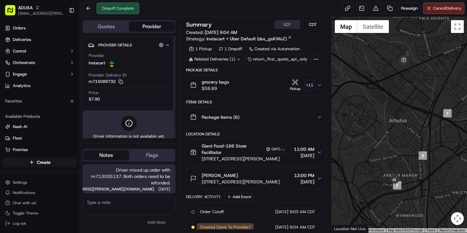
drag, startPoint x: 103, startPoint y: 85, endPoint x: 117, endPoint y: 82, distance: 14.2
click at [103, 85] on div "Provider Delivery ID m715088732 Copy m715088732" at bounding box center [129, 79] width 81 height 15
click at [122, 82] on icon "button" at bounding box center [120, 81] width 5 height 5
click at [374, 10] on button at bounding box center [376, 9] width 12 height 12
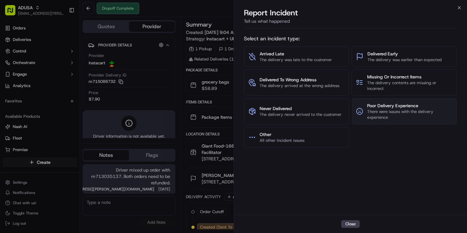
click at [391, 107] on span "Poor Delivery Experience" at bounding box center [409, 105] width 85 height 6
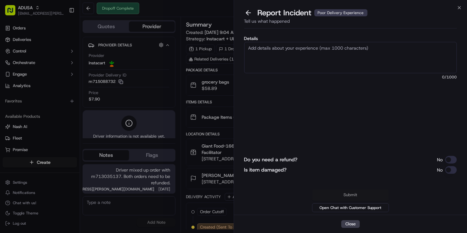
click at [283, 56] on textarea "Details" at bounding box center [350, 57] width 213 height 31
click at [412, 49] on textarea "Full refund needed, driver gave customer wrong order. Order belongs to" at bounding box center [350, 57] width 213 height 31
paste textarea "m715088732"
type textarea "Full refund needed, driver gave customer wrong order. Order belongs to m7150887…"
click at [451, 159] on button "Do you need a refund?" at bounding box center [451, 160] width 12 height 8
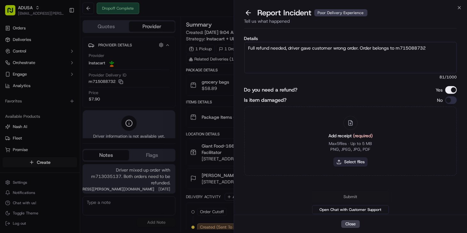
click at [359, 160] on button "Select files" at bounding box center [351, 161] width 34 height 9
type input "C:\fakepath\m715088732.pdf"
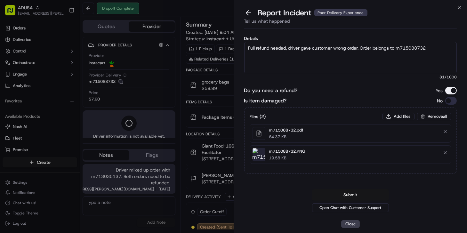
click at [350, 195] on button "Submit" at bounding box center [350, 195] width 77 height 12
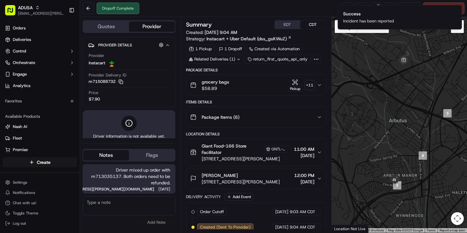
click at [140, 208] on textarea at bounding box center [129, 205] width 93 height 19
click at [459, 11] on icon "Notifications (F8)" at bounding box center [456, 10] width 5 height 5
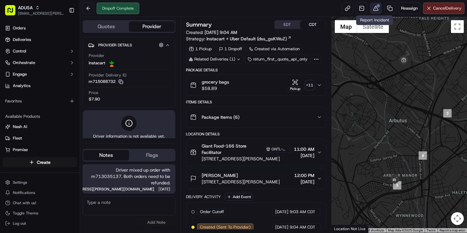
click at [376, 8] on button at bounding box center [376, 9] width 12 height 12
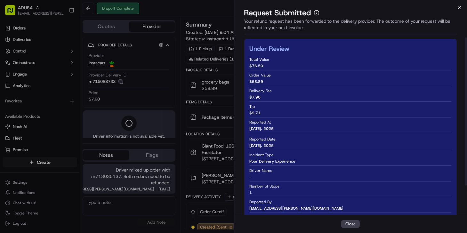
click at [459, 5] on icon "button" at bounding box center [459, 7] width 5 height 5
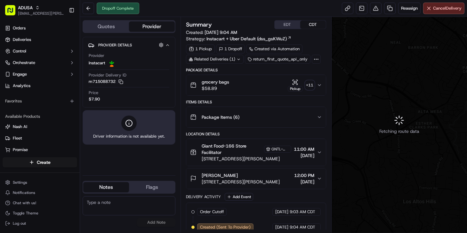
click at [126, 203] on textarea at bounding box center [129, 205] width 93 height 19
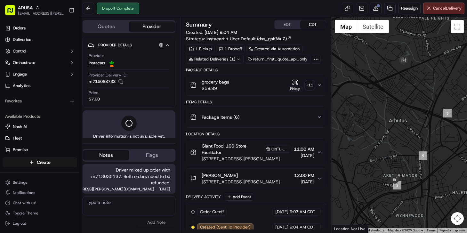
click at [114, 211] on textarea at bounding box center [129, 205] width 93 height 19
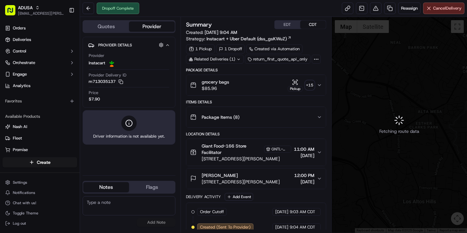
click at [114, 204] on textarea at bounding box center [129, 205] width 93 height 19
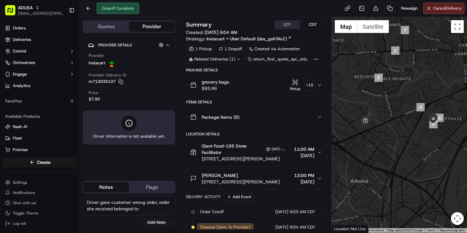
click at [152, 210] on textarea "Driver gave customer wrong order, order she received belonged to" at bounding box center [129, 205] width 93 height 19
paste textarea "m715088732"
type textarea "Driver gave customer wrong order, order she received belonged to m715088732"
click at [156, 224] on button "Add Note" at bounding box center [156, 222] width 38 height 9
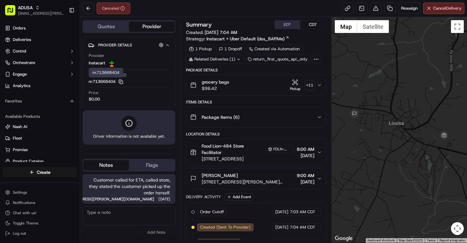
click at [123, 82] on icon "button" at bounding box center [120, 81] width 5 height 5
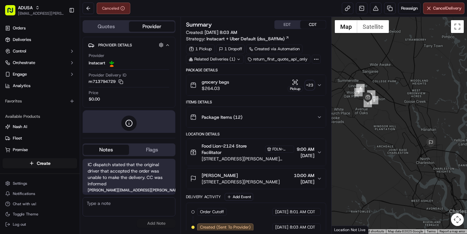
click at [120, 206] on textarea at bounding box center [129, 206] width 93 height 19
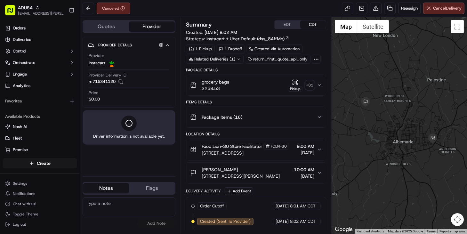
drag, startPoint x: 120, startPoint y: 208, endPoint x: 132, endPoint y: 60, distance: 148.9
click at [120, 207] on textarea at bounding box center [129, 206] width 93 height 19
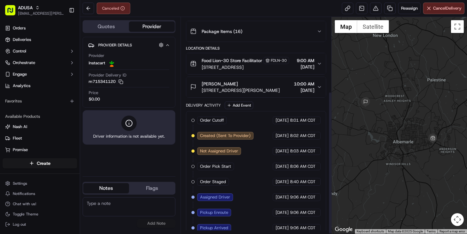
scroll to position [112, 0]
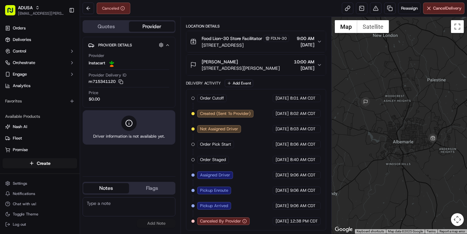
click at [116, 201] on textarea at bounding box center [129, 206] width 93 height 19
paste textarea "IC cancelled, store marked as picked up."
type textarea "IC cancelled, store marked as picked up."
click at [156, 221] on button "Add Note" at bounding box center [156, 223] width 38 height 9
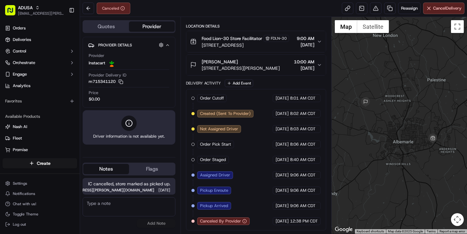
drag, startPoint x: 117, startPoint y: 218, endPoint x: 118, endPoint y: 210, distance: 8.7
click at [117, 216] on div "No results found Add Note" at bounding box center [129, 212] width 93 height 31
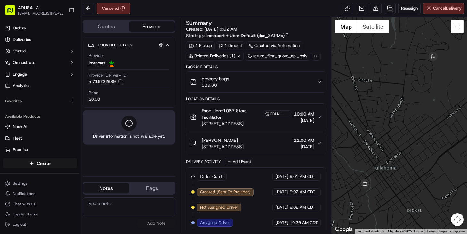
click at [112, 212] on textarea at bounding box center [129, 206] width 93 height 19
click at [104, 213] on textarea at bounding box center [129, 206] width 93 height 19
type textarea "Store cancelled via spectrum."
click at [163, 224] on button "Add Note" at bounding box center [156, 223] width 38 height 9
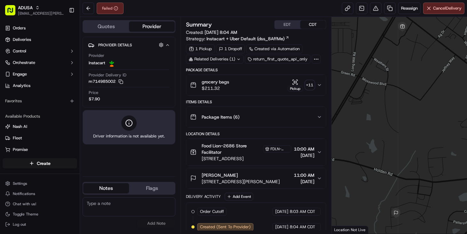
click at [130, 203] on textarea at bounding box center [129, 206] width 93 height 19
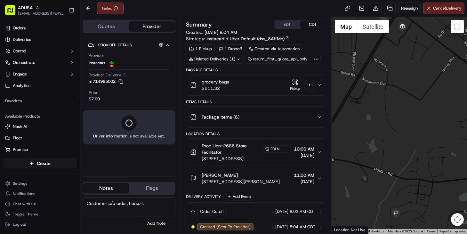
type textarea "Customer p/u order, herself."
drag, startPoint x: 155, startPoint y: 221, endPoint x: 158, endPoint y: 222, distance: 3.7
click at [157, 221] on button "Add Note" at bounding box center [156, 223] width 38 height 9
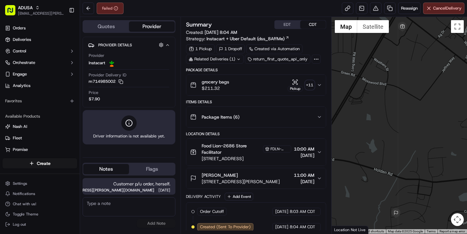
click at [120, 211] on textarea at bounding box center [129, 206] width 93 height 19
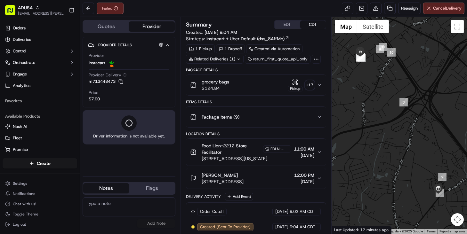
drag, startPoint x: 109, startPoint y: 207, endPoint x: 129, endPoint y: 199, distance: 21.7
click at [109, 207] on textarea at bounding box center [129, 206] width 93 height 19
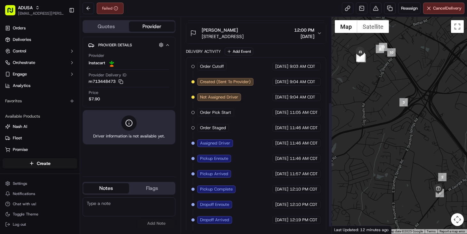
scroll to position [158, 0]
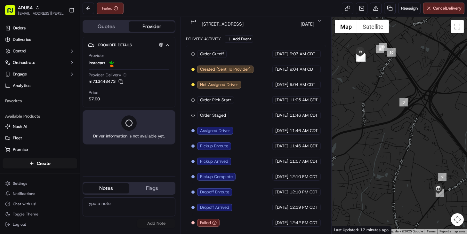
click at [123, 198] on textarea at bounding box center [129, 206] width 93 height 19
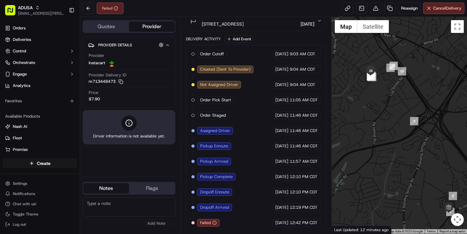
drag, startPoint x: 365, startPoint y: 66, endPoint x: 378, endPoint y: 87, distance: 24.6
click at [377, 89] on div at bounding box center [399, 125] width 135 height 217
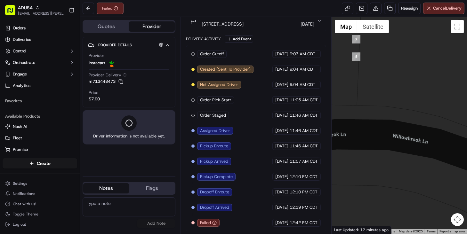
drag, startPoint x: 356, startPoint y: 112, endPoint x: 445, endPoint y: 109, distance: 89.0
click at [445, 109] on div at bounding box center [399, 125] width 135 height 217
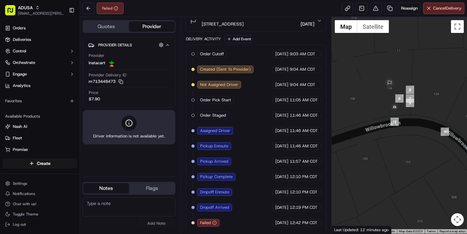
click at [115, 210] on textarea at bounding box center [129, 206] width 93 height 19
type textarea "GPS shows driver arrived @ cust address. [PERSON_NAME] chose attended delivery."
click at [156, 223] on button "Add Note" at bounding box center [156, 223] width 38 height 9
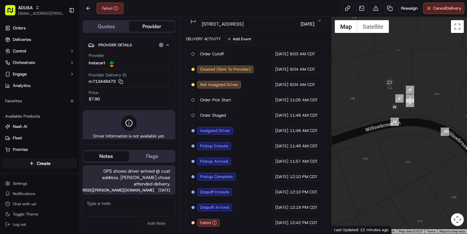
click at [123, 209] on textarea at bounding box center [129, 206] width 93 height 19
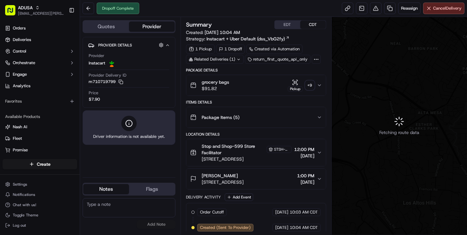
click at [118, 206] on textarea at bounding box center [129, 207] width 93 height 19
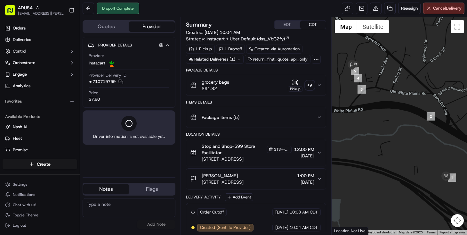
click at [244, 179] on span "[STREET_ADDRESS]" at bounding box center [223, 182] width 42 height 6
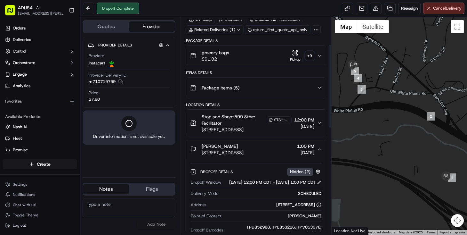
scroll to position [21, 0]
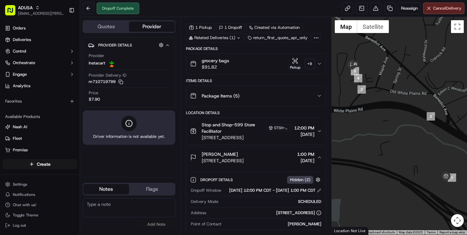
click at [118, 206] on textarea at bounding box center [129, 207] width 93 height 19
click at [165, 210] on textarea "Driver left order downstairs despite customers "hand to me" instructions." at bounding box center [129, 207] width 93 height 19
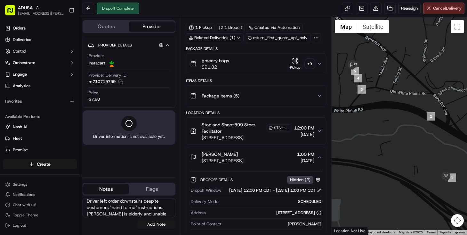
scroll to position [10, 0]
type textarea "Driver left order downstairs despite customers "hand to me" instructions. [PERS…"
click at [163, 223] on button "Add Note" at bounding box center [156, 224] width 38 height 9
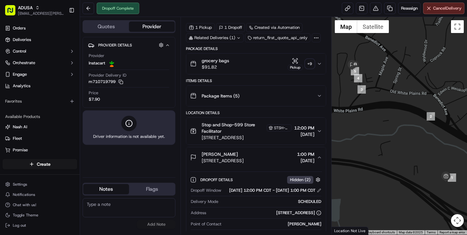
scroll to position [0, 0]
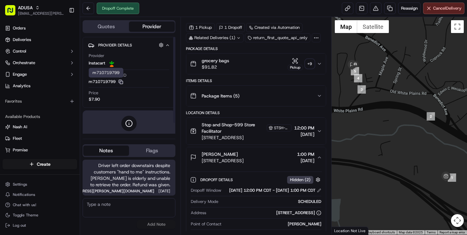
click at [122, 79] on icon "button" at bounding box center [120, 81] width 5 height 5
drag, startPoint x: 97, startPoint y: 81, endPoint x: 128, endPoint y: 82, distance: 31.1
click at [98, 81] on button "m710719799 Copy m710719799" at bounding box center [106, 82] width 35 height 6
click at [123, 82] on icon "button" at bounding box center [120, 81] width 5 height 5
click at [374, 8] on button at bounding box center [376, 9] width 12 height 12
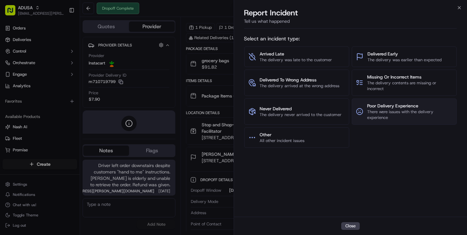
click at [387, 112] on span "There were issues with the delivery experience" at bounding box center [409, 115] width 85 height 12
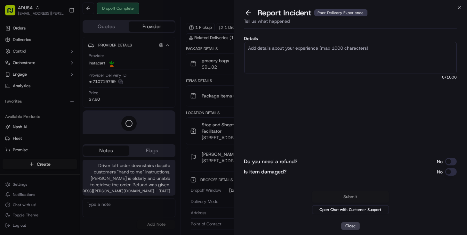
click at [277, 48] on textarea "Details" at bounding box center [350, 57] width 213 height 31
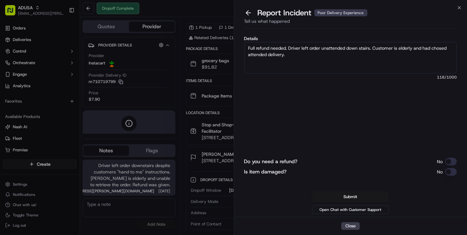
click at [448, 49] on textarea "Full refund needed. Driver left order unattended down stairs. Customer is elder…" at bounding box center [350, 57] width 213 height 31
click at [296, 58] on textarea "Full refund needed. Driver left order unattended down stairs. Customer is elder…" at bounding box center [350, 57] width 213 height 31
click at [290, 56] on textarea "Full refund needed. [PERSON_NAME] left order unattended downstairs. Customer is…" at bounding box center [350, 57] width 213 height 31
type textarea "Full refund needed. [PERSON_NAME] left order unattended downstairs. Customer is…"
click at [451, 160] on button "Do you need a refund?" at bounding box center [451, 161] width 12 height 8
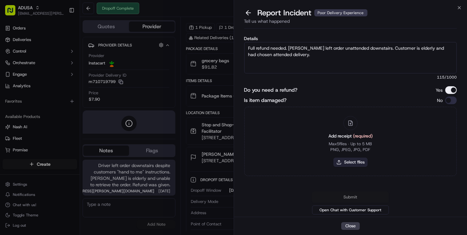
click at [358, 165] on button "Select files" at bounding box center [351, 161] width 34 height 9
type input "C:\fakepath\m710719799.pdf"
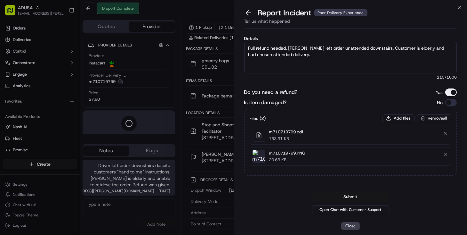
click at [344, 192] on button "Submit" at bounding box center [350, 197] width 77 height 12
